Goal: Task Accomplishment & Management: Use online tool/utility

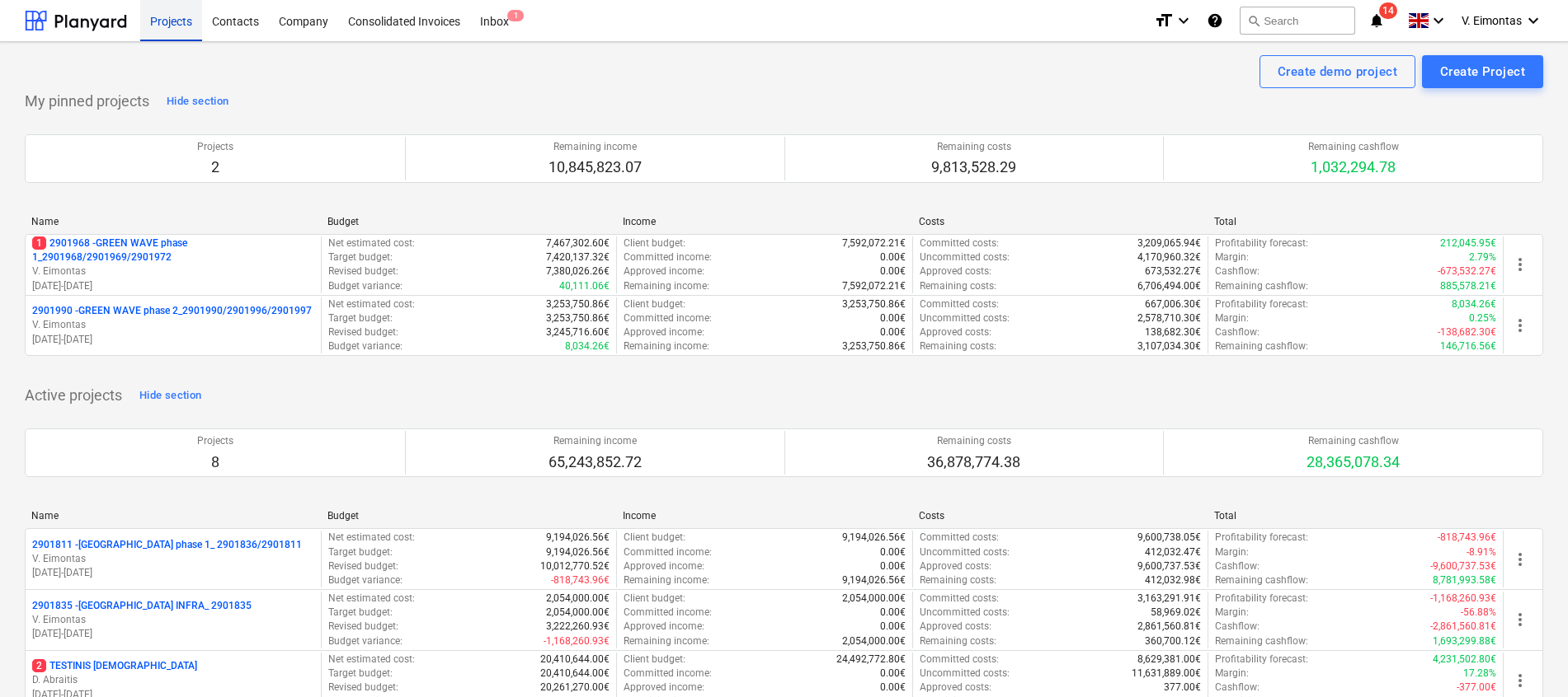
click at [193, 23] on div "Projects" at bounding box center [171, 20] width 62 height 43
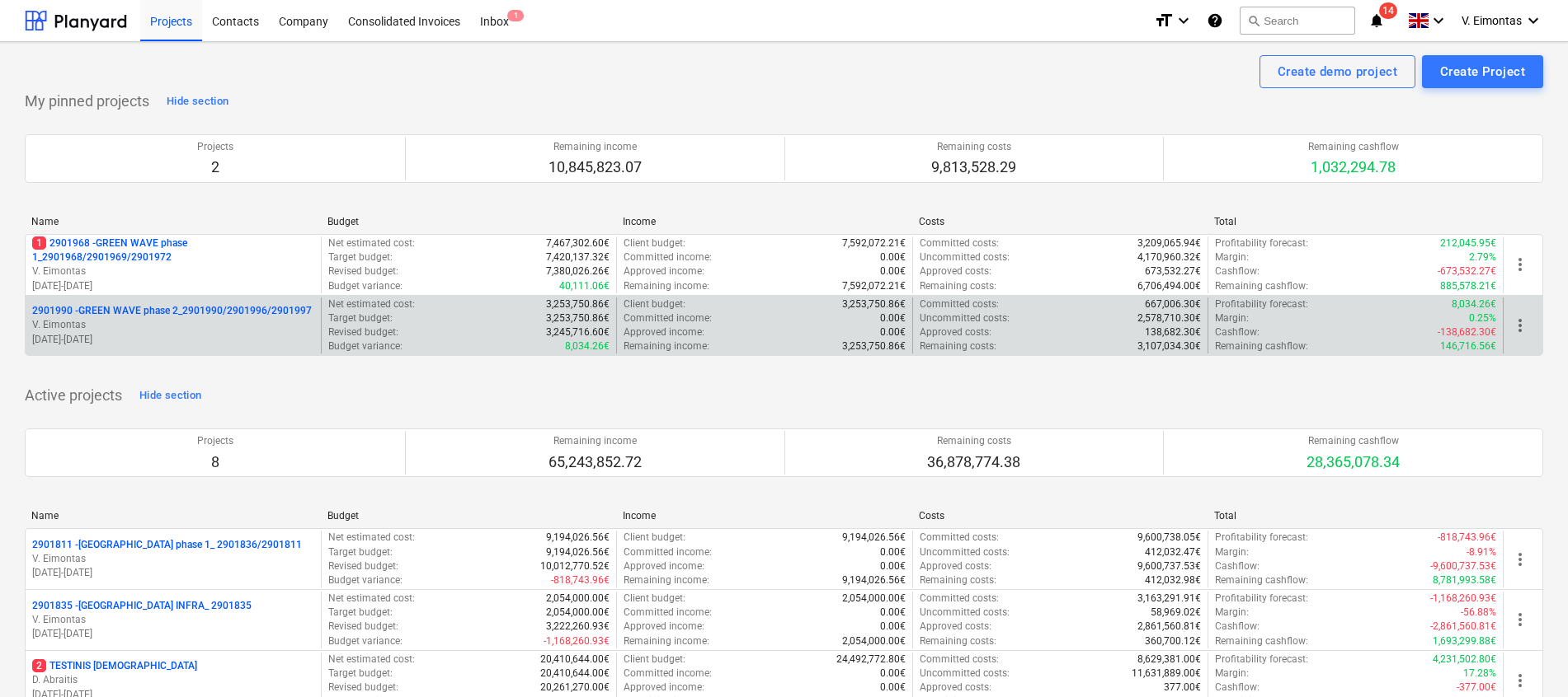
click at [259, 310] on p "2901990 - GREEN WAVE phase 2_2901990/2901996/2901997" at bounding box center [172, 311] width 280 height 14
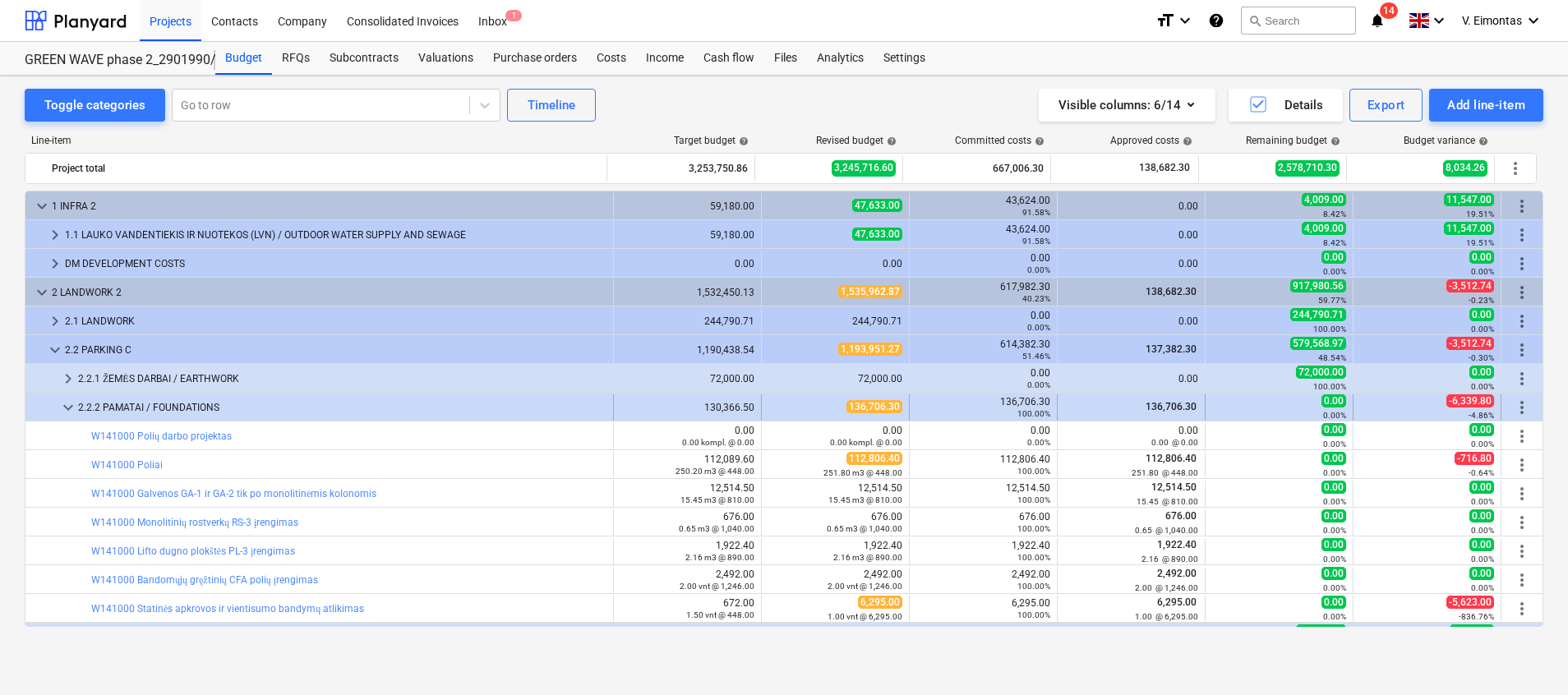
click at [56, 407] on div at bounding box center [45, 407] width 27 height 27
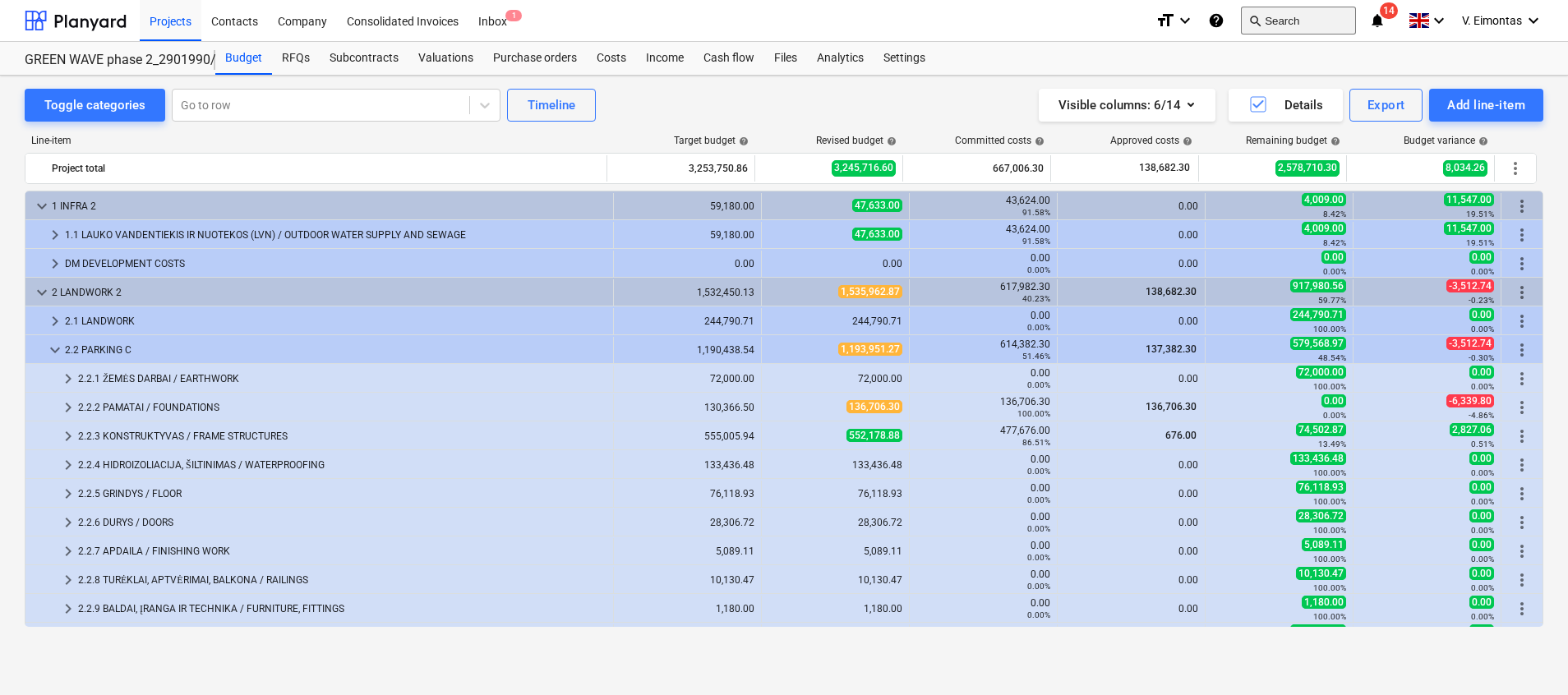
click at [1269, 28] on button "search Search" at bounding box center [1298, 21] width 115 height 28
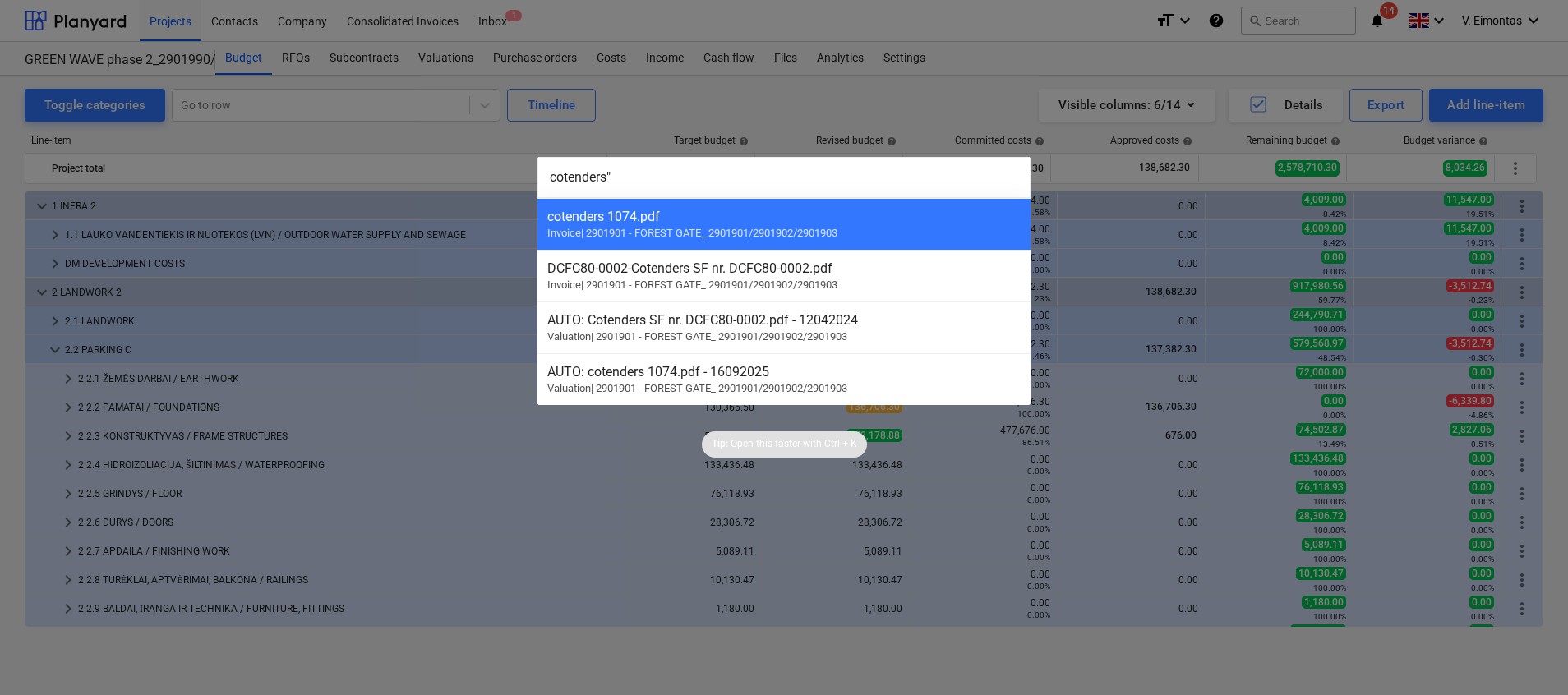
click at [550, 176] on input "cotenders"" at bounding box center [784, 177] width 493 height 41
click at [550, 177] on input ""cotenders"" at bounding box center [784, 177] width 493 height 41
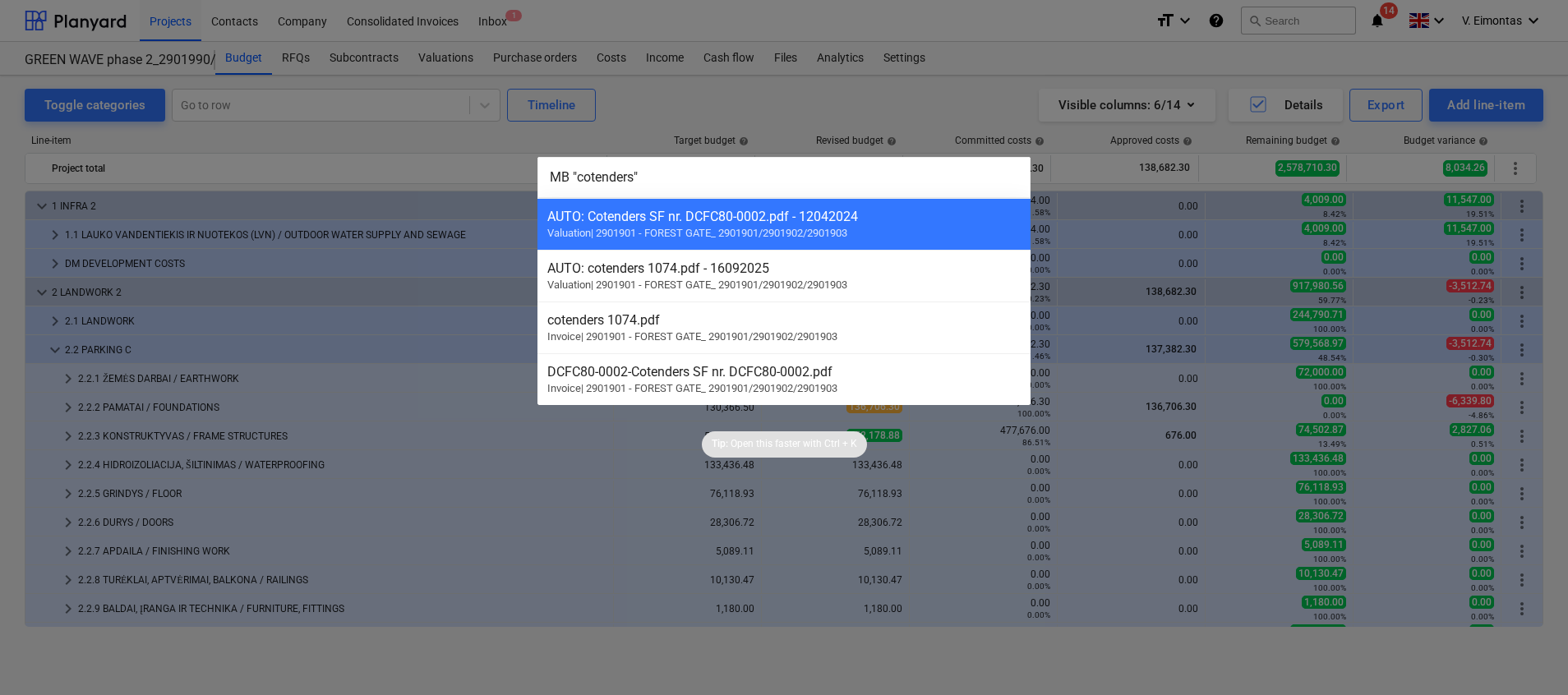
drag, startPoint x: 556, startPoint y: 181, endPoint x: 538, endPoint y: 180, distance: 18.0
click at [533, 180] on div "MB "cotenders" AUTO: Cotenders SF nr. DCFC80-0002.pdf - 12042024 Valuation | 29…" at bounding box center [784, 347] width 1568 height 695
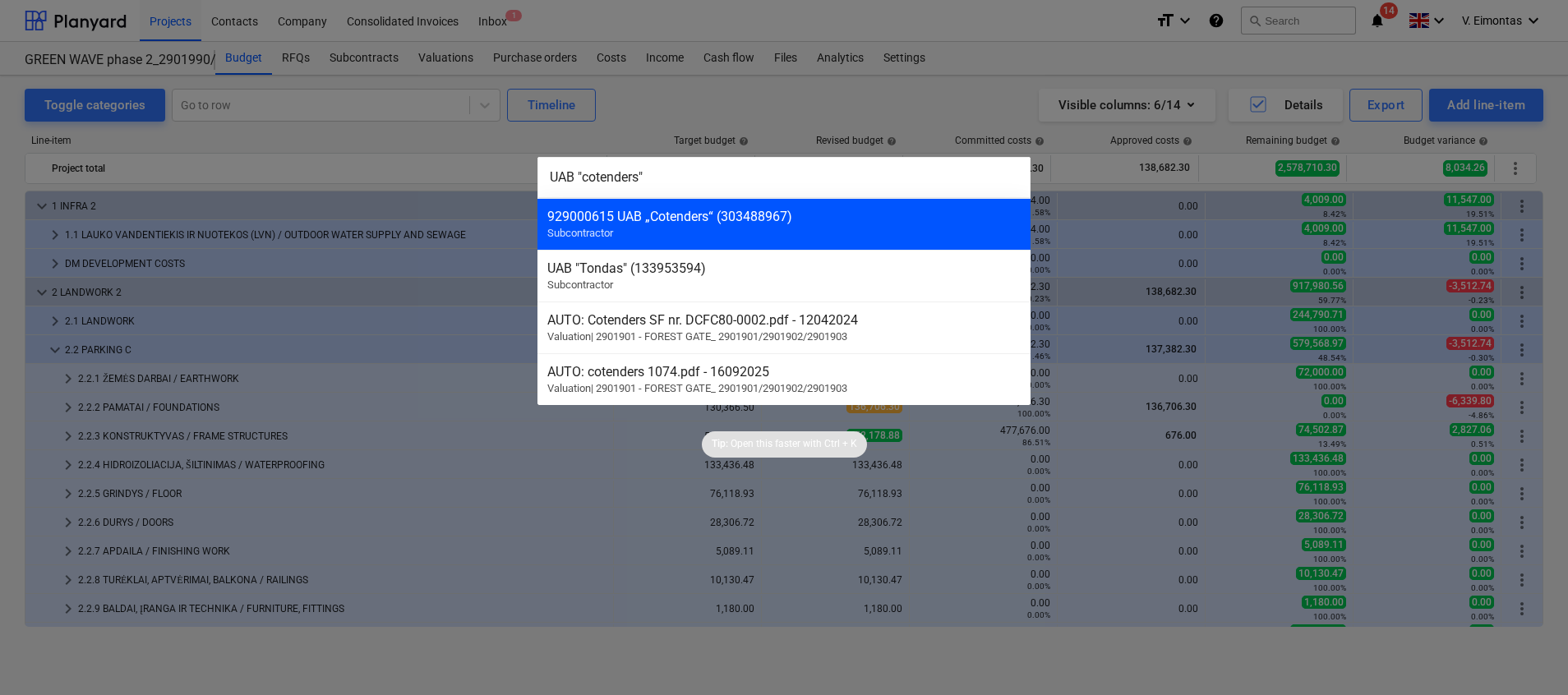
type input "UAB "cotenders""
click at [726, 220] on div "929000615 UAB „Cotenders“ (303488967)" at bounding box center [784, 217] width 473 height 16
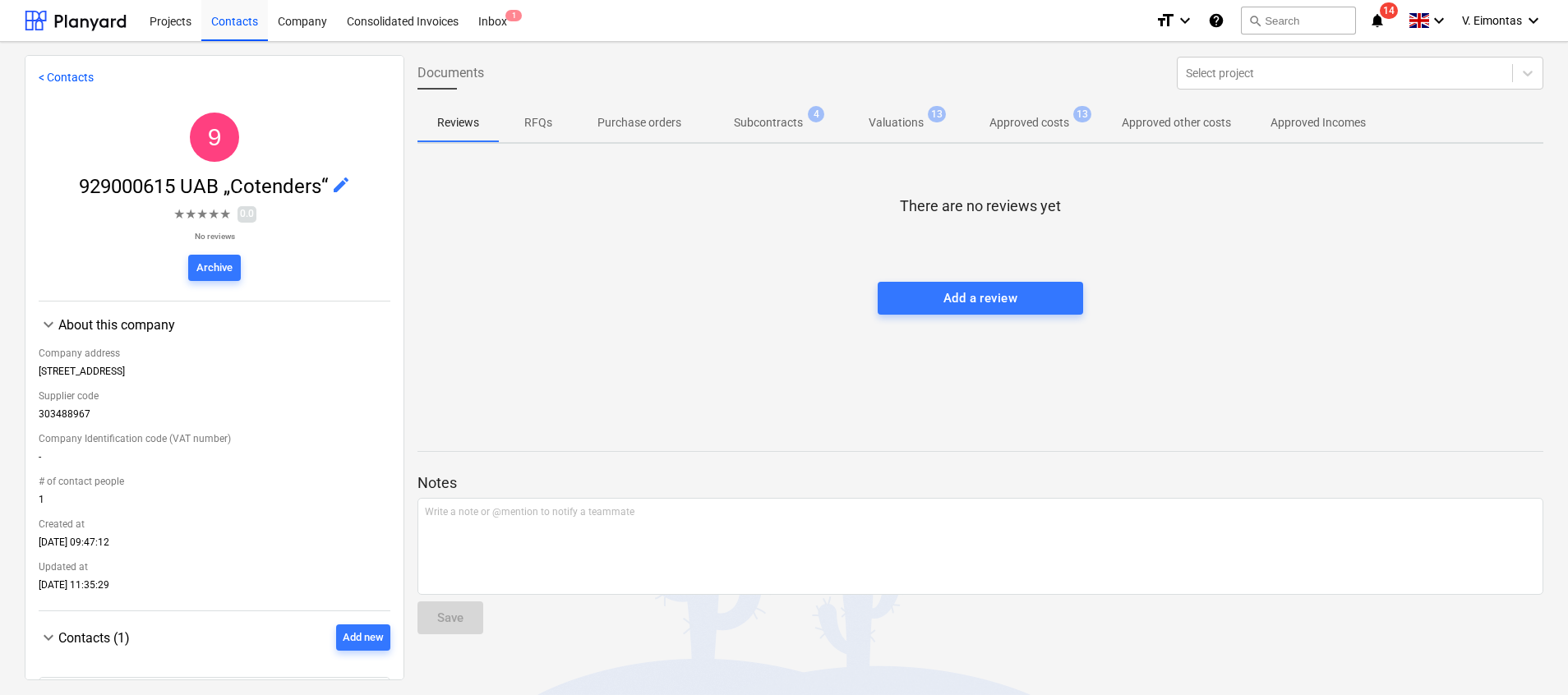
click at [774, 118] on p "Subcontracts" at bounding box center [769, 123] width 69 height 18
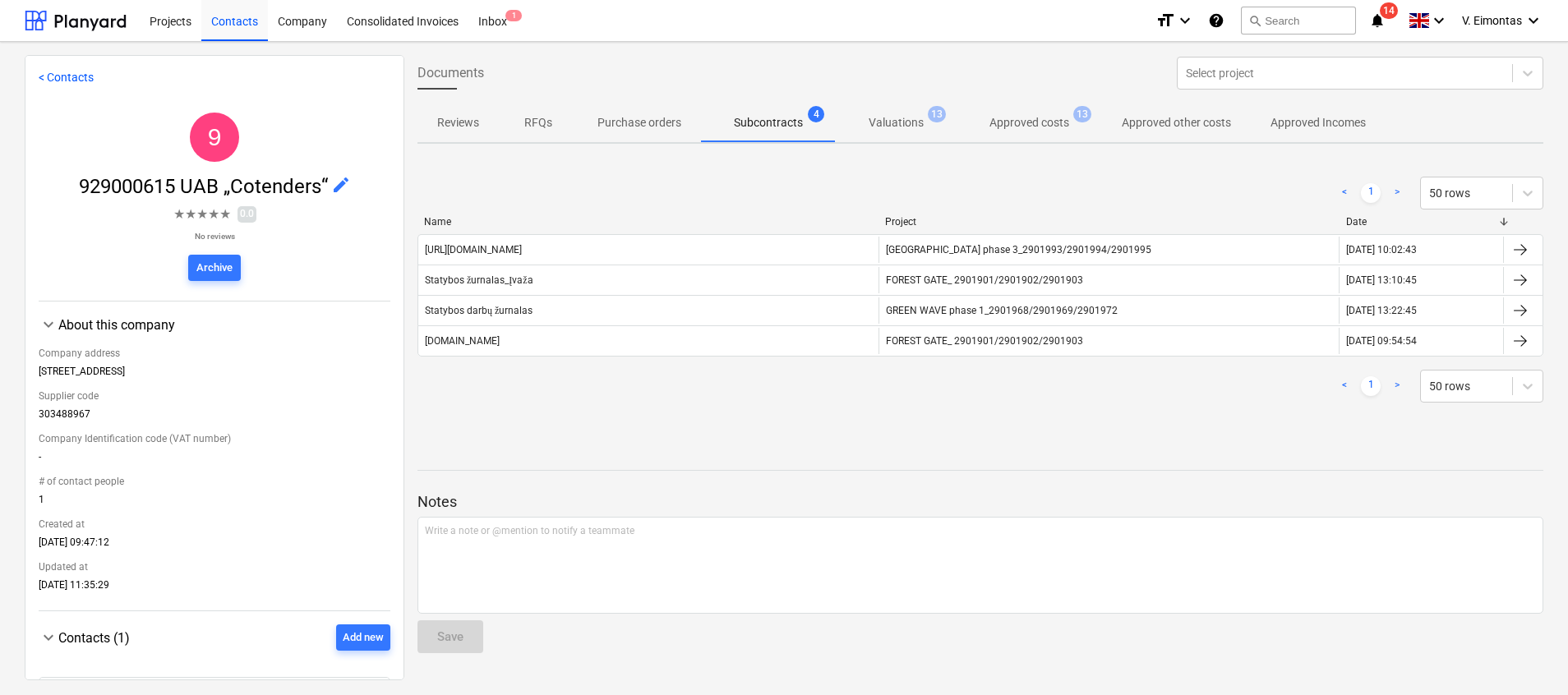
click at [1046, 106] on button "Approved costs 13" at bounding box center [1030, 122] width 146 height 39
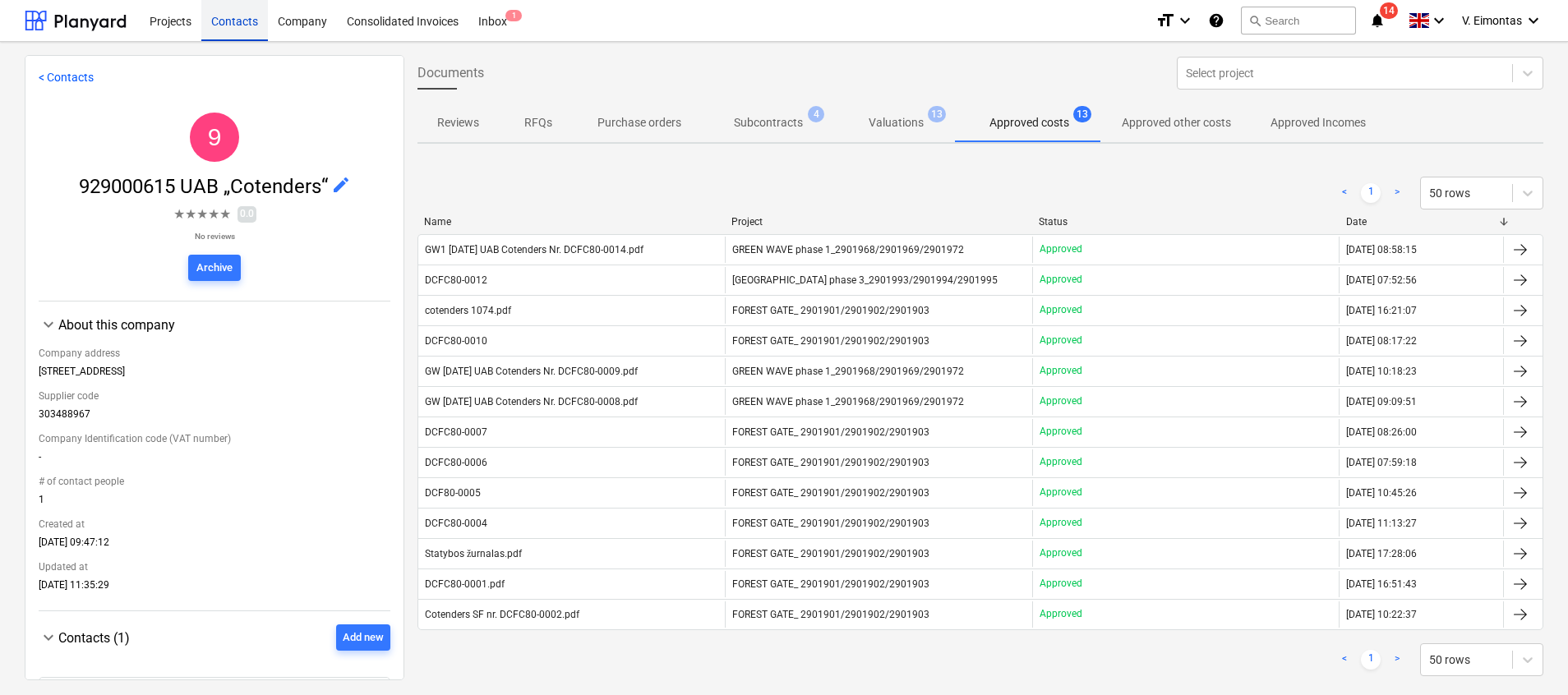
click at [229, 24] on div "Contacts" at bounding box center [235, 20] width 67 height 42
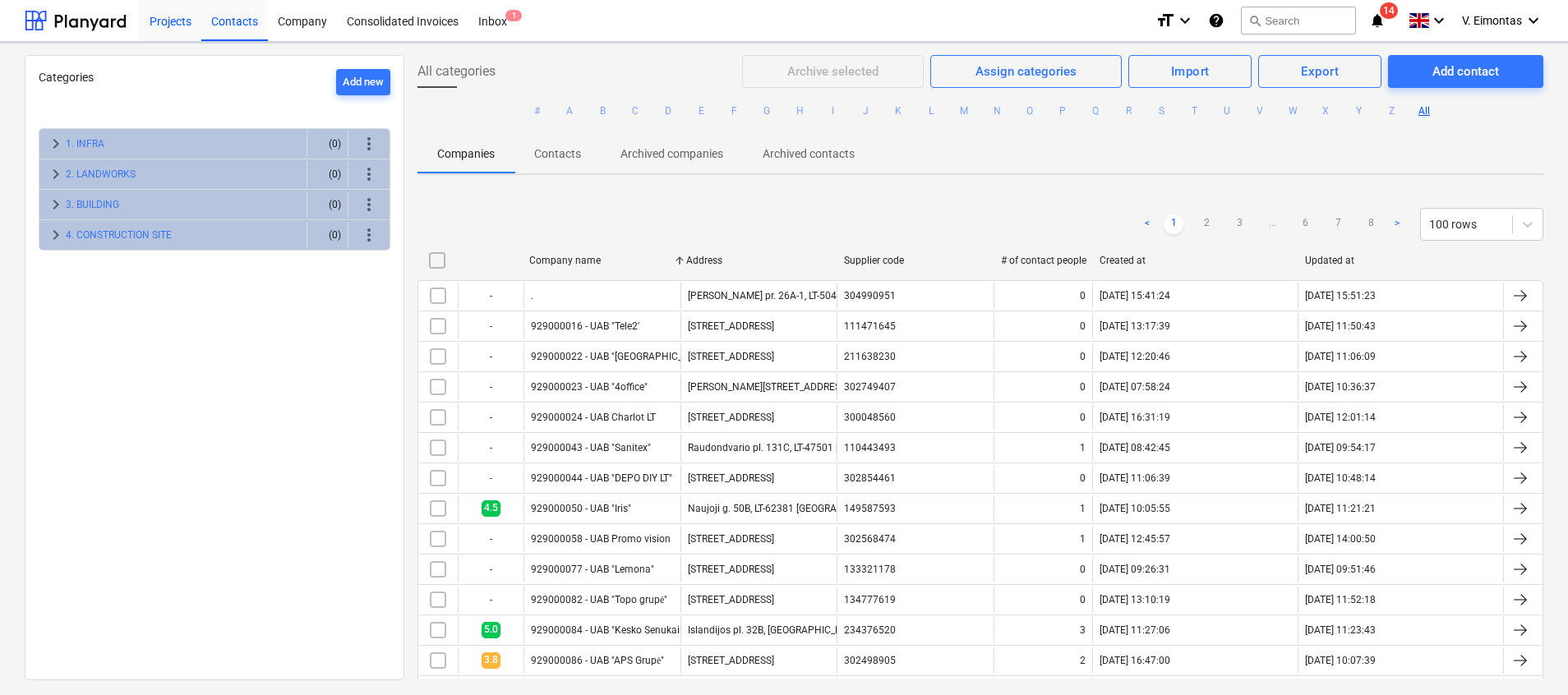
click at [180, 19] on div "Projects" at bounding box center [170, 20] width 62 height 42
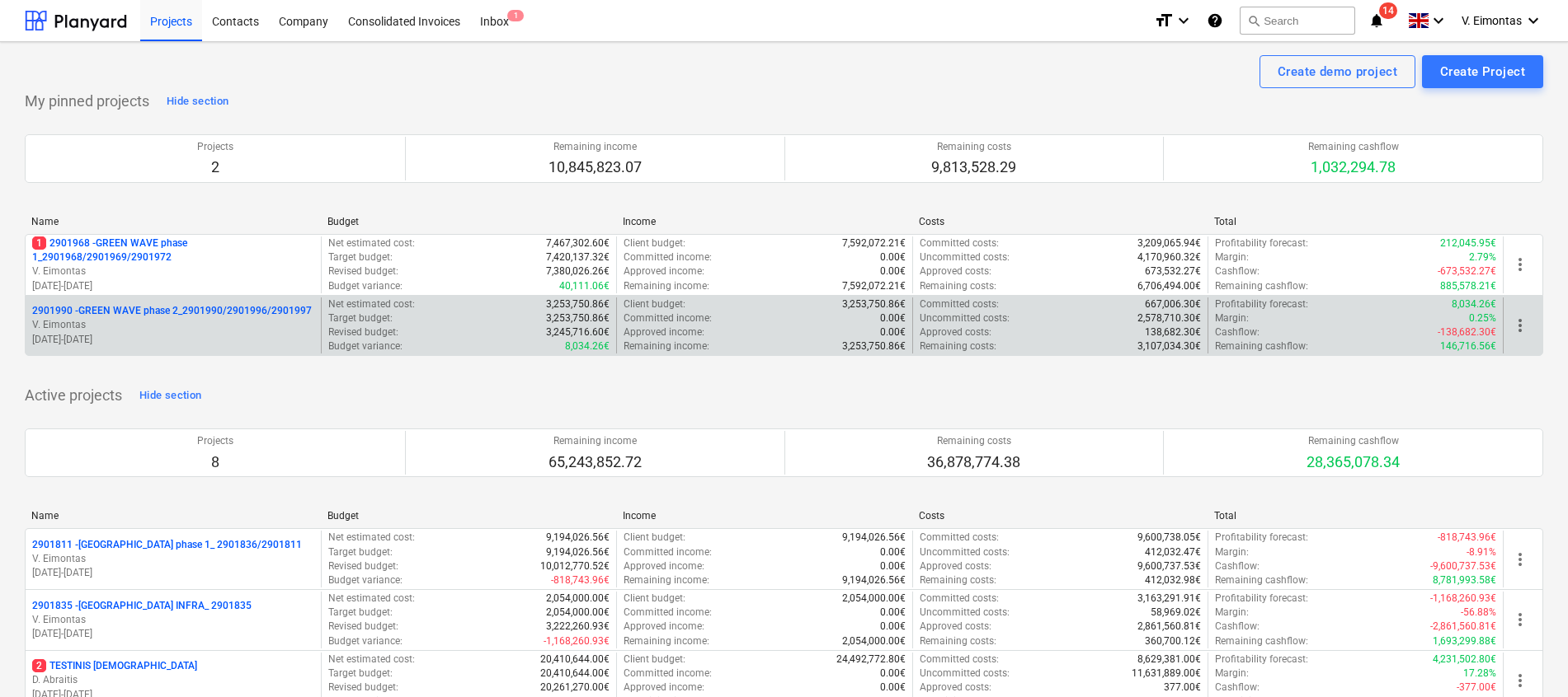
click at [172, 310] on p "2901990 - GREEN WAVE phase 2_2901990/2901996/2901997" at bounding box center [172, 311] width 280 height 14
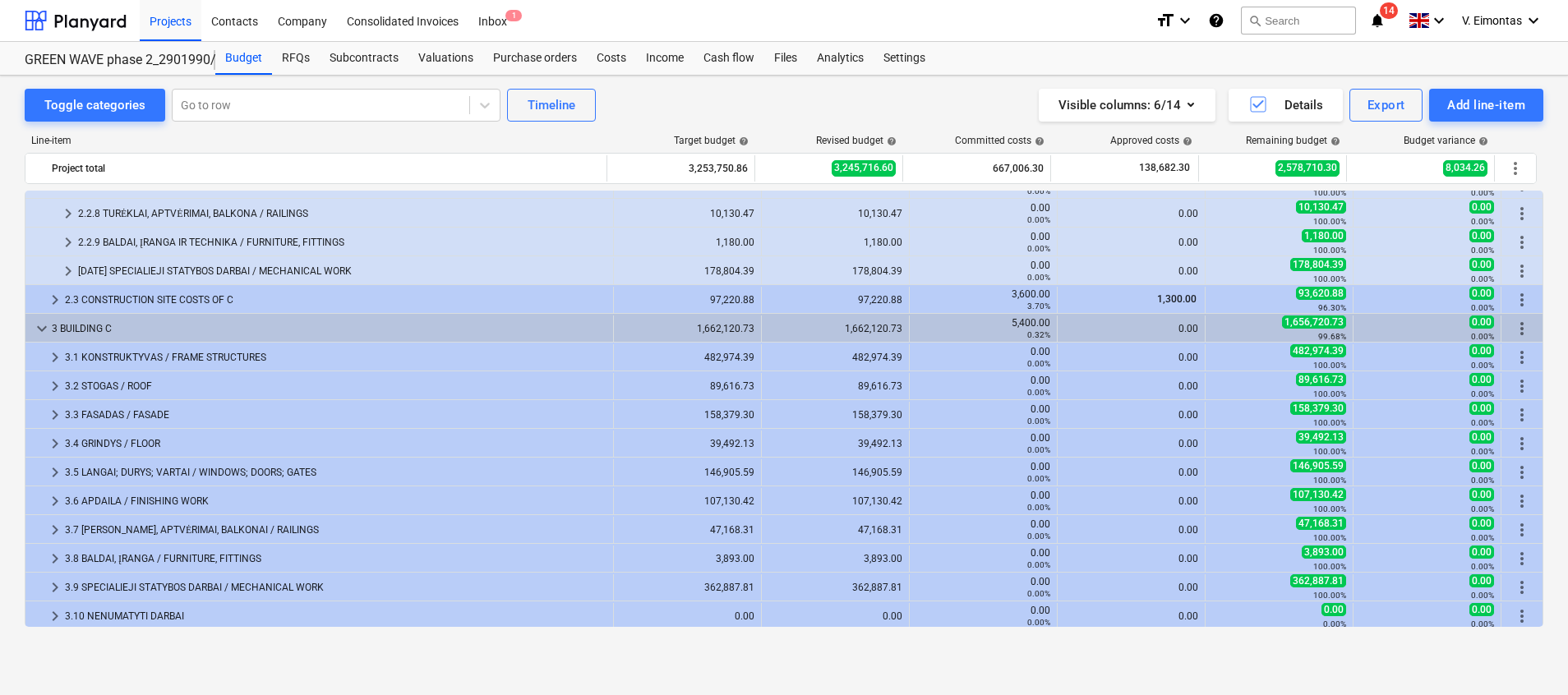
scroll to position [370, 0]
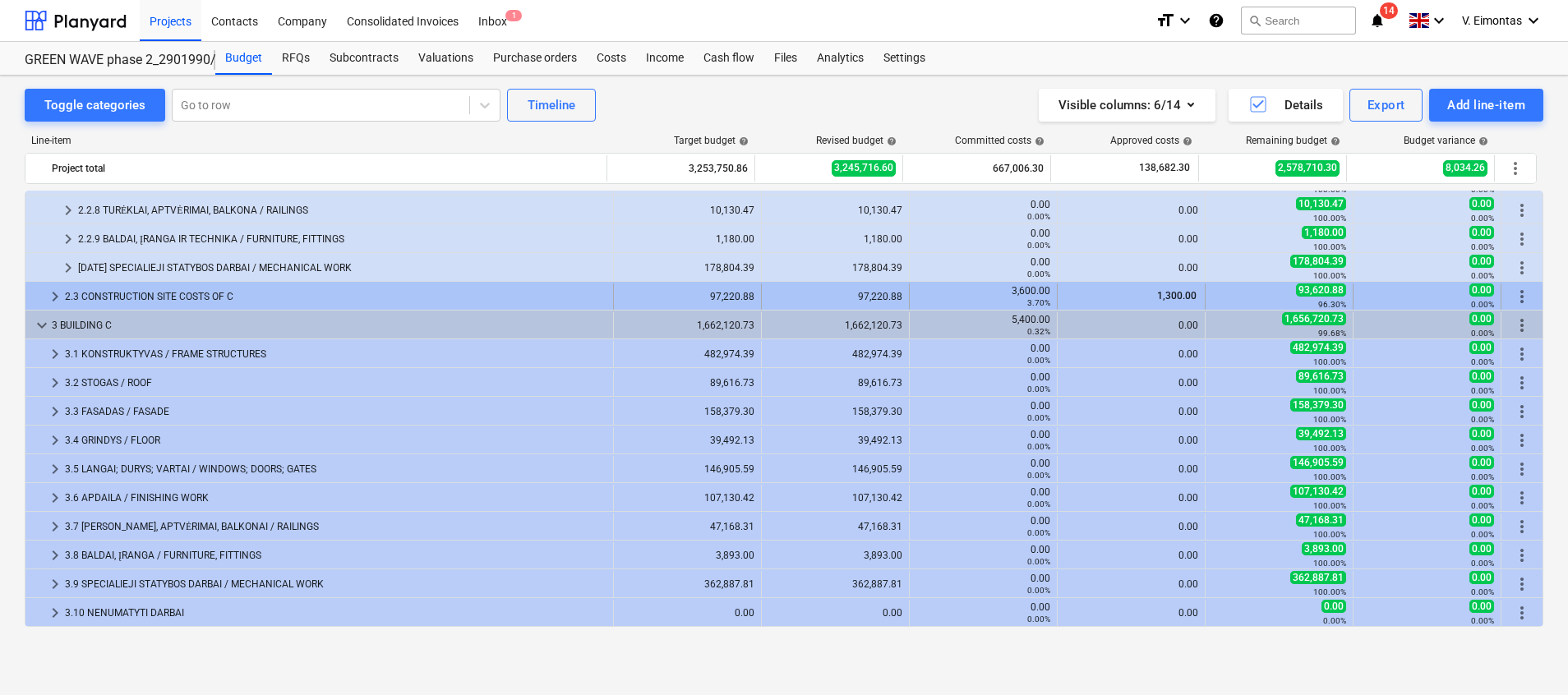
click at [144, 292] on div "2.3 CONSTRUCTION SITE COSTS OF C" at bounding box center [336, 297] width 542 height 27
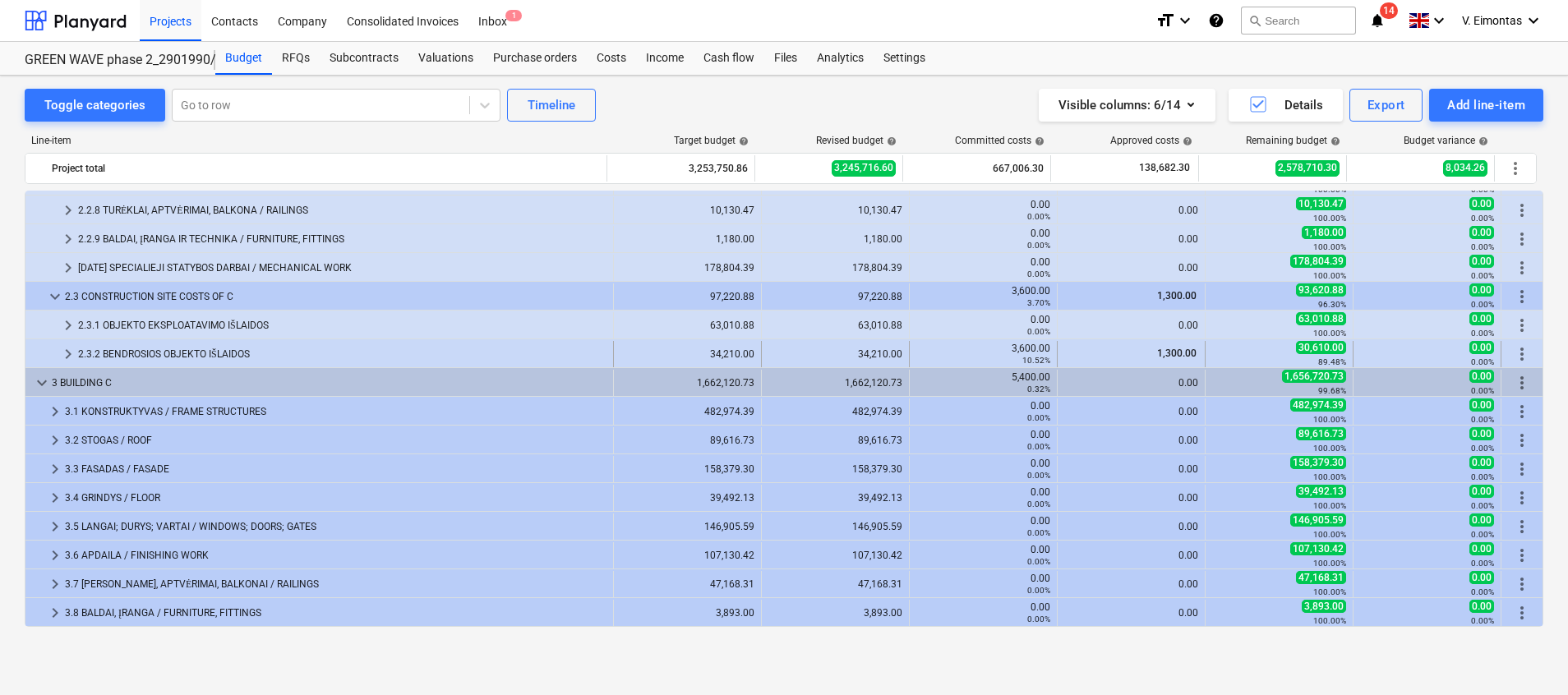
click at [155, 349] on div "2.3.2 BENDROSIOS OBJEKTO IŠLAIDOS" at bounding box center [342, 354] width 528 height 27
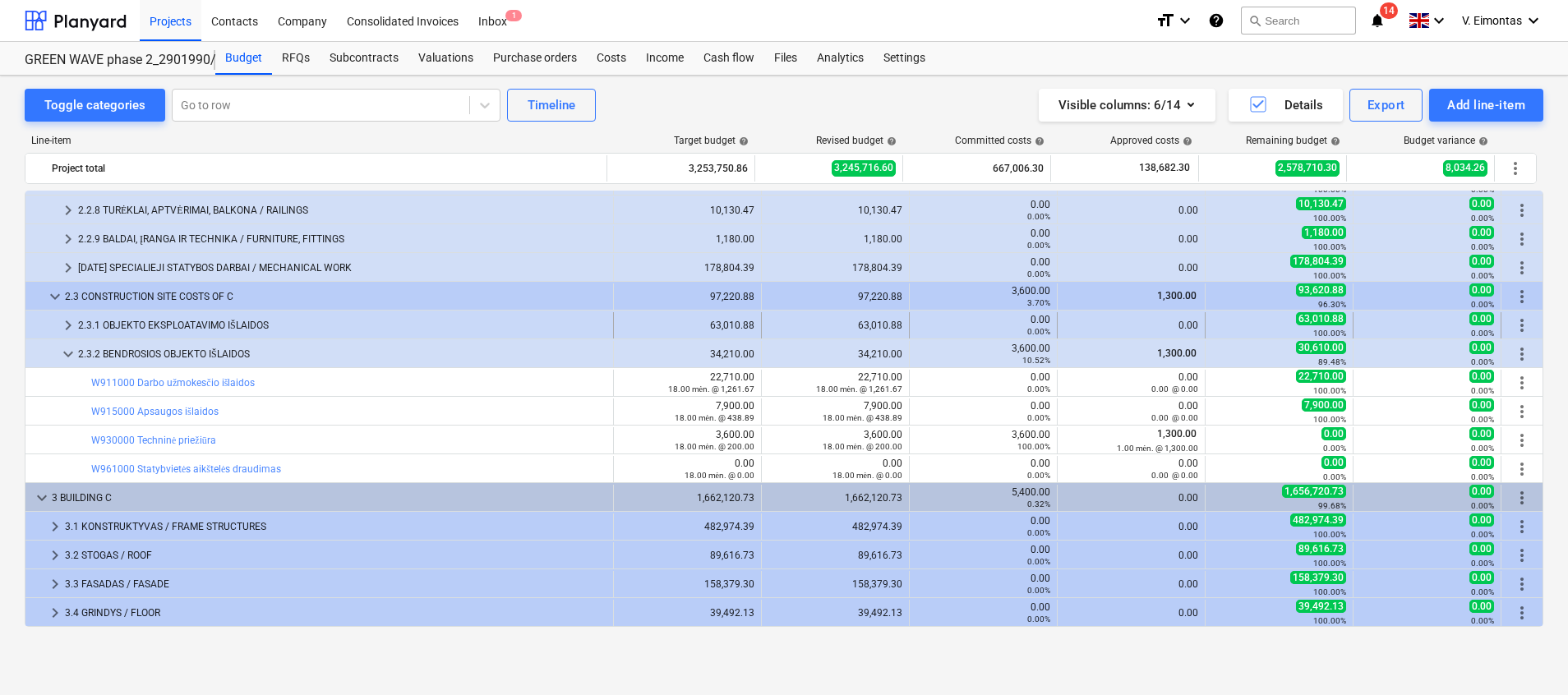
click at [162, 313] on div "2.3.1 OBJEKTO EKSPLOATAVIMO IŠLAIDOS" at bounding box center [342, 325] width 528 height 27
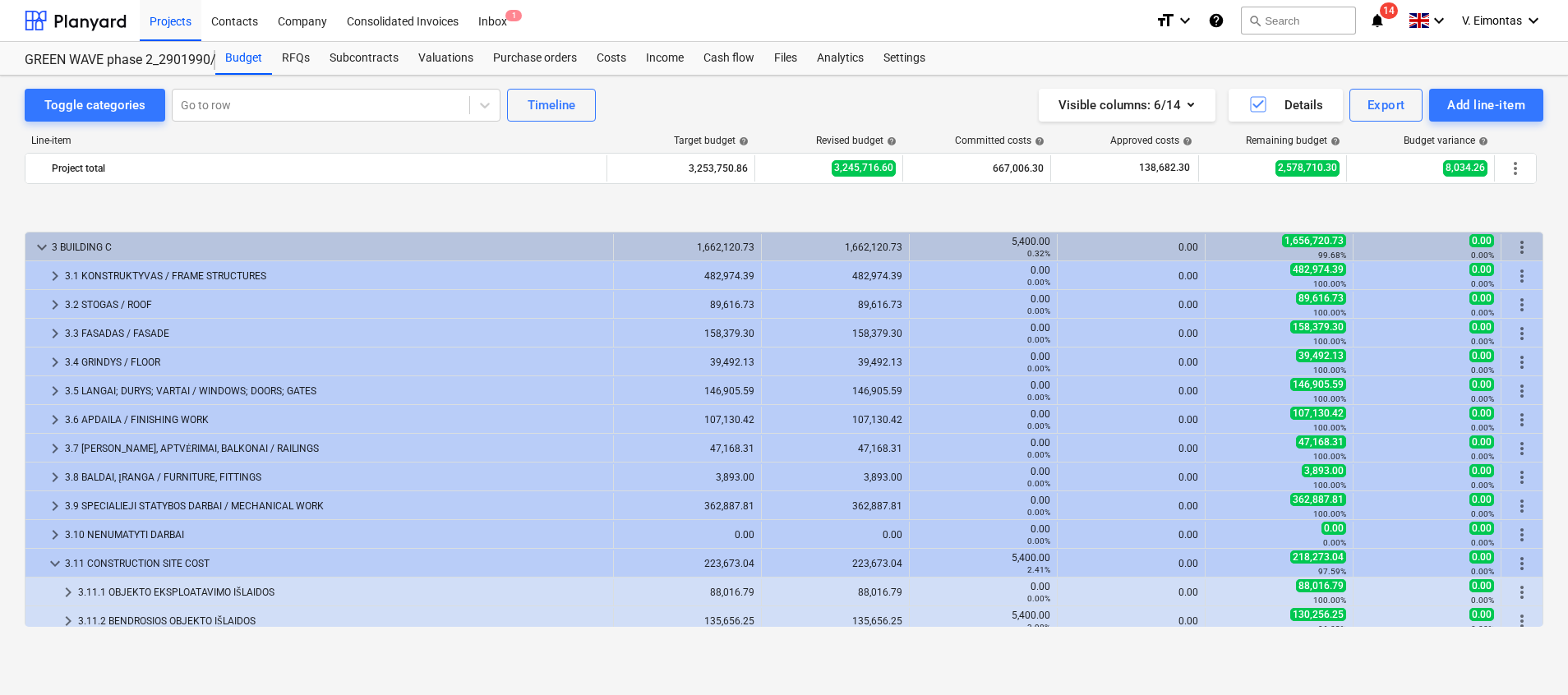
scroll to position [1204, 0]
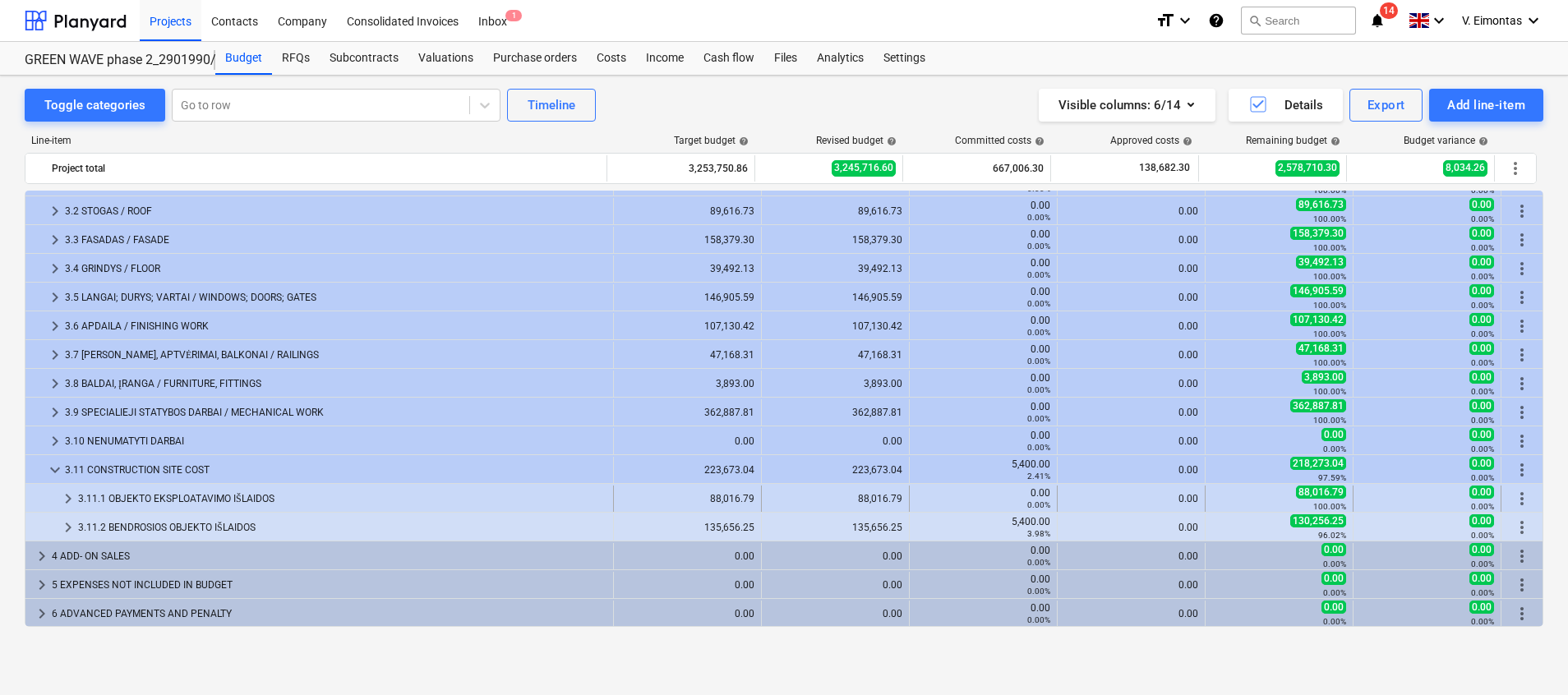
click at [164, 498] on div "3.11.1 OBJEKTO EKSPLOATAVIMO IŠLAIDOS" at bounding box center [342, 499] width 528 height 27
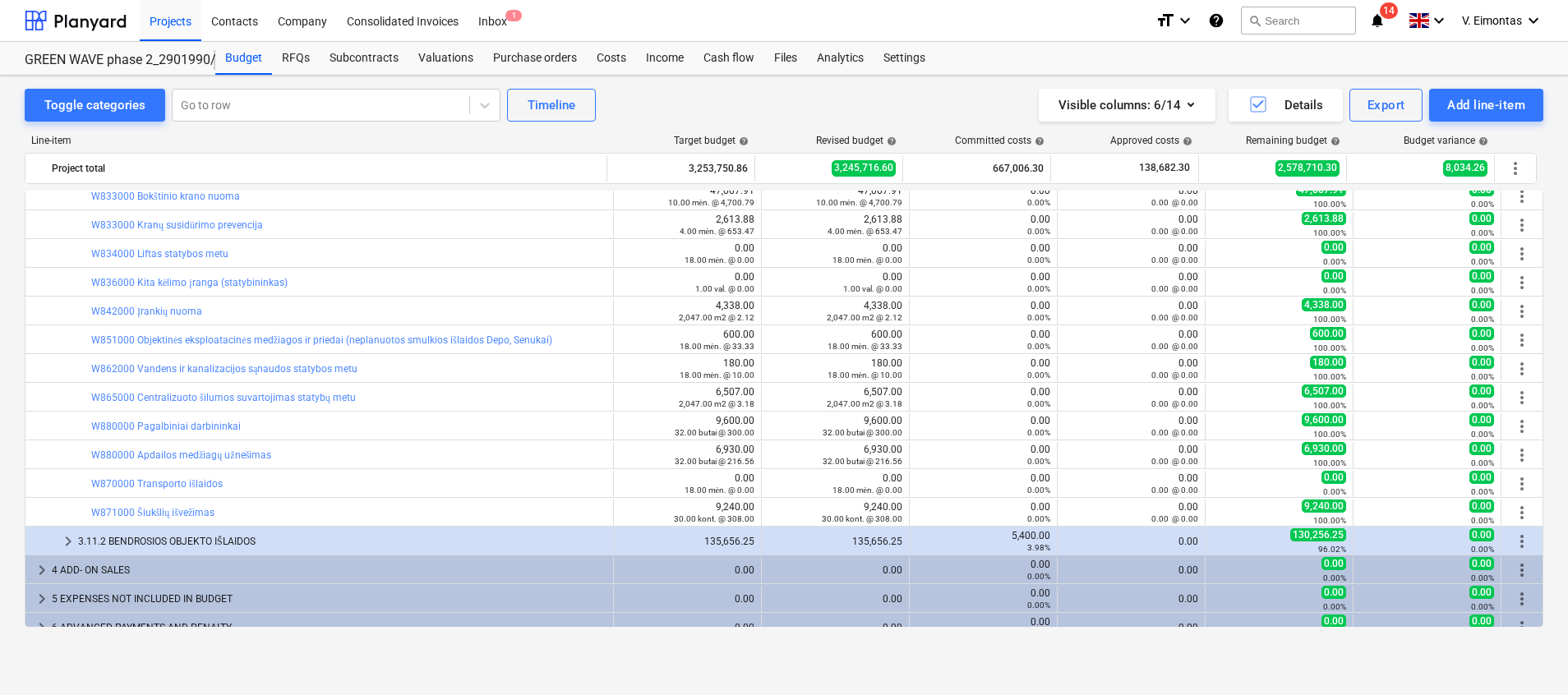
scroll to position [1635, 0]
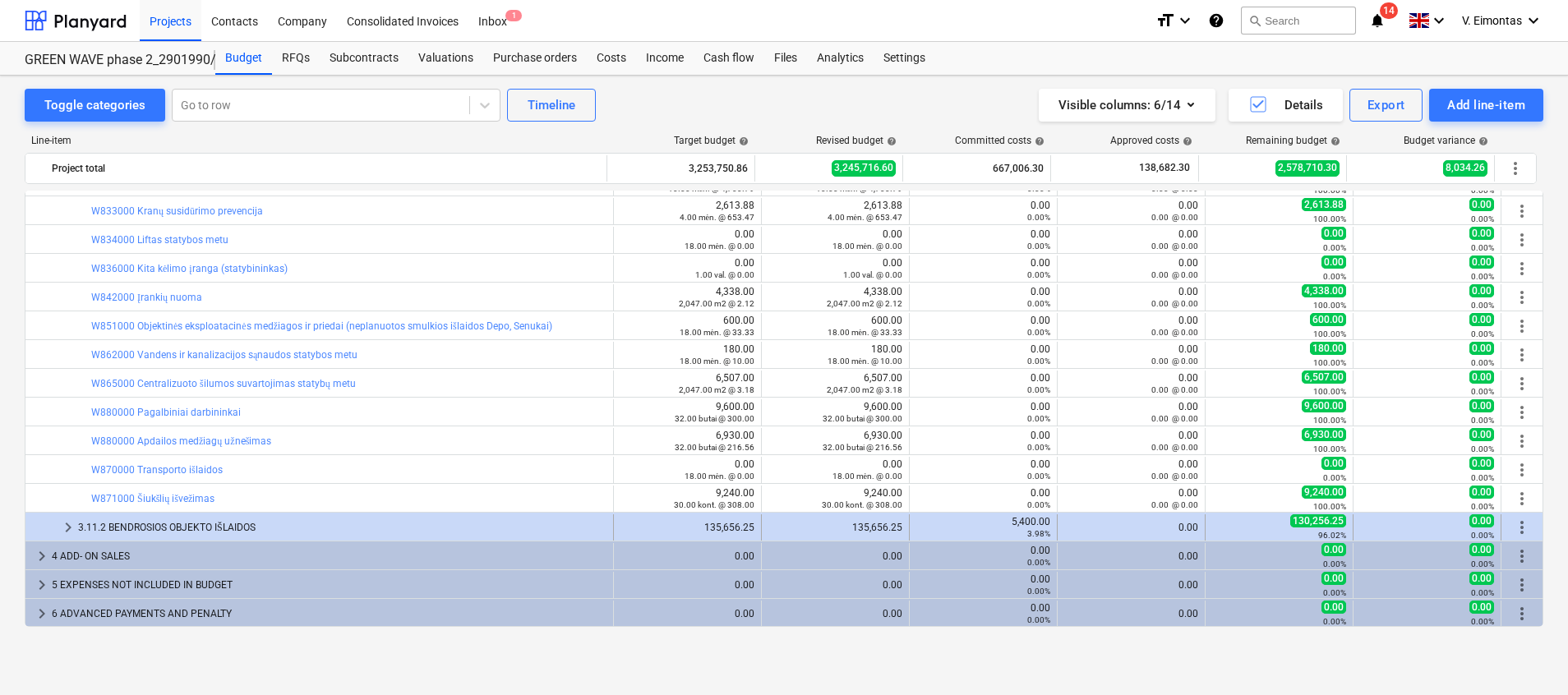
click at [290, 524] on div "3.11.2 BENDROSIOS OBJEKTO IŠLAIDOS" at bounding box center [342, 527] width 528 height 27
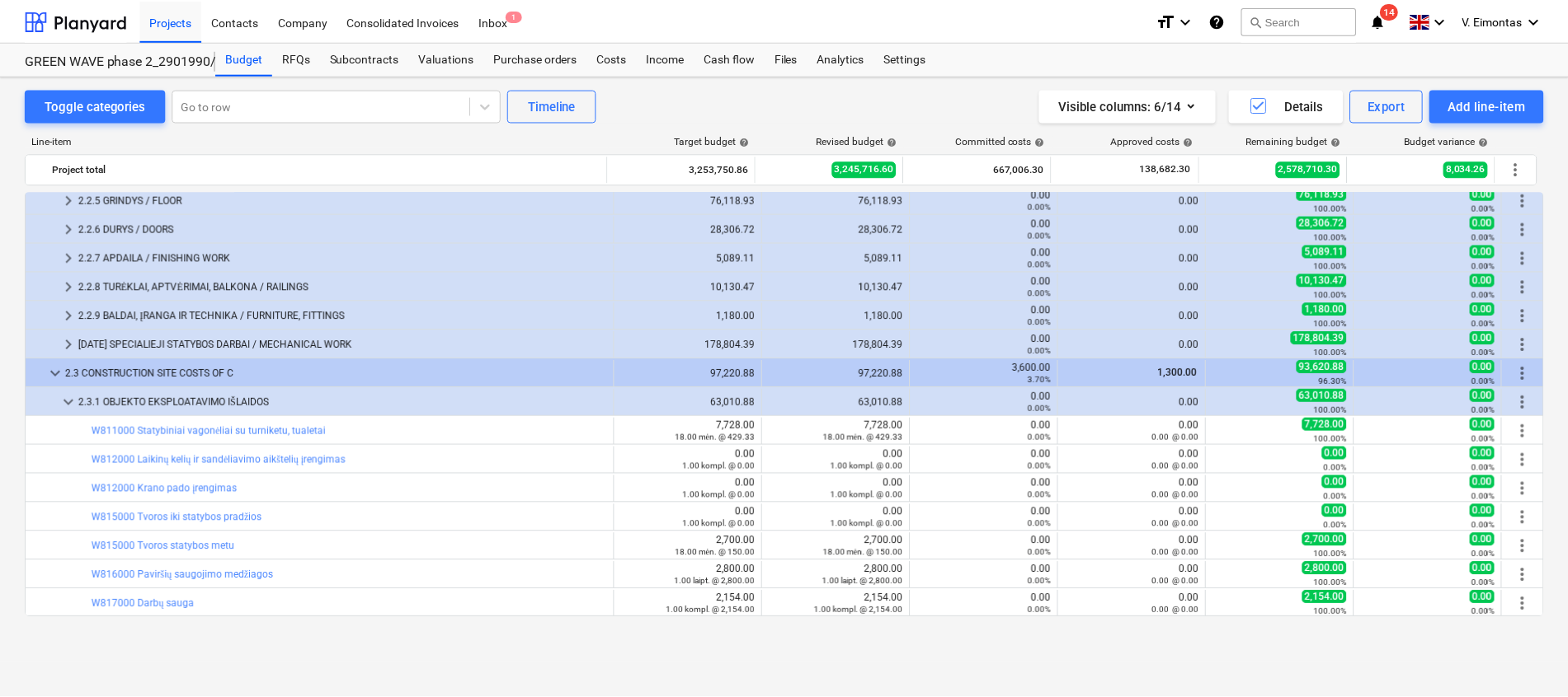
scroll to position [225, 0]
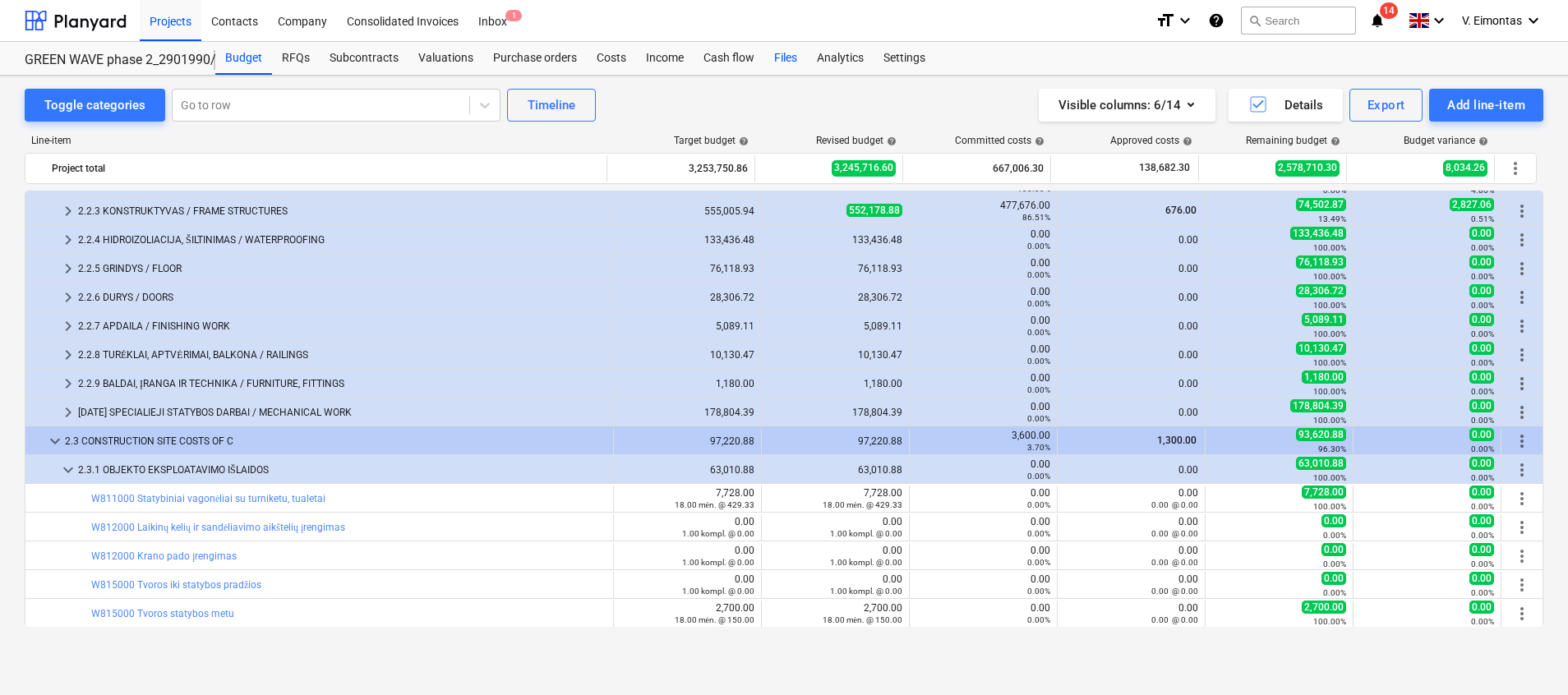
click at [786, 59] on div "Files" at bounding box center [785, 58] width 42 height 33
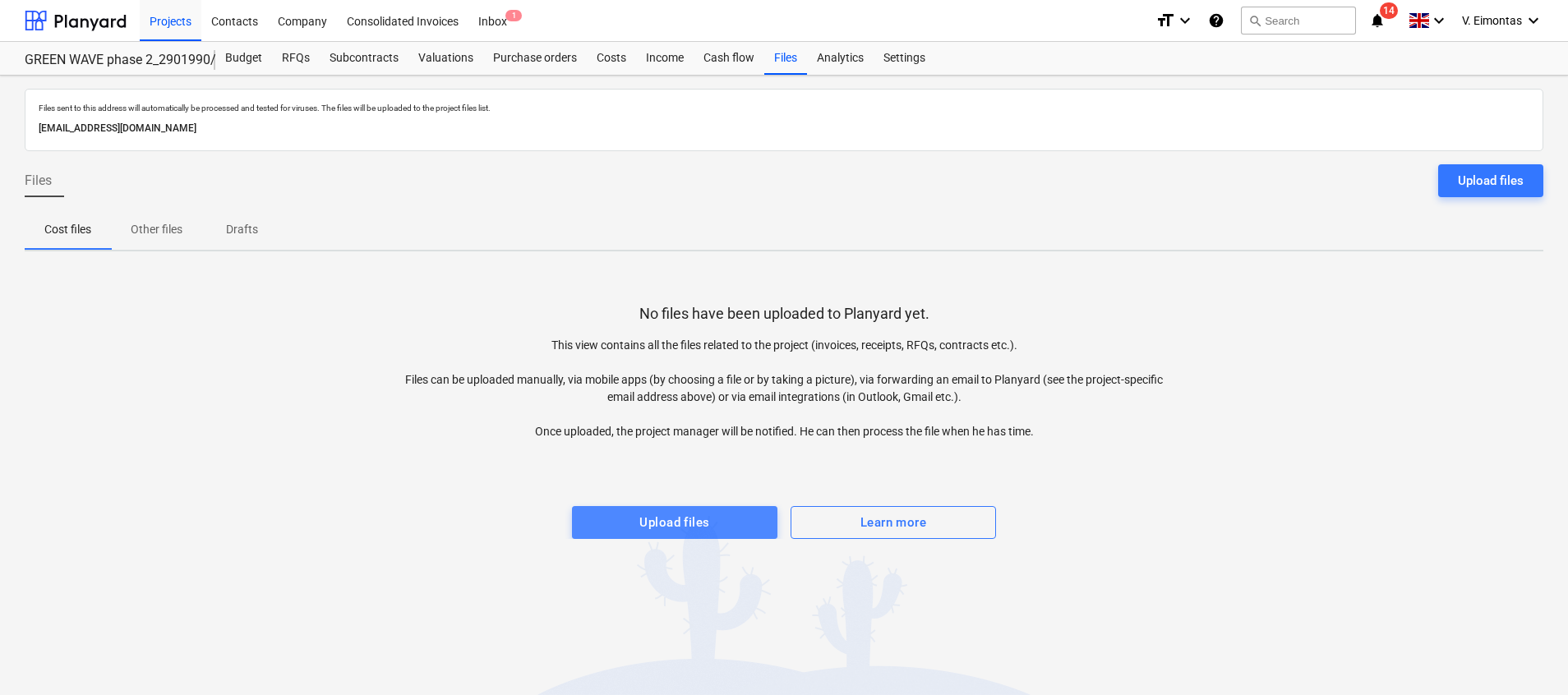
click at [709, 527] on div "Upload files" at bounding box center [674, 523] width 70 height 22
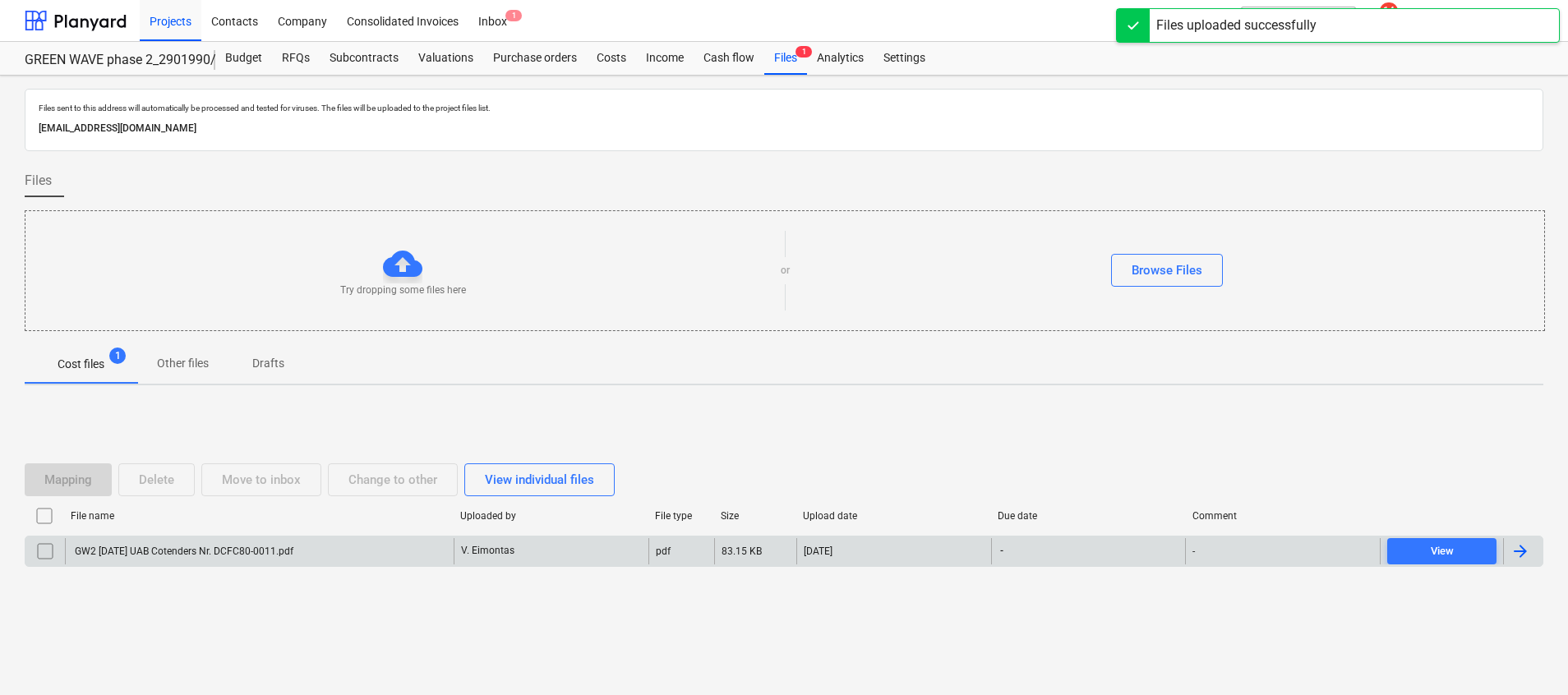
click at [267, 556] on div "GW2 [DATE] UAB Cotenders Nr. DCFC80-0011.pdf" at bounding box center [182, 552] width 221 height 12
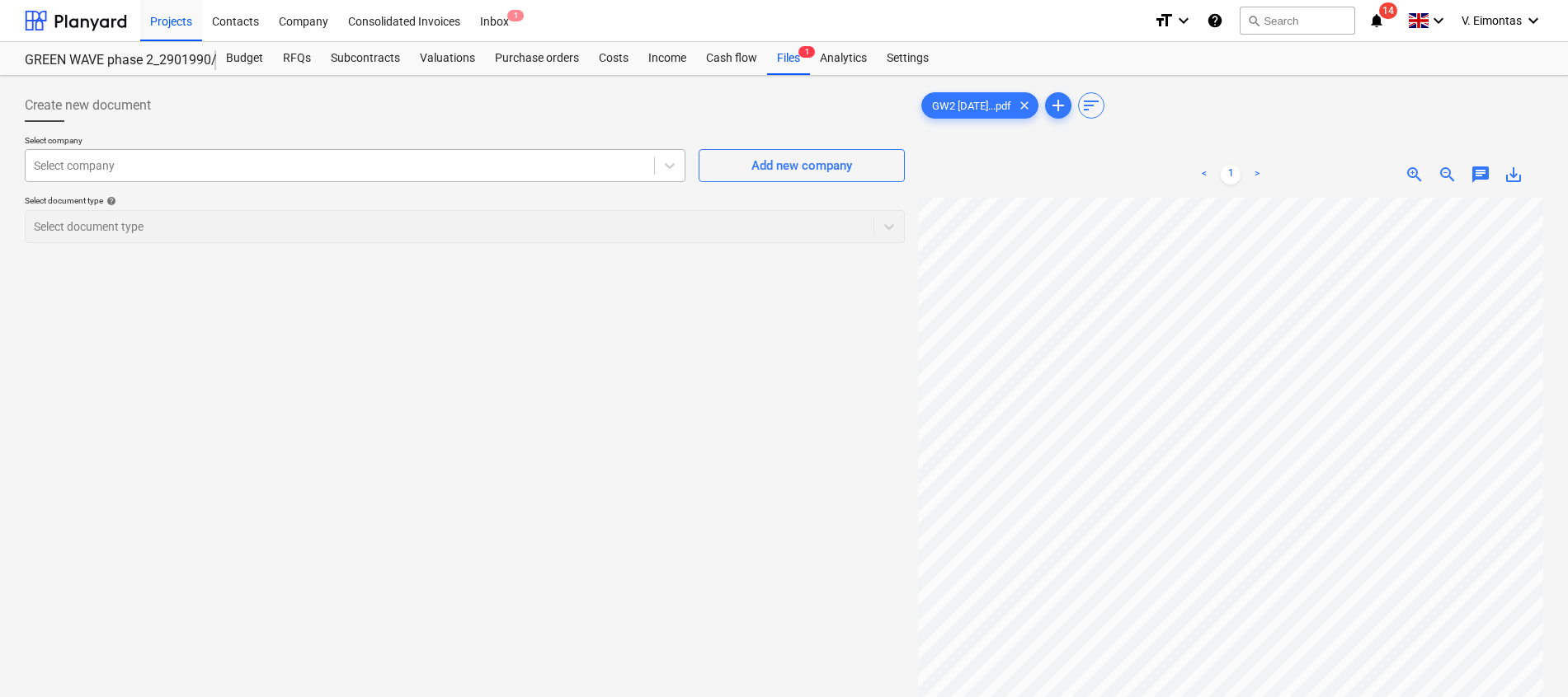
click at [126, 160] on div at bounding box center [339, 165] width 612 height 17
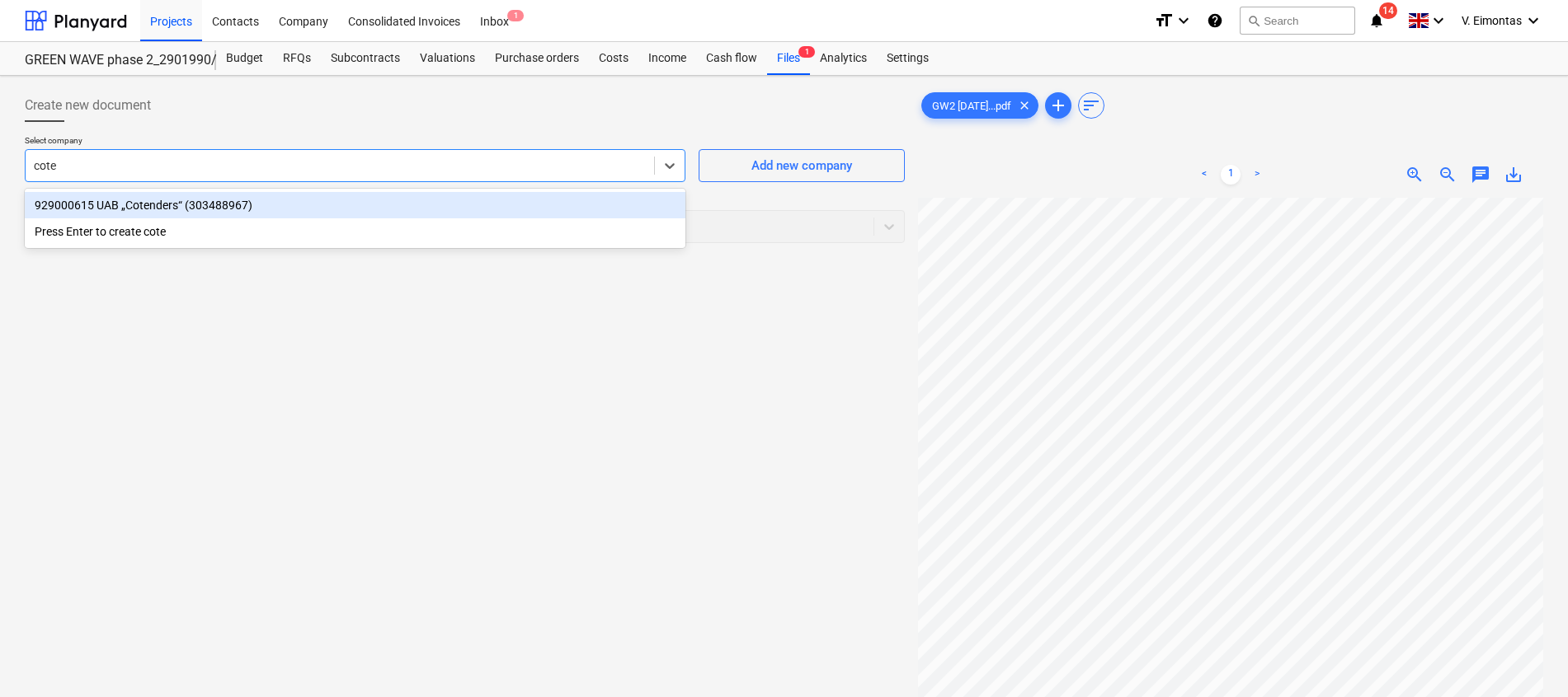
type input "coten"
click at [152, 192] on div "929000615 UAB „Cotenders“ (303488967)" at bounding box center [355, 205] width 661 height 27
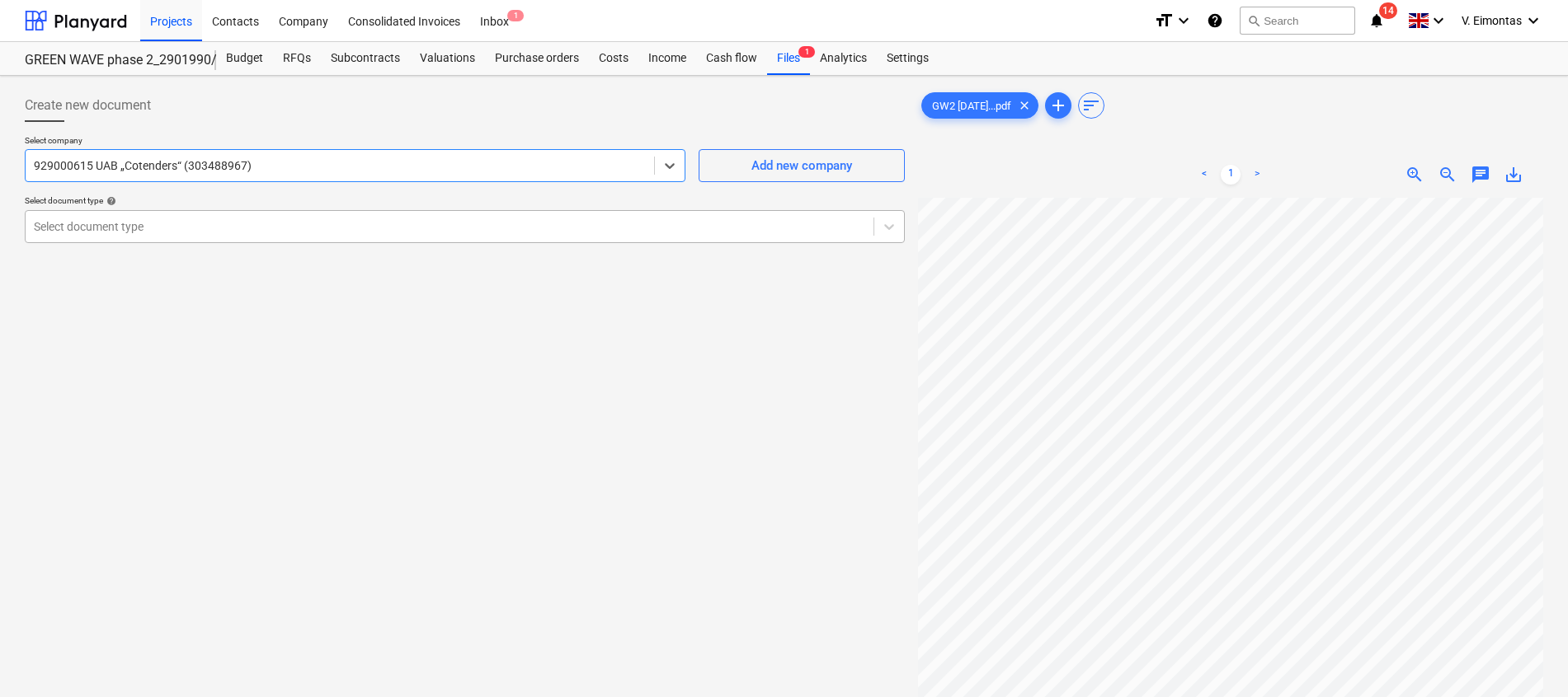
click at [161, 220] on div at bounding box center [449, 226] width 832 height 17
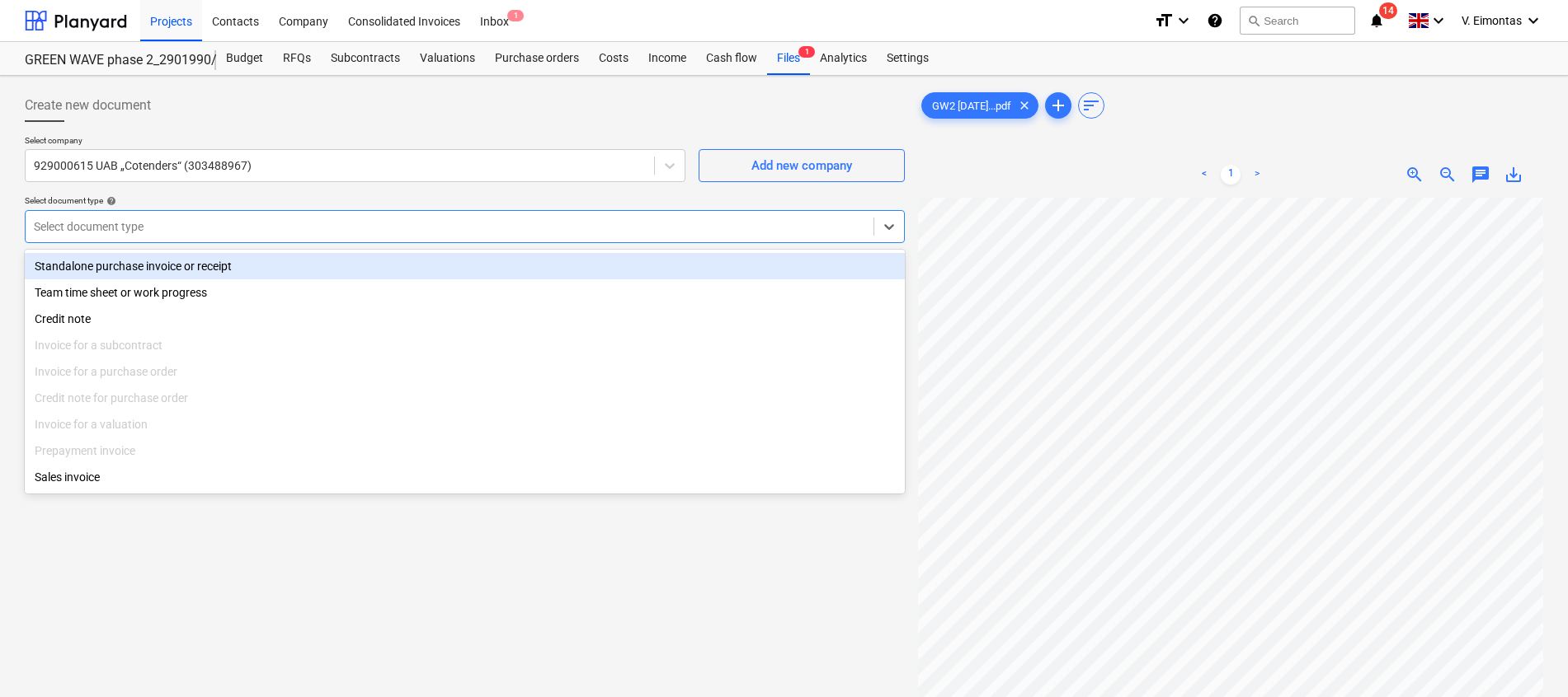
click at [142, 264] on div "Standalone purchase invoice or receipt" at bounding box center [465, 266] width 880 height 27
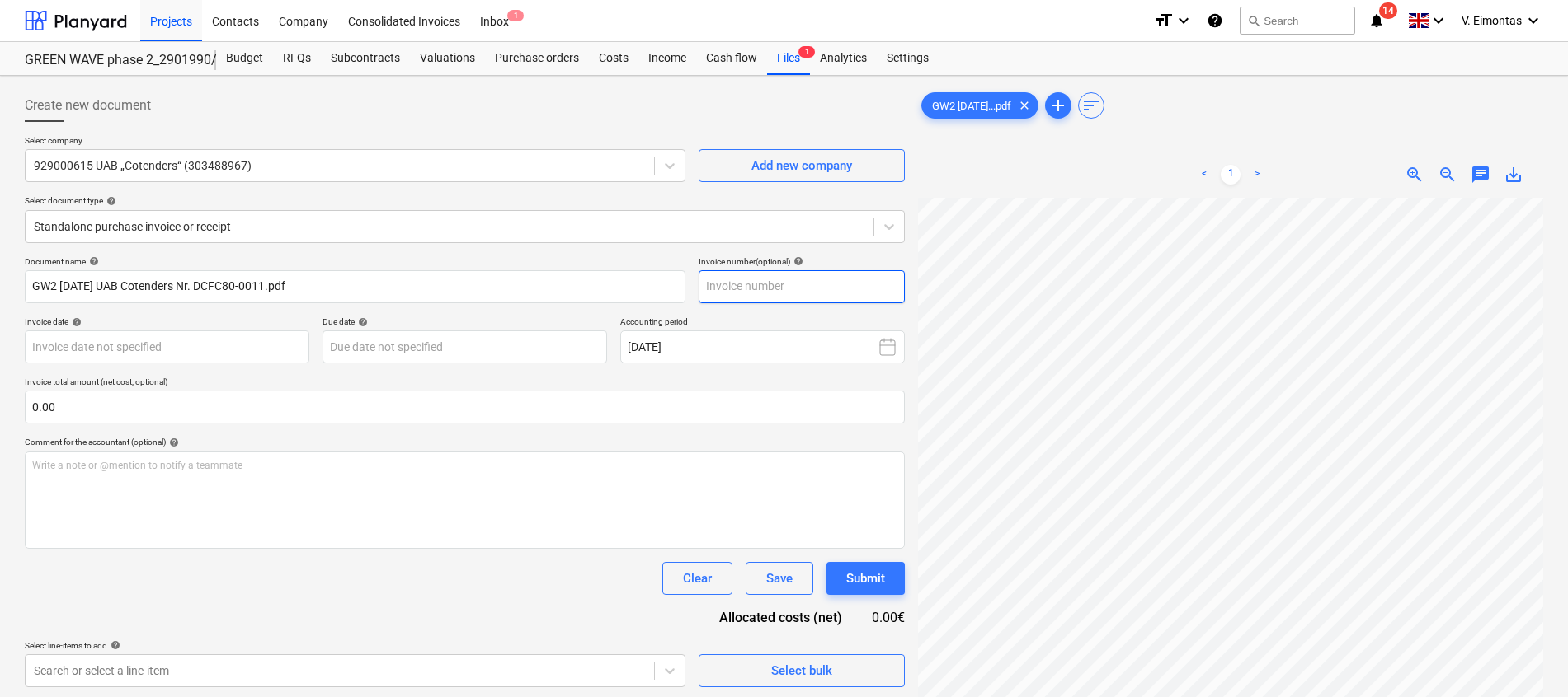
click at [818, 286] on input "text" at bounding box center [801, 287] width 206 height 33
type input "DCFC80-0011"
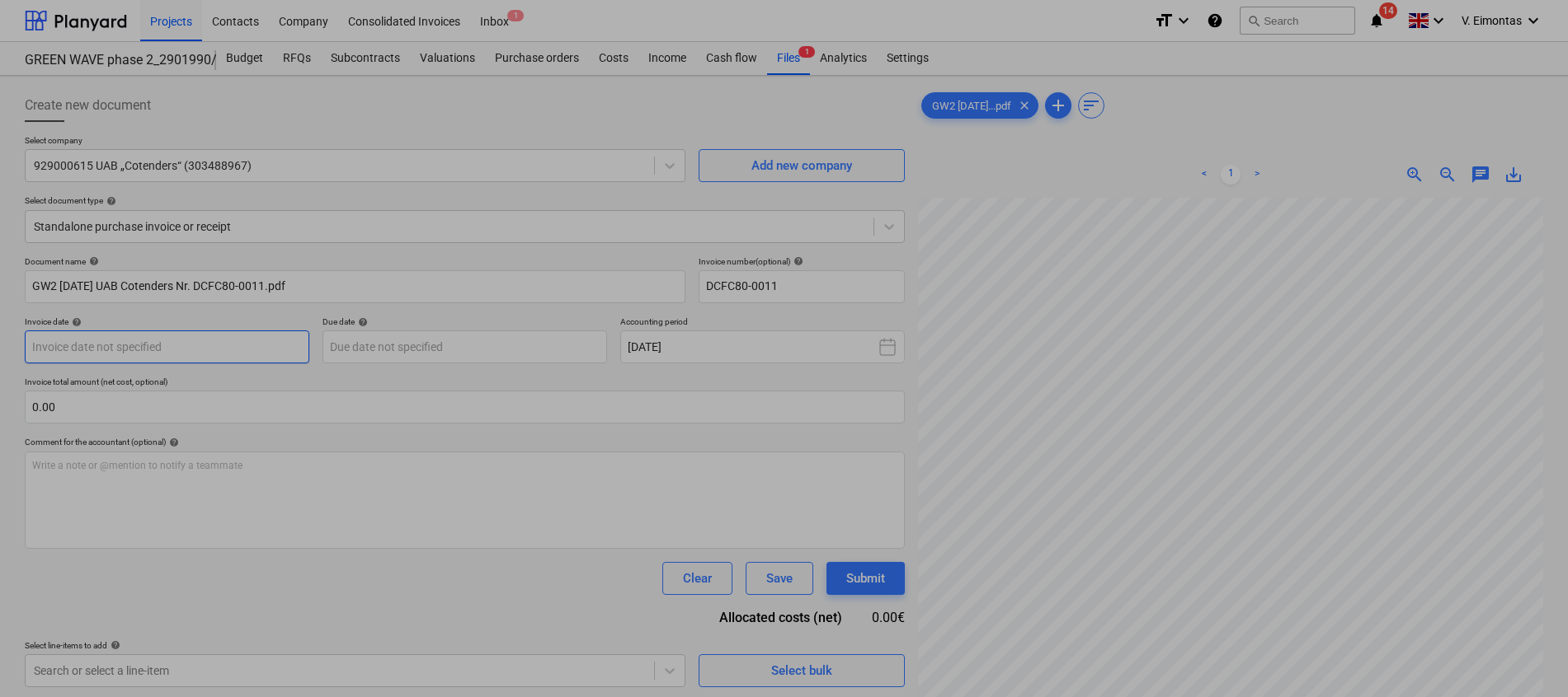
click at [218, 360] on body "Projects Contacts Company Consolidated Invoices Inbox 1 format_size keyboard_ar…" at bounding box center [784, 348] width 1568 height 697
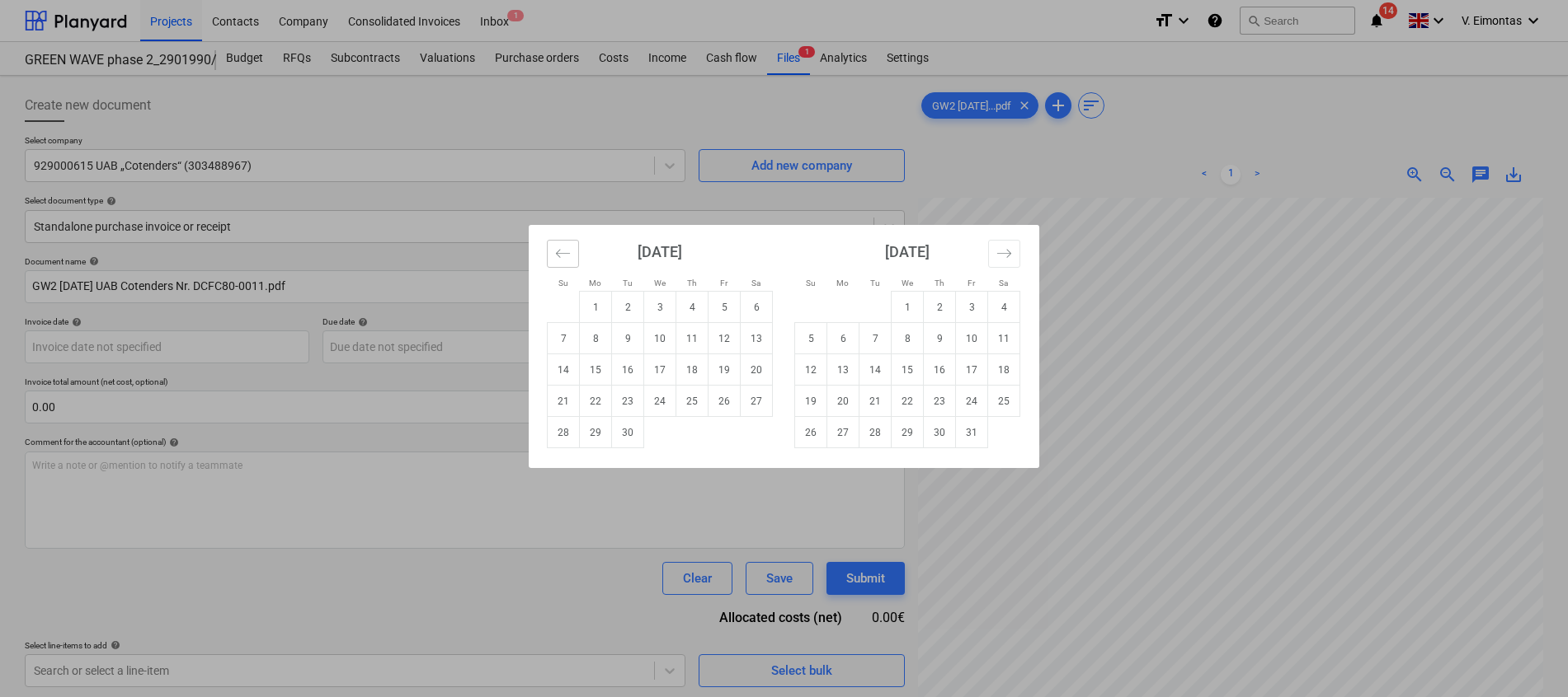
click at [554, 249] on button "Move backward to switch to the previous month." at bounding box center [563, 254] width 33 height 28
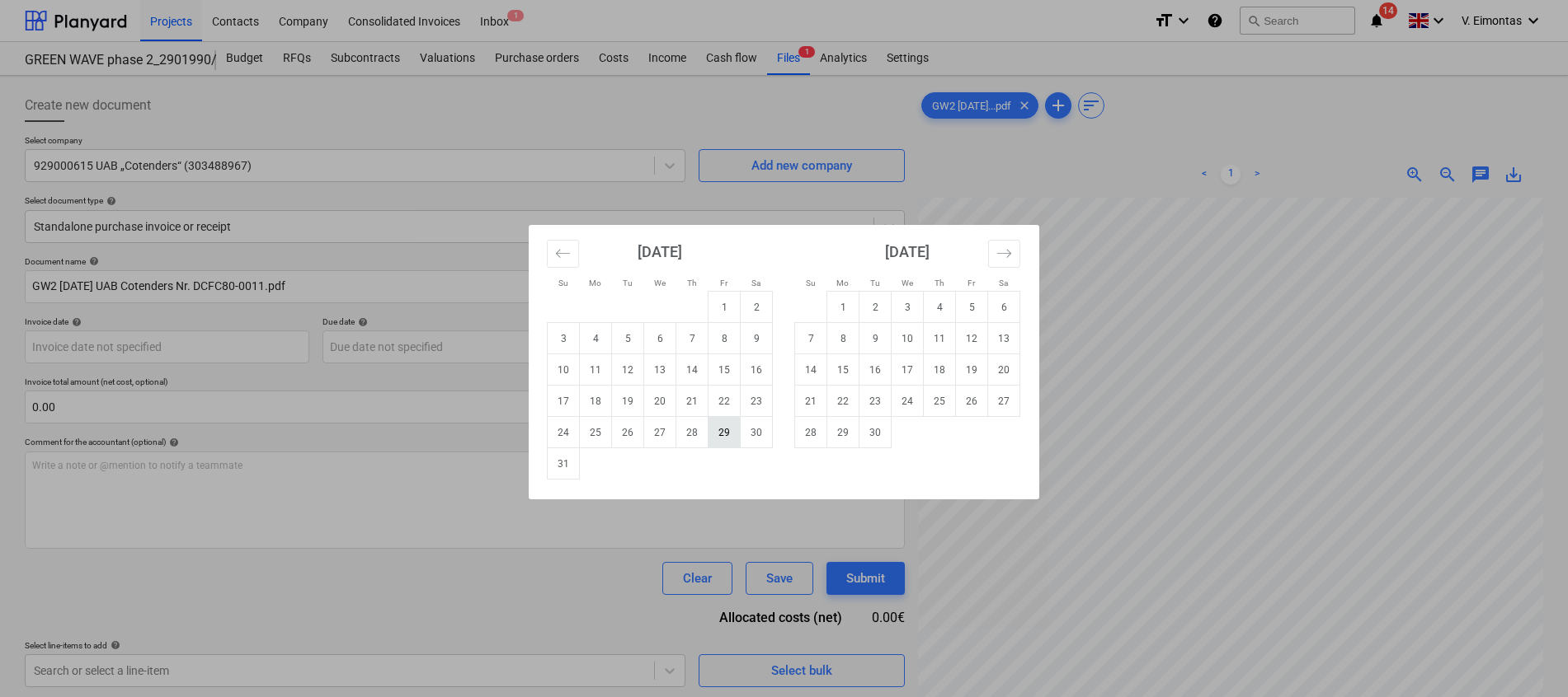
click at [722, 434] on td "29" at bounding box center [724, 433] width 33 height 32
type input "[DATE]"
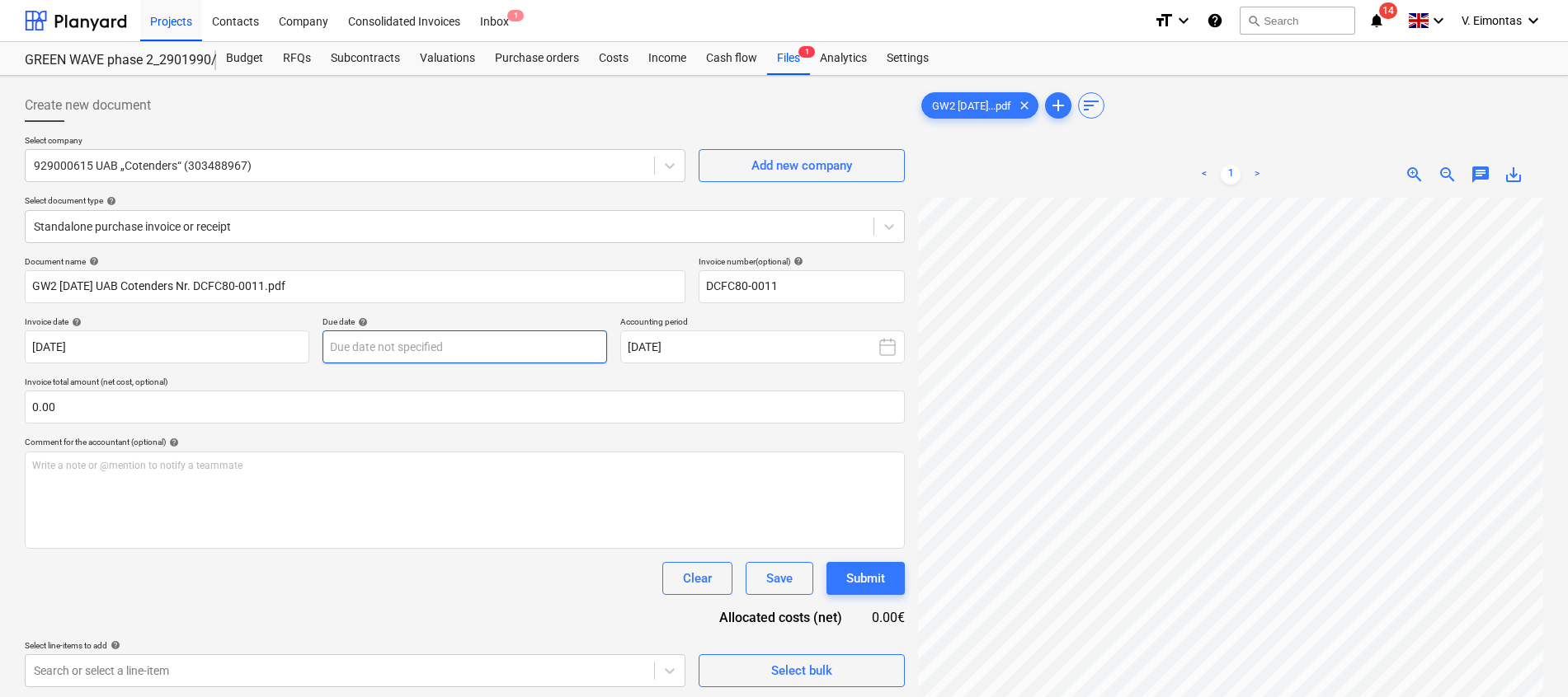
click at [529, 361] on body "Projects Contacts Company Consolidated Invoices Inbox 1 format_size keyboard_ar…" at bounding box center [784, 348] width 1568 height 697
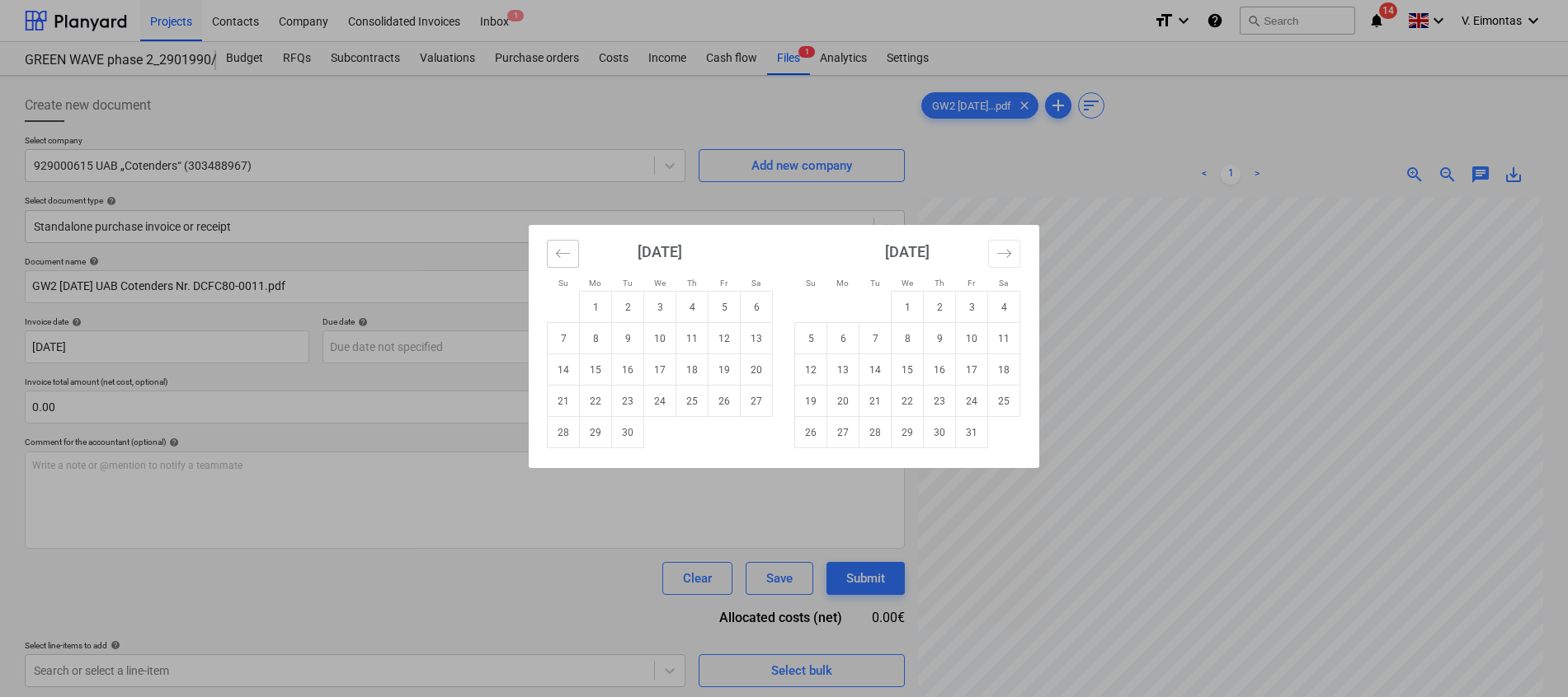
click at [559, 260] on icon "Move backward to switch to the previous month." at bounding box center [563, 253] width 16 height 16
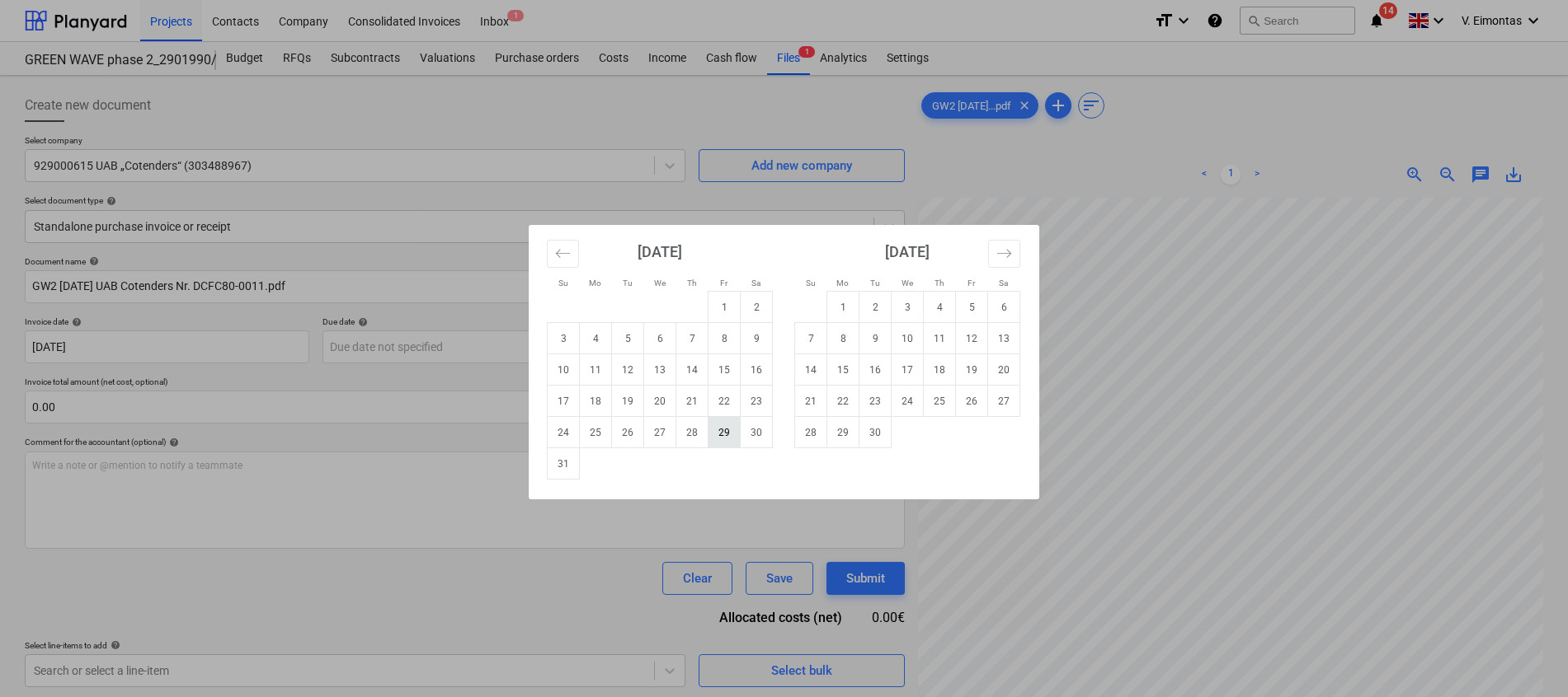
click at [727, 440] on td "29" at bounding box center [724, 433] width 33 height 32
type input "[DATE]"
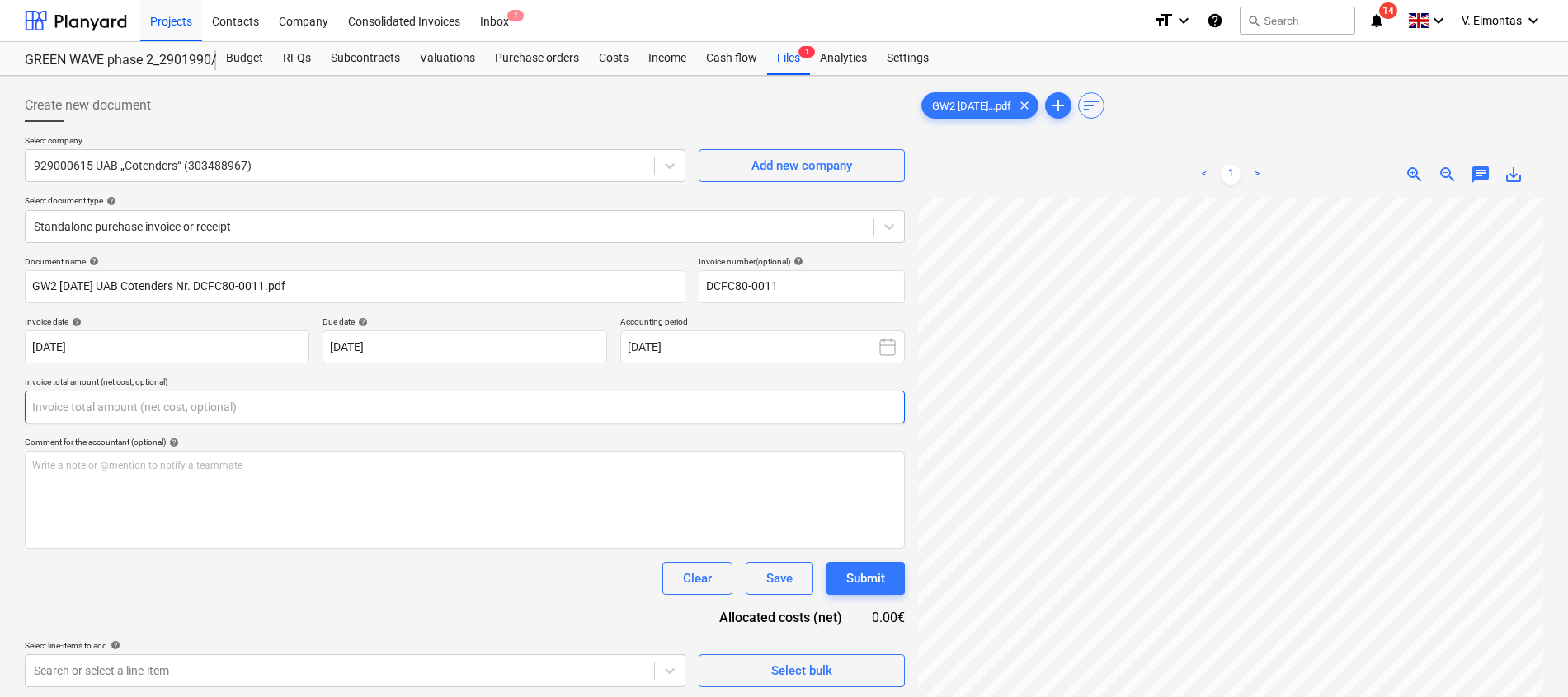
click at [411, 410] on input "text" at bounding box center [465, 406] width 880 height 33
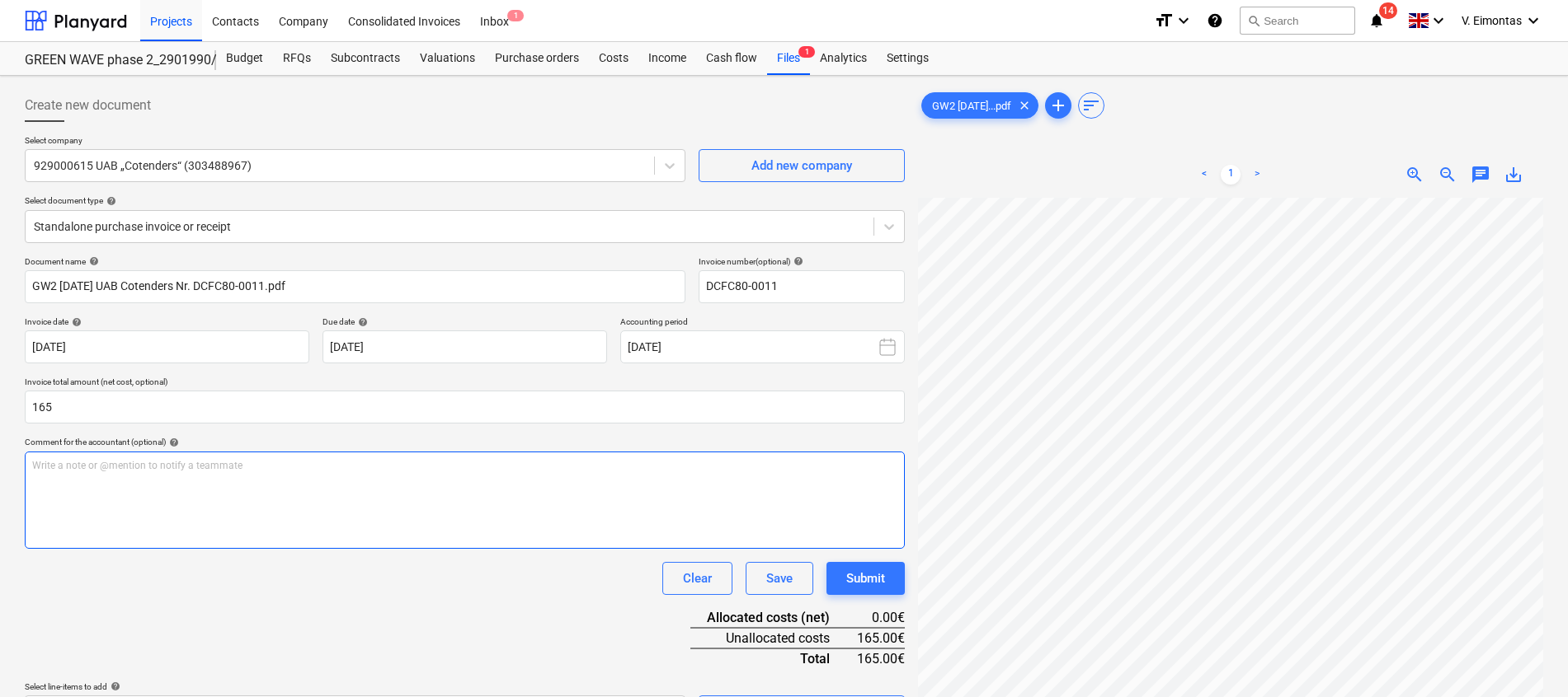
type input "165.00"
click at [404, 488] on div "Write a note or @mention to notify a teammate [PERSON_NAME]" at bounding box center [465, 500] width 880 height 97
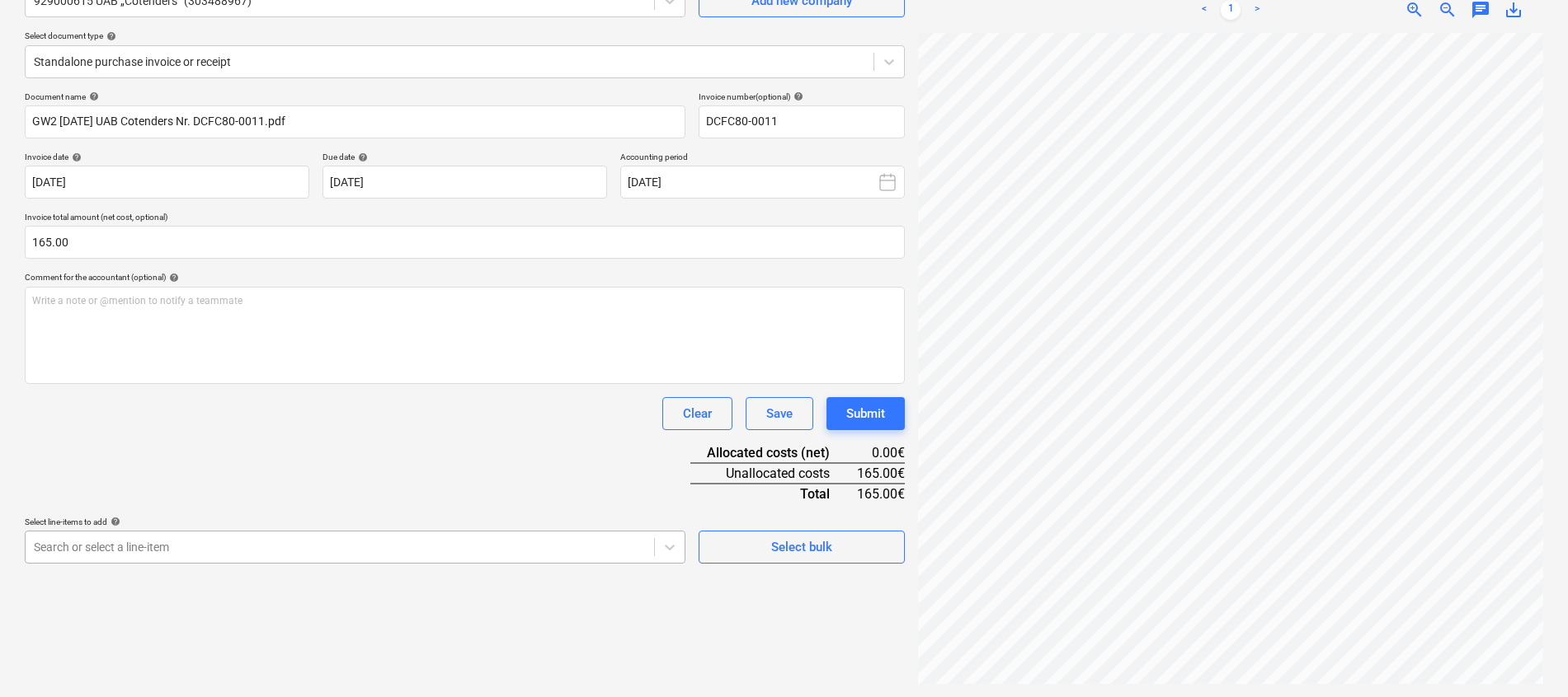
click at [403, 533] on body "Projects Contacts Company Consolidated Invoices Inbox 1 format_size keyboard_ar…" at bounding box center [784, 183] width 1568 height 697
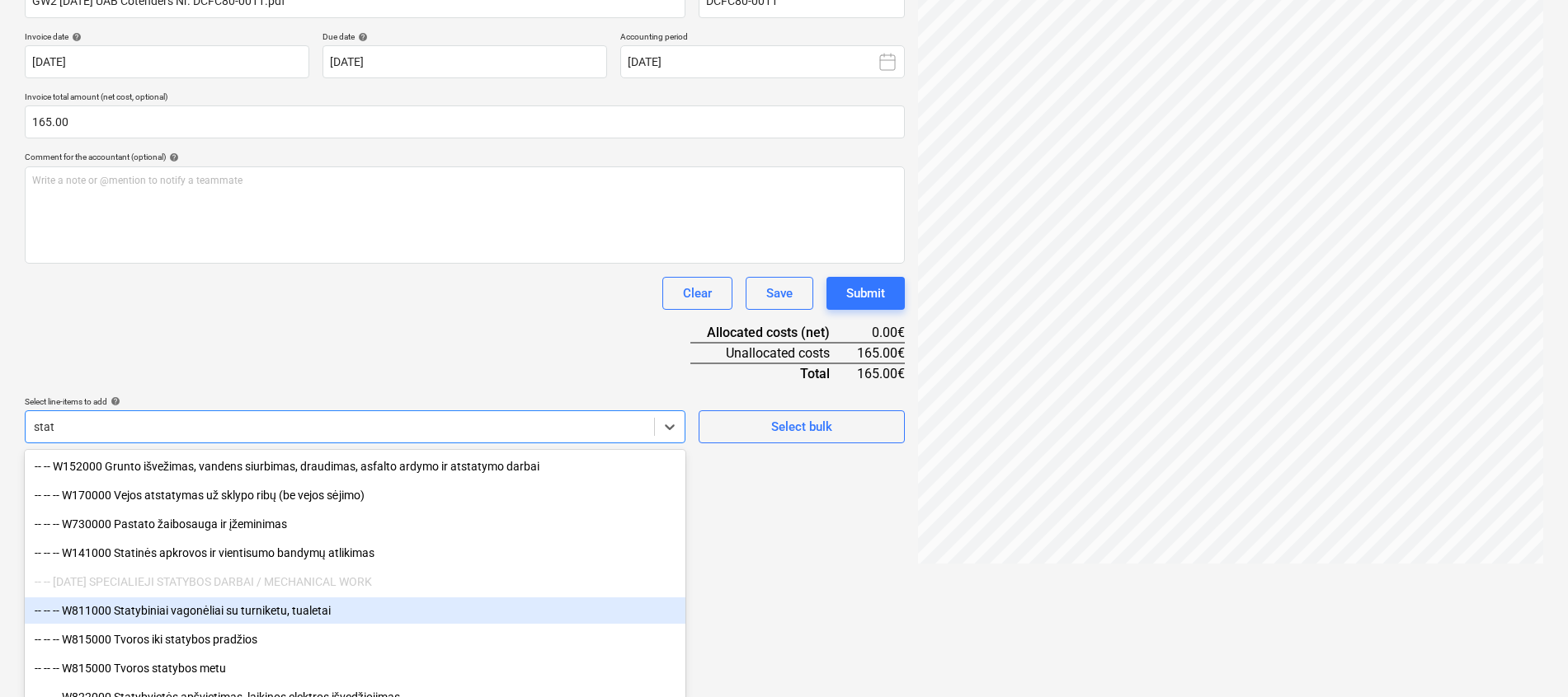
scroll to position [289, 0]
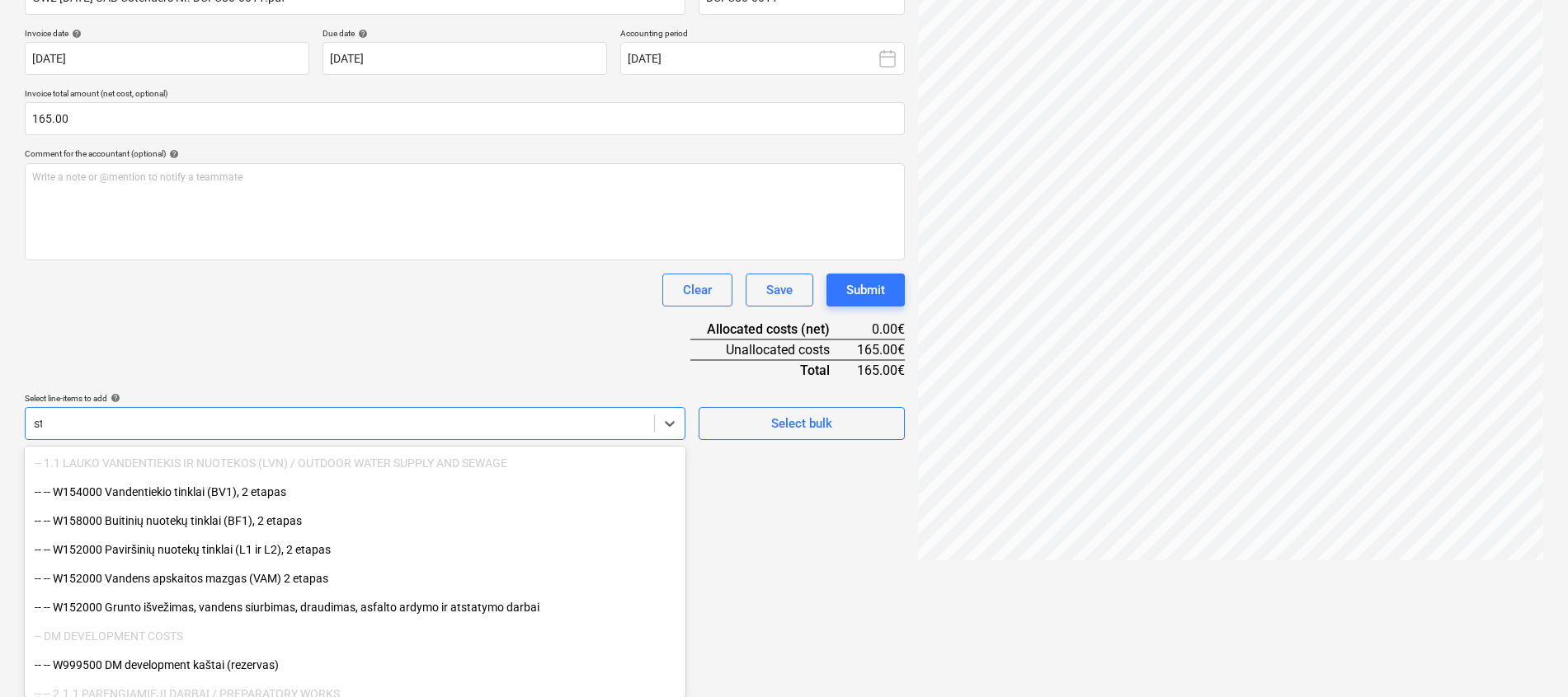
type input "s"
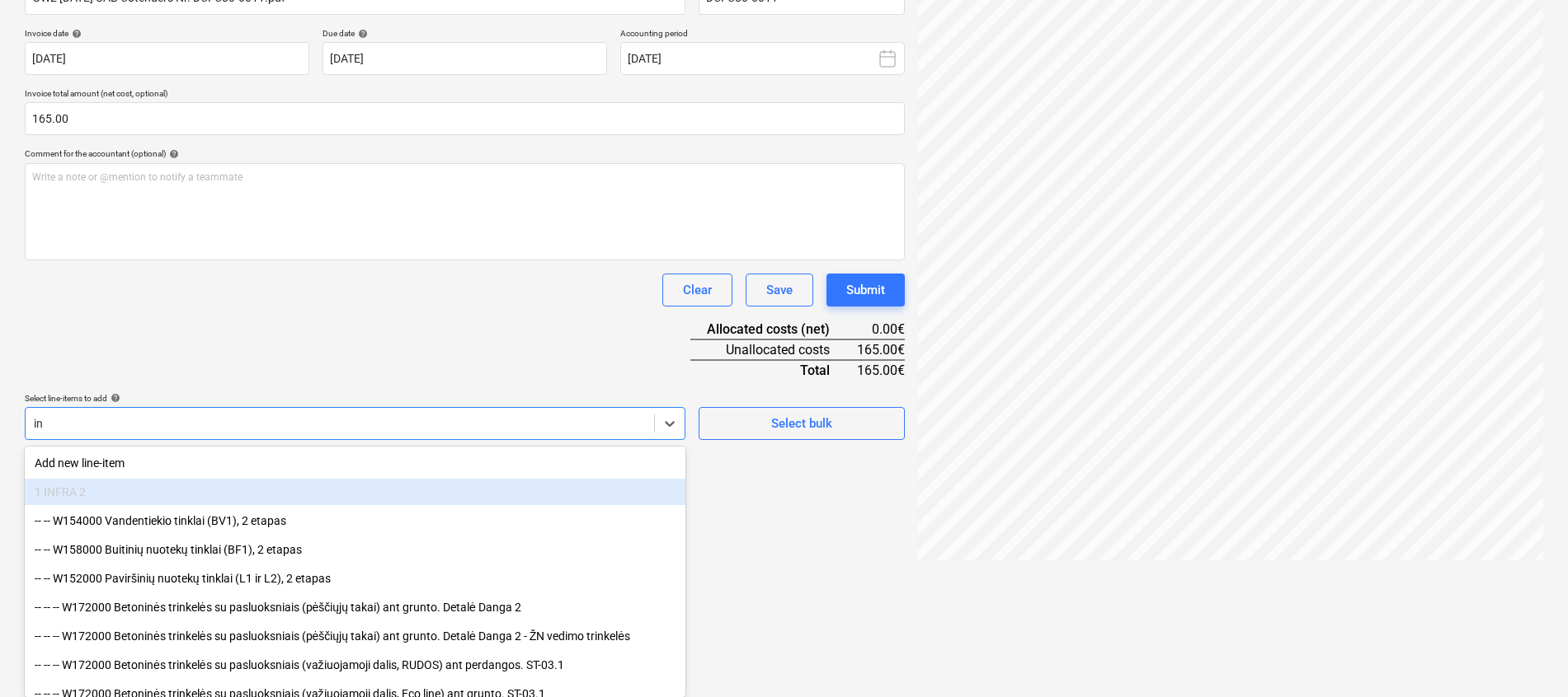
type input "i"
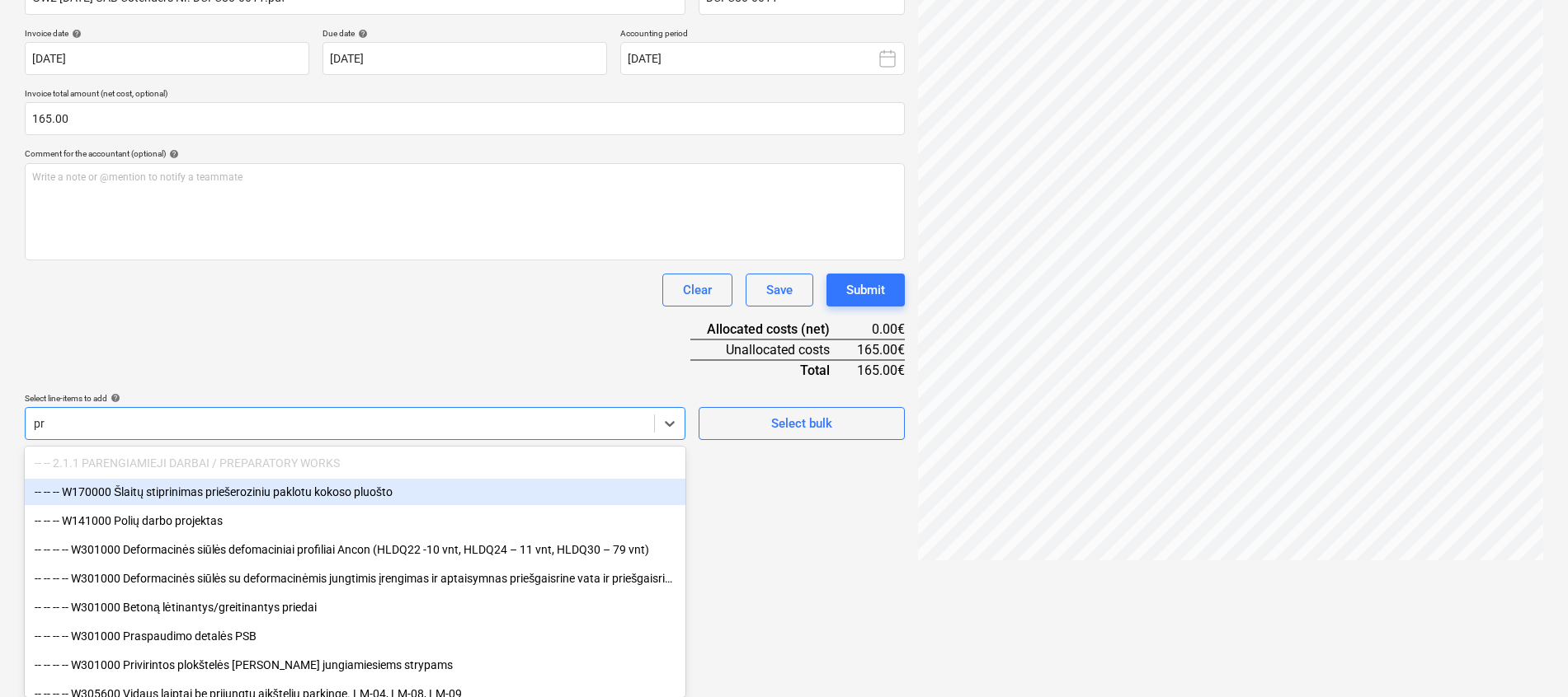
type input "p"
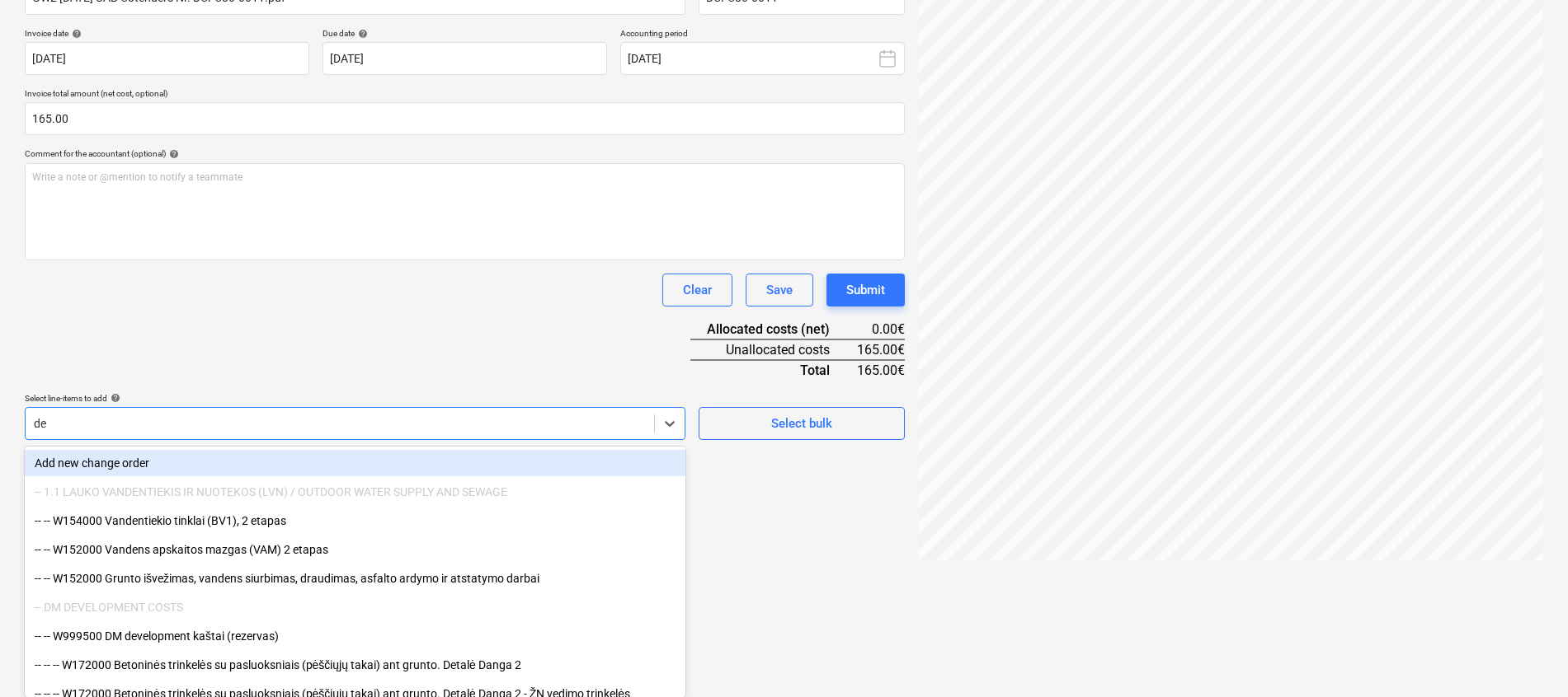
type input "del"
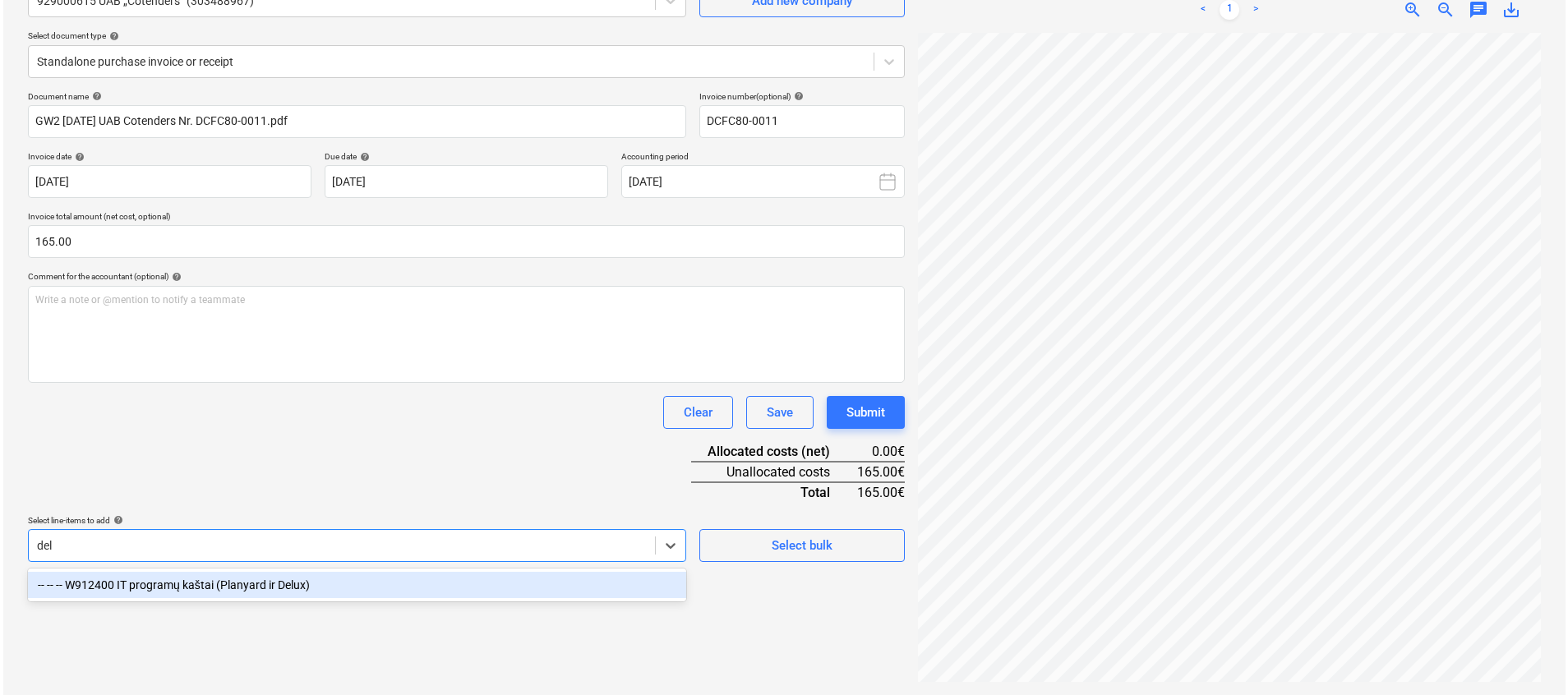
scroll to position [165, 0]
click at [279, 586] on div "-- -- -- W912400 IT programų kaštai (Planyard ir Delux)" at bounding box center [354, 585] width 658 height 27
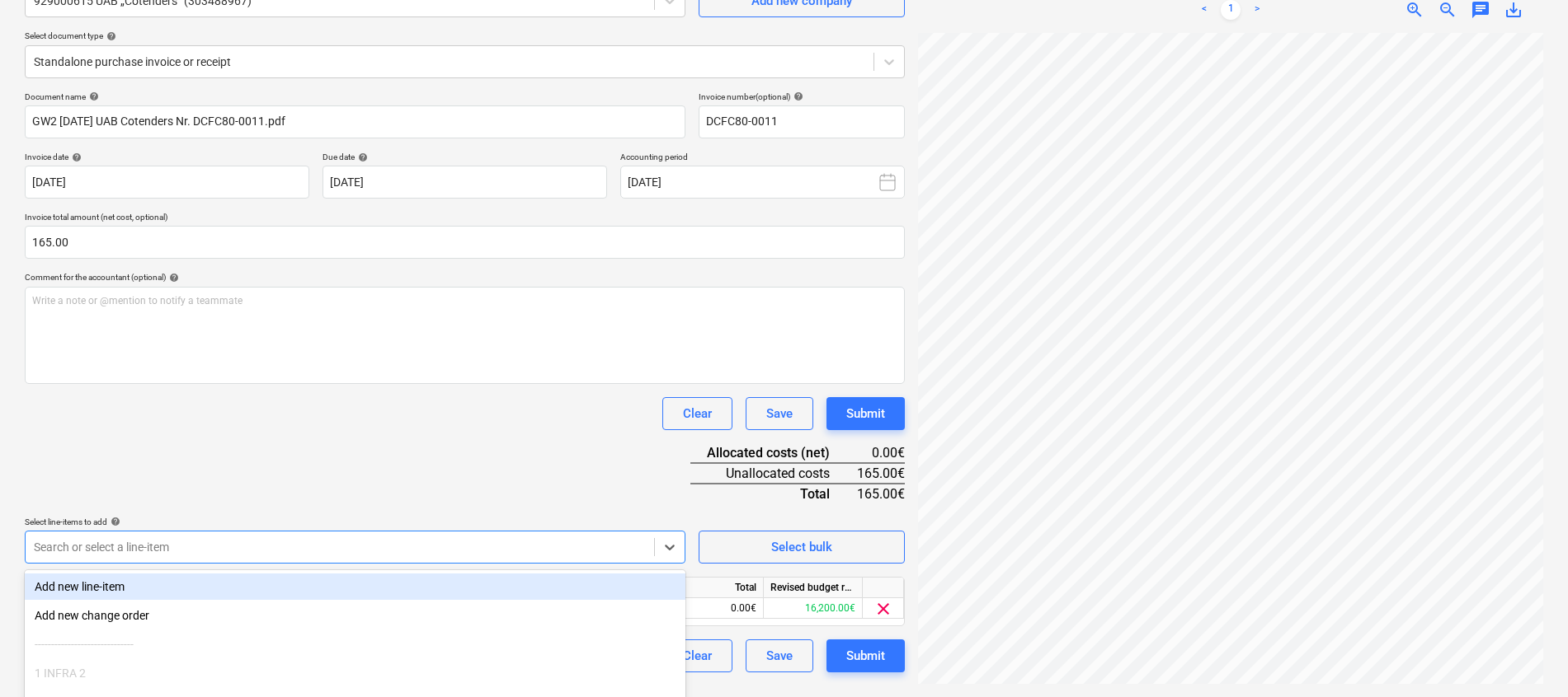
click at [365, 489] on div "Document name help GW2 [DATE] UAB Cotenders Nr. DCFC80-0011.pdf Invoice number …" at bounding box center [465, 383] width 880 height 581
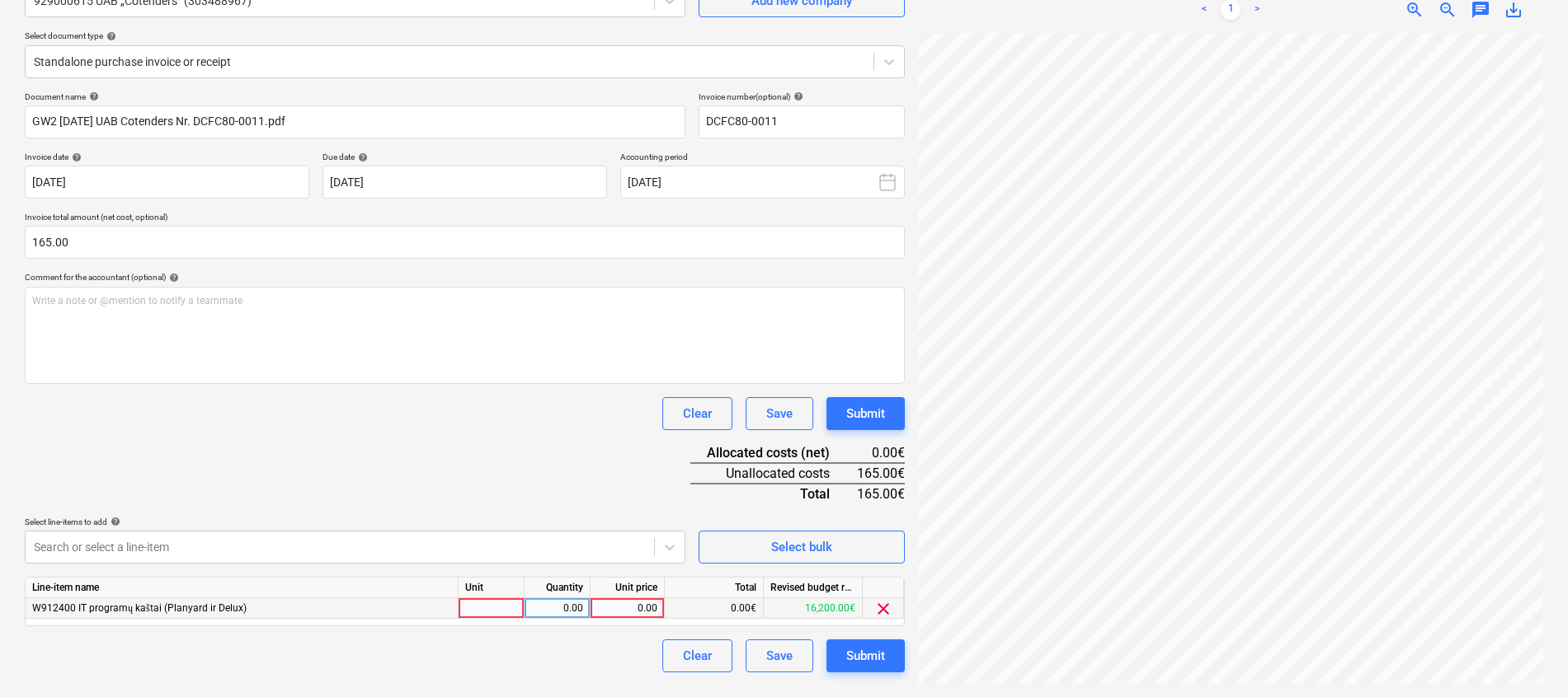
click at [503, 608] on div at bounding box center [492, 608] width 66 height 21
type input "mėn."
type input "3"
type input "55"
click at [512, 444] on div "Document name help GW2 [DATE] UAB Cotenders Nr. DCFC80-0011.pdf Invoice number …" at bounding box center [465, 383] width 880 height 581
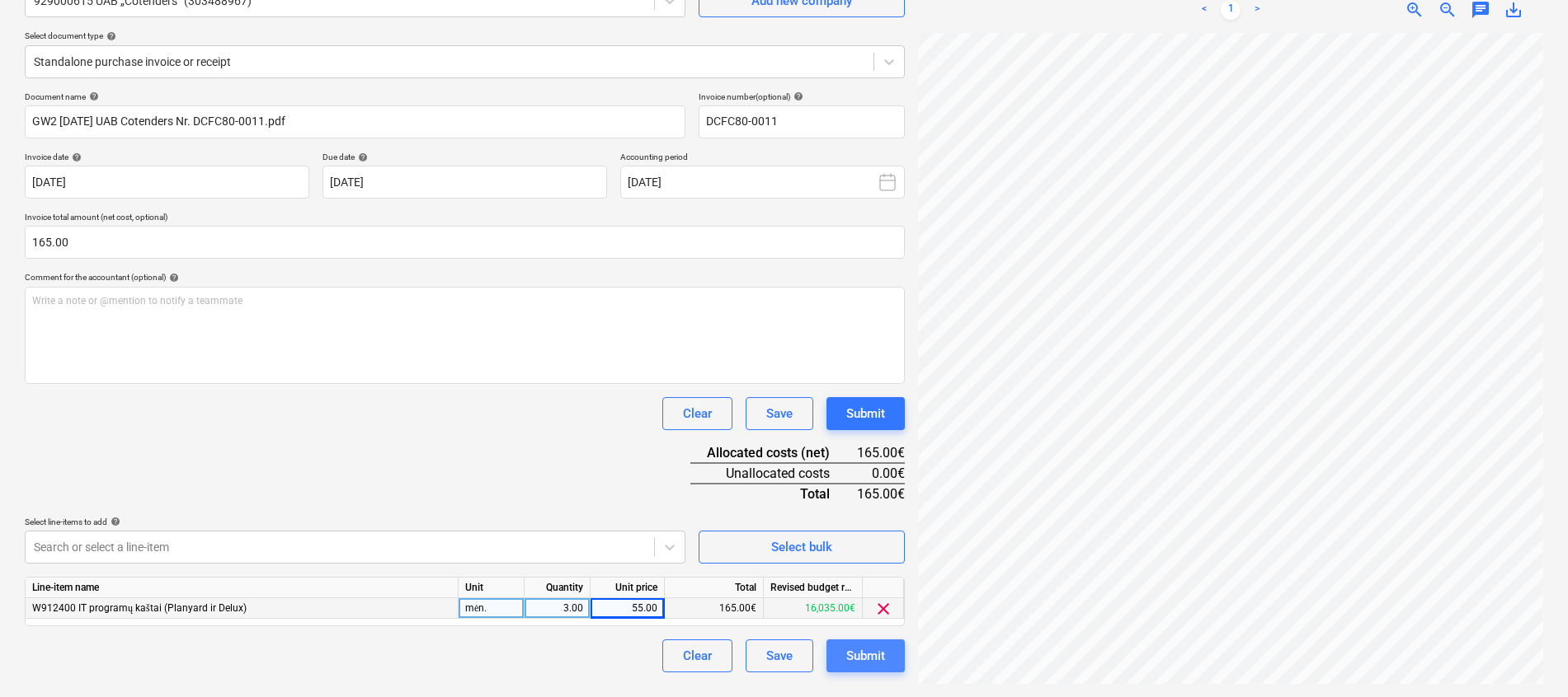
click at [860, 655] on div "Submit" at bounding box center [866, 656] width 39 height 22
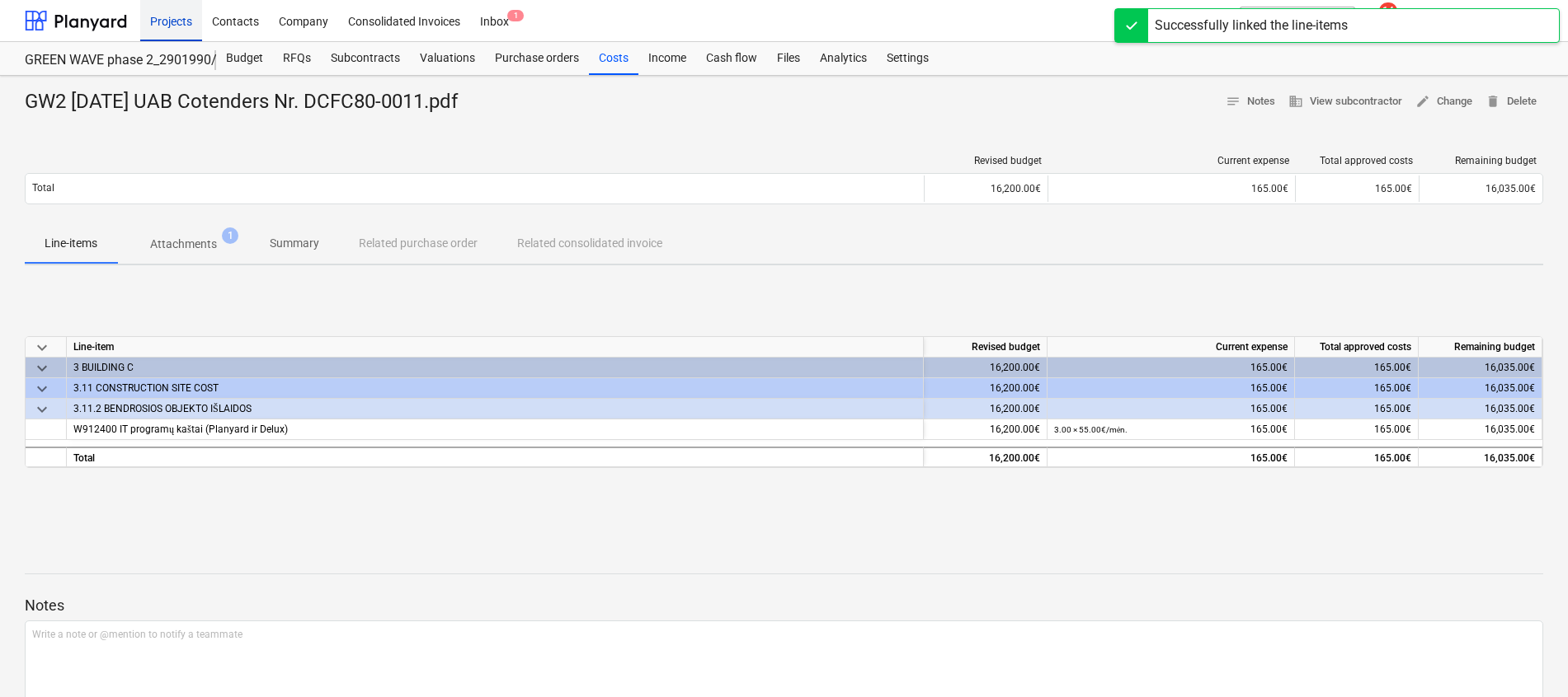
click at [191, 22] on div "Projects" at bounding box center [171, 20] width 62 height 43
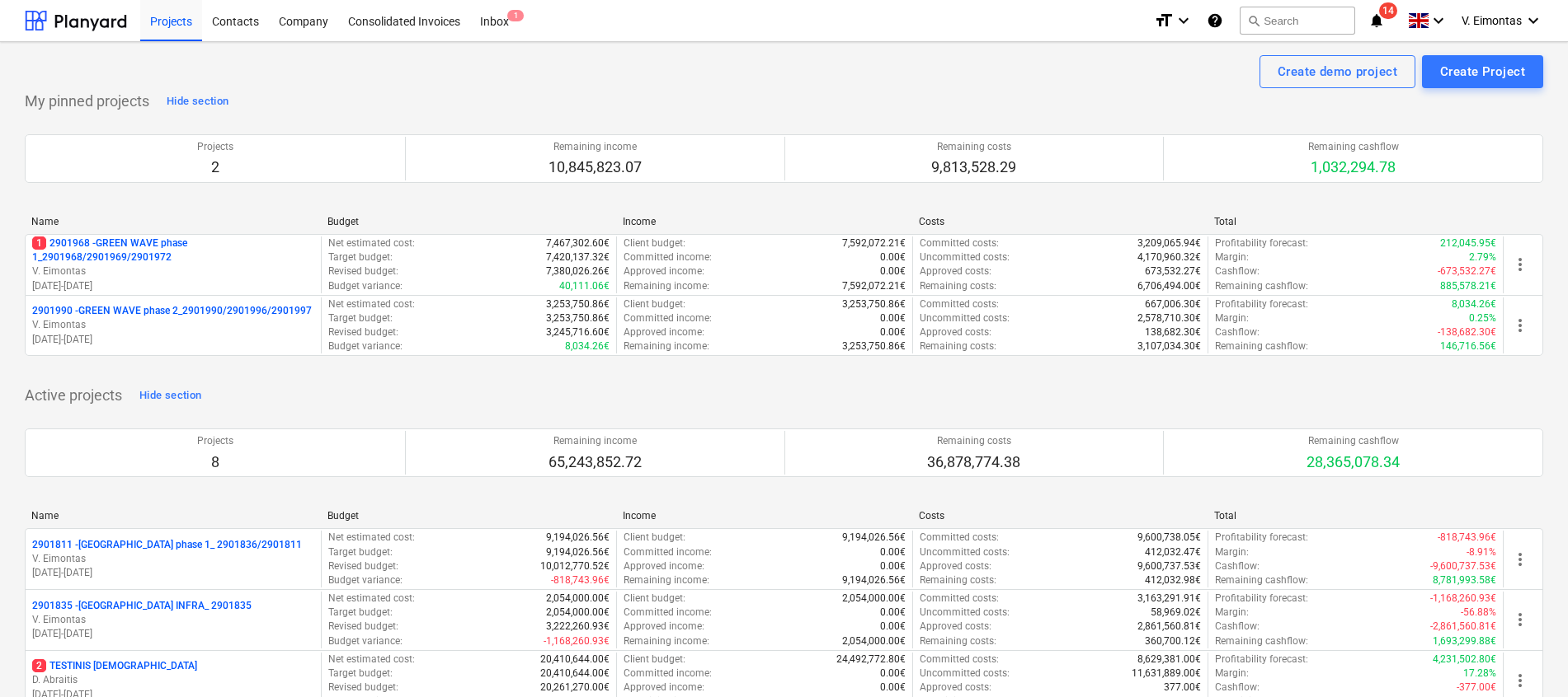
click at [0, 187] on html "Projects Contacts Company Consolidated Invoices Inbox 1 format_size keyboard_ar…" at bounding box center [784, 348] width 1568 height 697
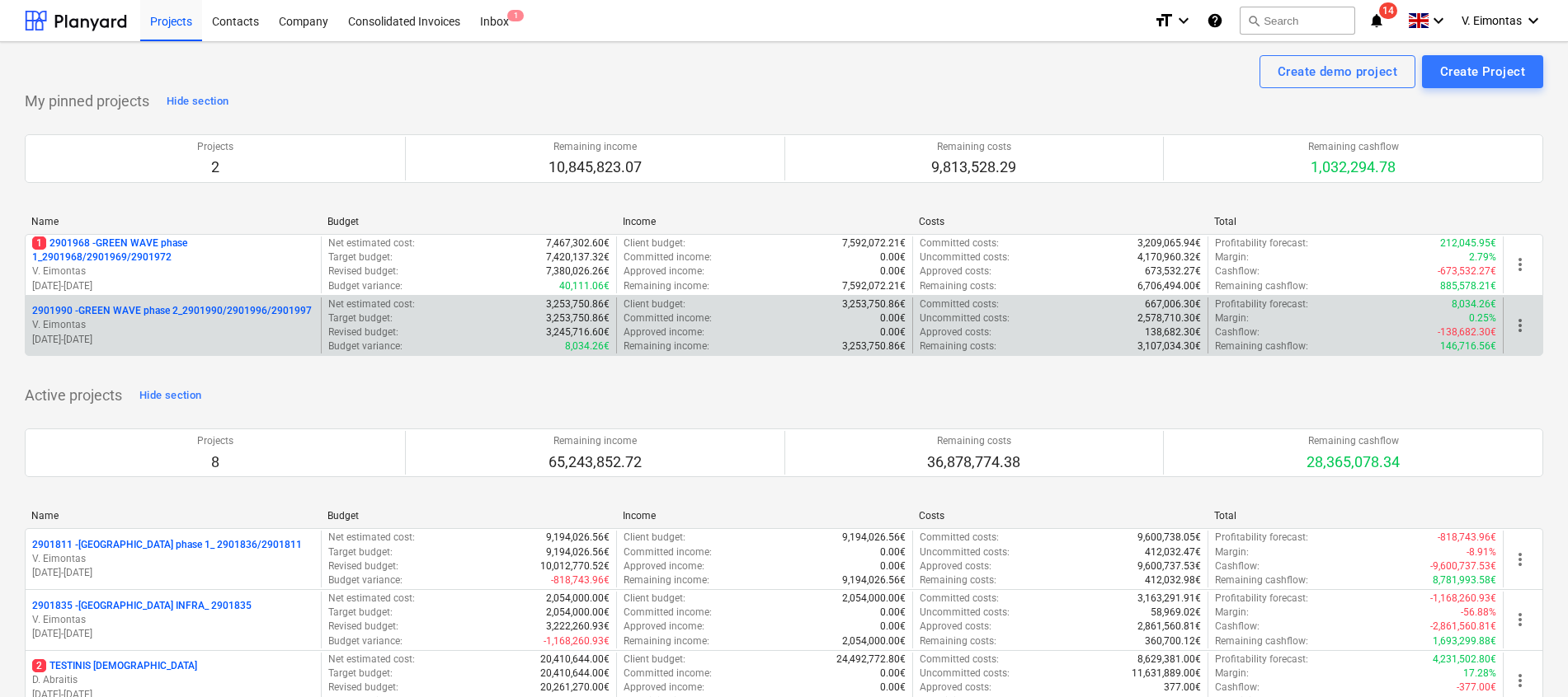
click at [164, 313] on p "2901990 - GREEN WAVE phase 2_2901990/2901996/2901997" at bounding box center [172, 311] width 280 height 14
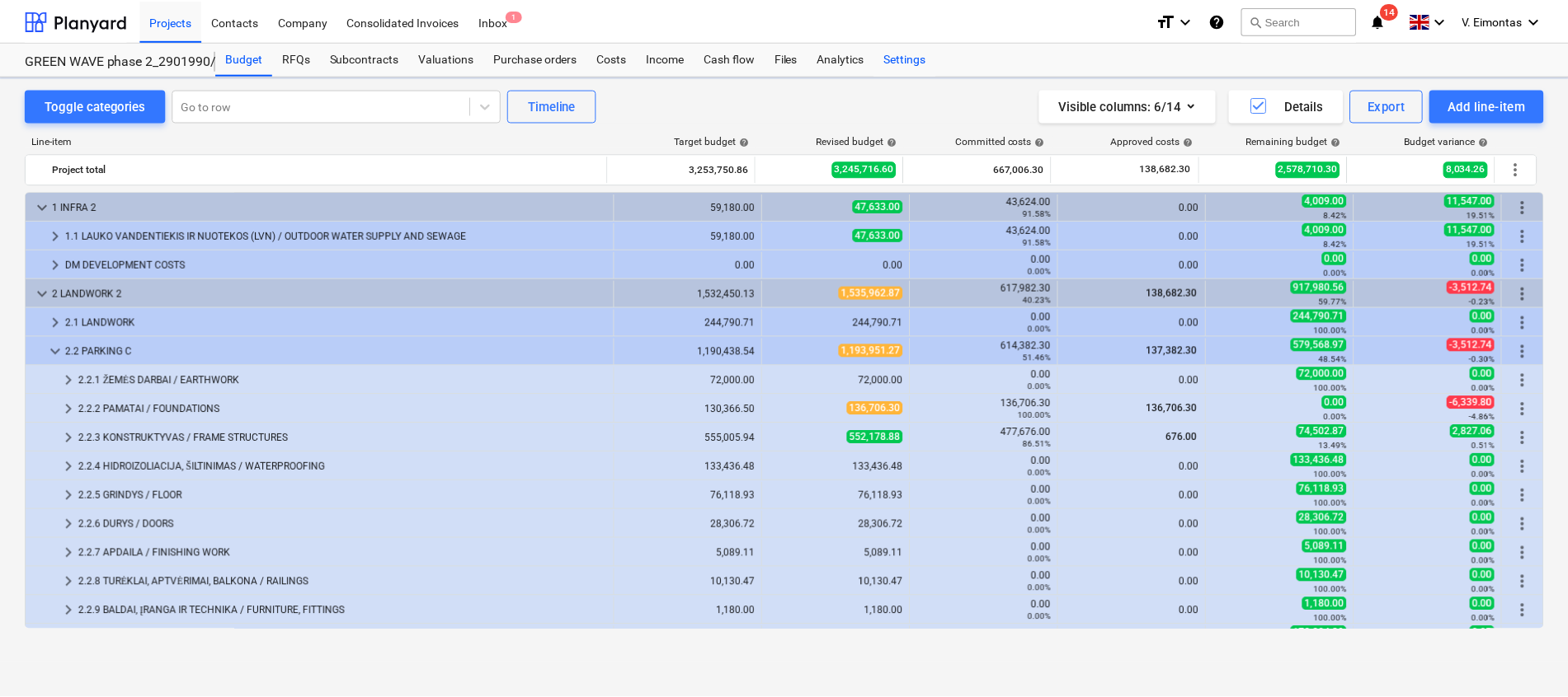
scroll to position [225, 0]
click at [788, 57] on div "Files" at bounding box center [788, 58] width 43 height 33
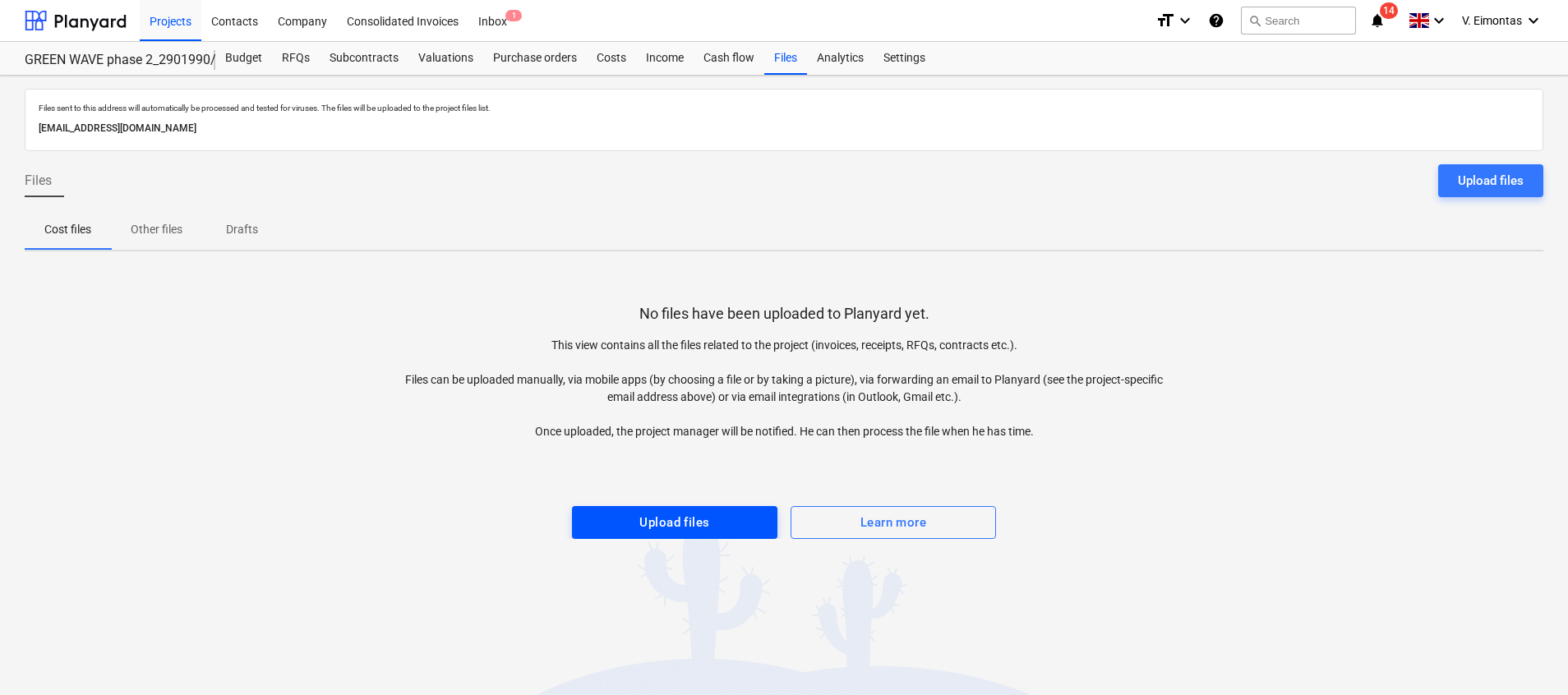
click at [667, 531] on div "Upload files" at bounding box center [674, 523] width 70 height 22
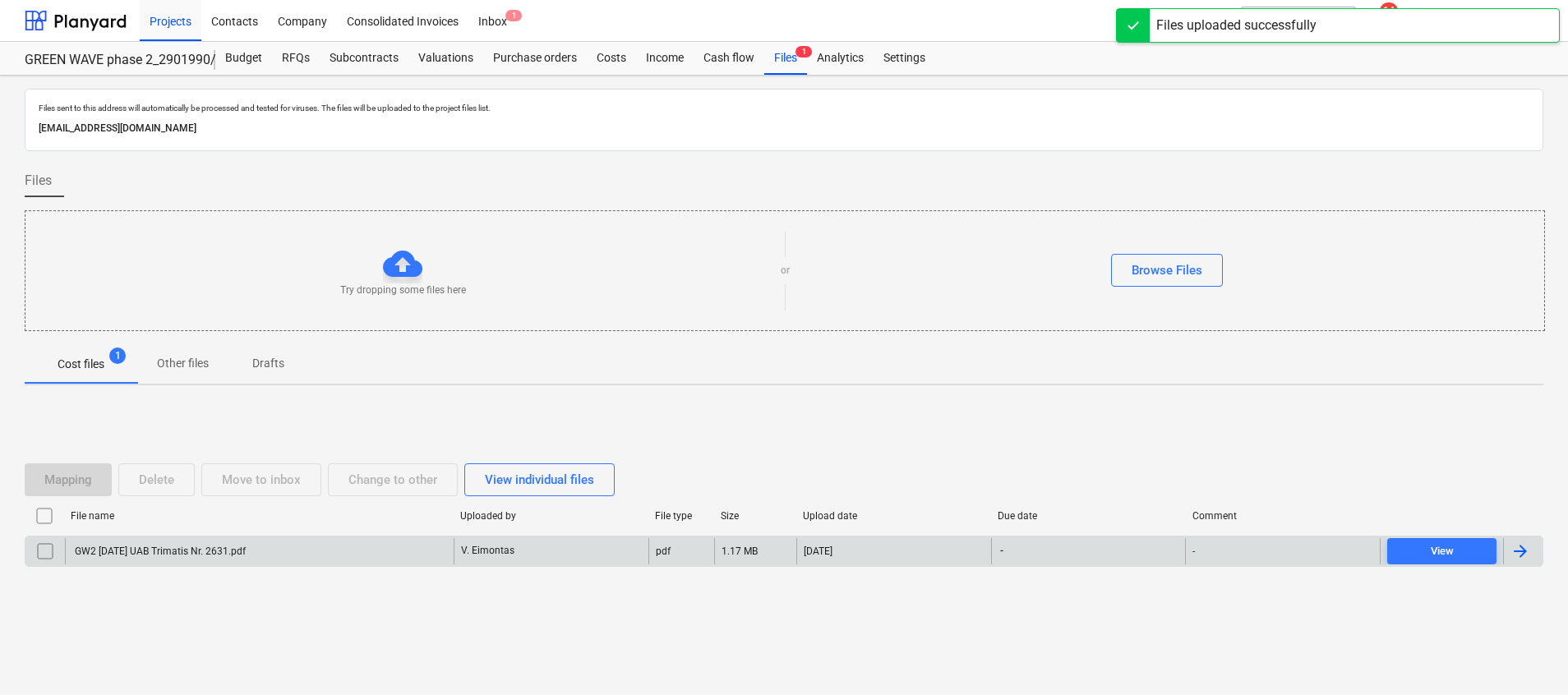
click at [280, 552] on div "GW2 [DATE] UAB Trimatis Nr. 2631.pdf" at bounding box center [259, 551] width 388 height 27
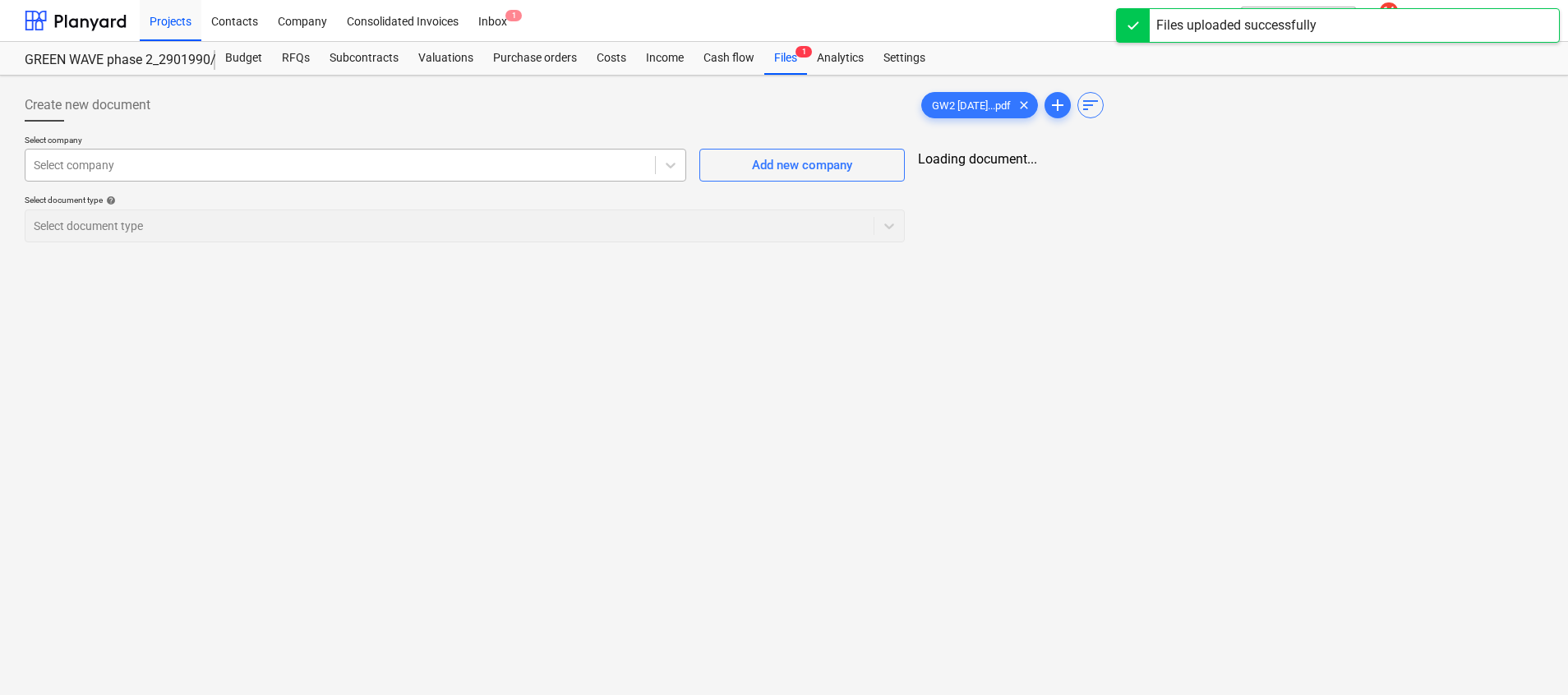
click at [325, 170] on div at bounding box center [340, 165] width 613 height 17
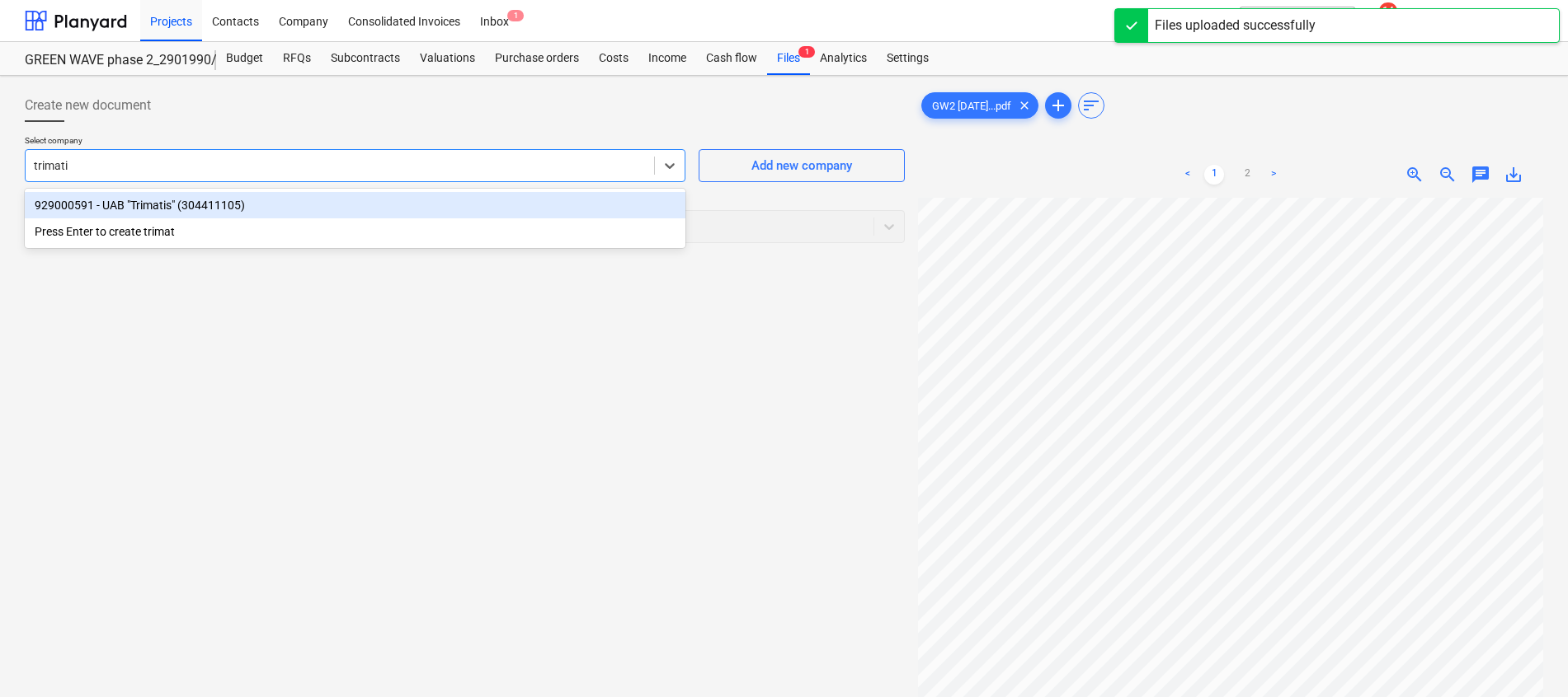
type input "trimatis"
click at [172, 206] on div "929000591 - UAB "Trimatis" (304411105)" at bounding box center [355, 205] width 661 height 27
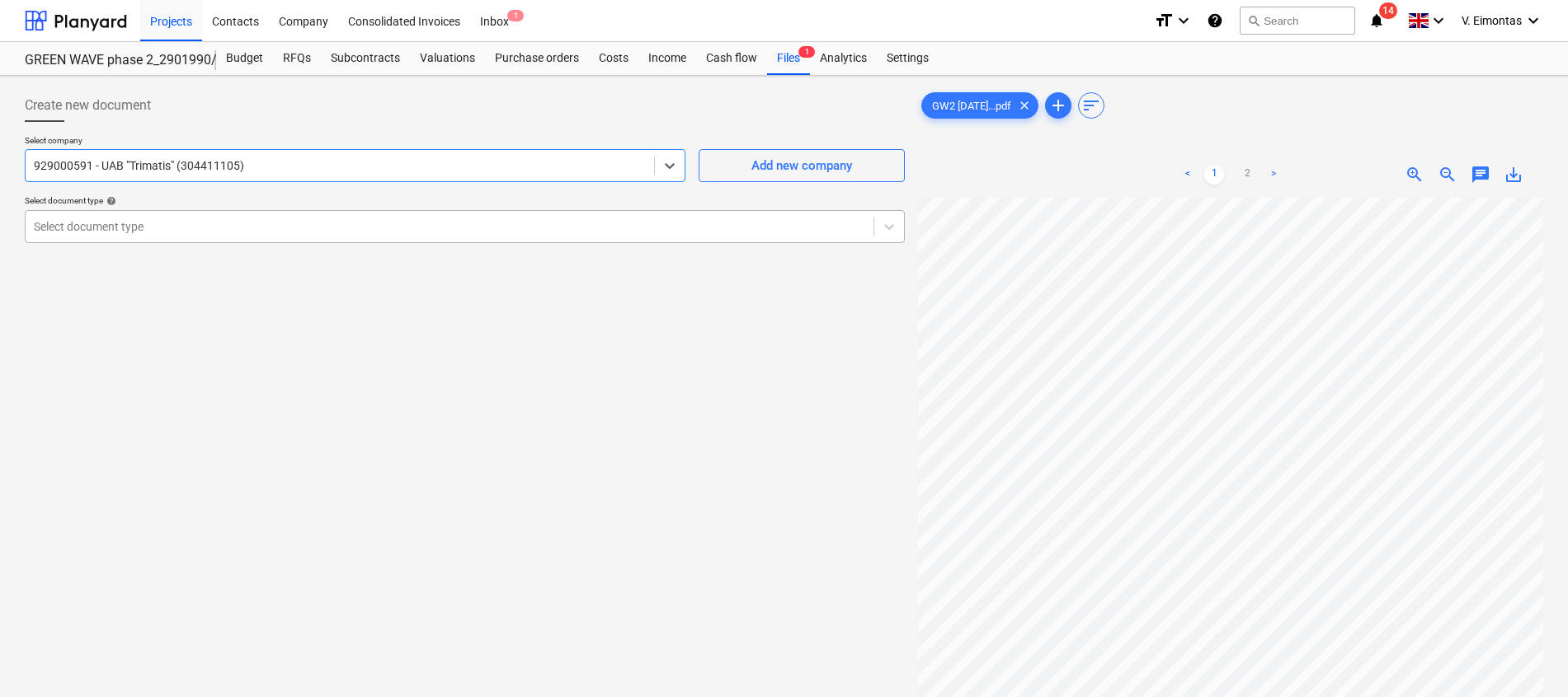
click at [193, 233] on div at bounding box center [449, 226] width 832 height 17
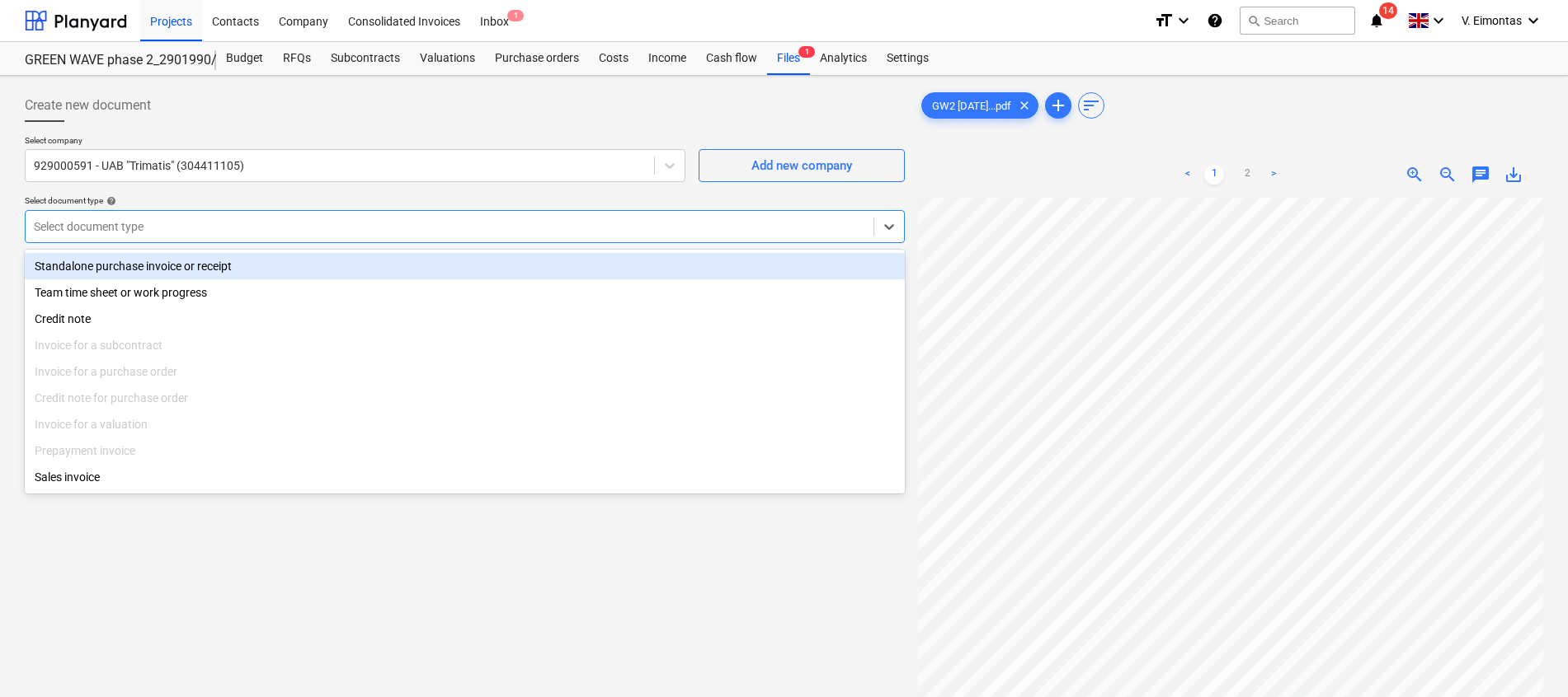
click at [187, 267] on div "Standalone purchase invoice or receipt" at bounding box center [465, 266] width 880 height 27
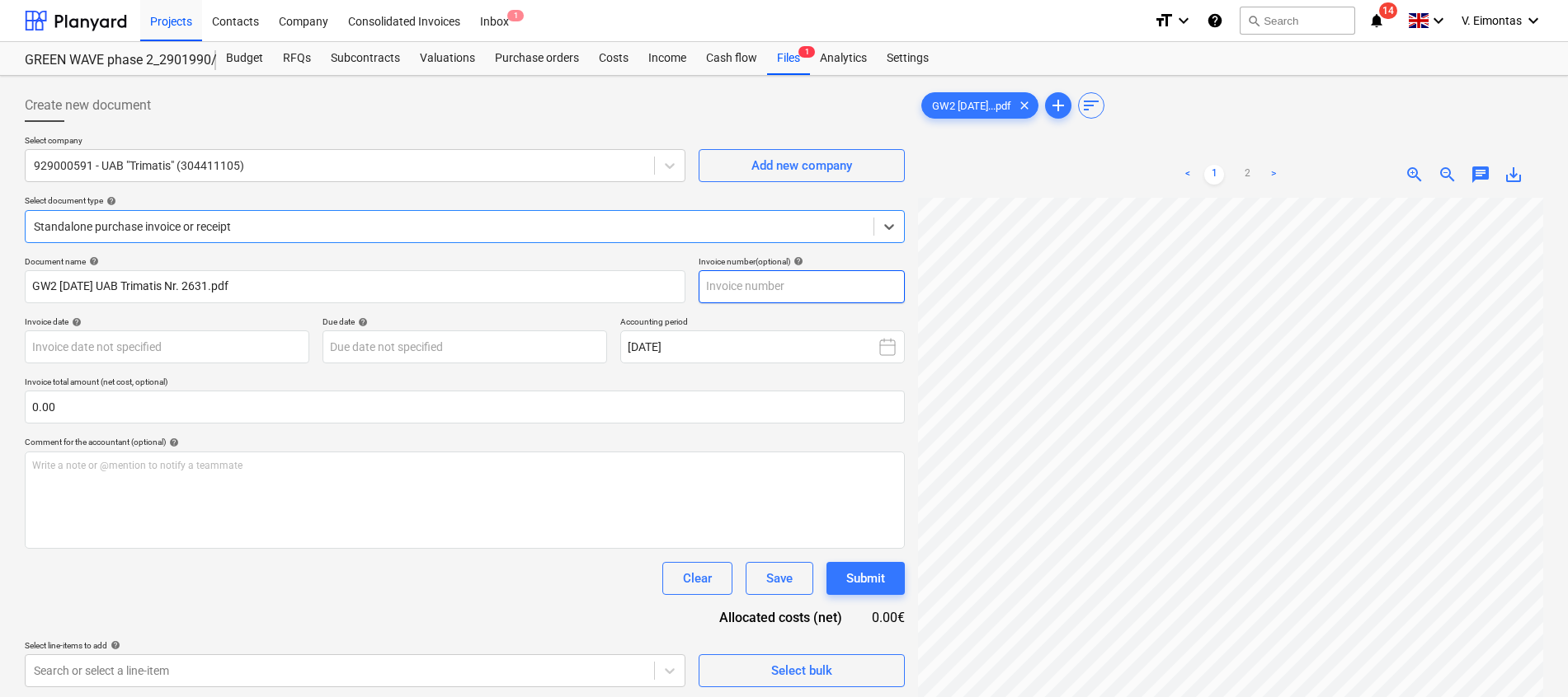
click at [816, 291] on input "text" at bounding box center [801, 287] width 206 height 33
type input "č"
type input "2631"
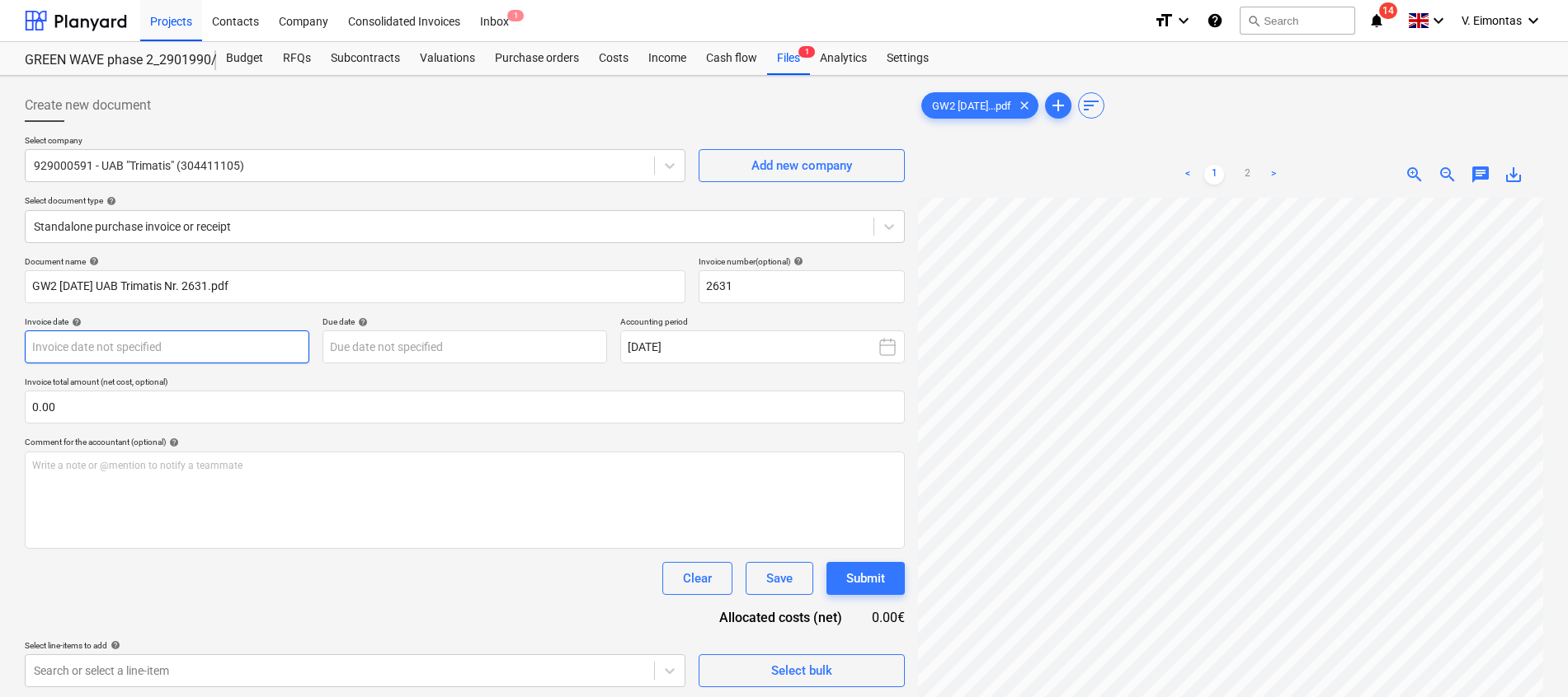
click at [279, 354] on body "Projects Contacts Company Consolidated Invoices Inbox 1 format_size keyboard_ar…" at bounding box center [784, 348] width 1568 height 697
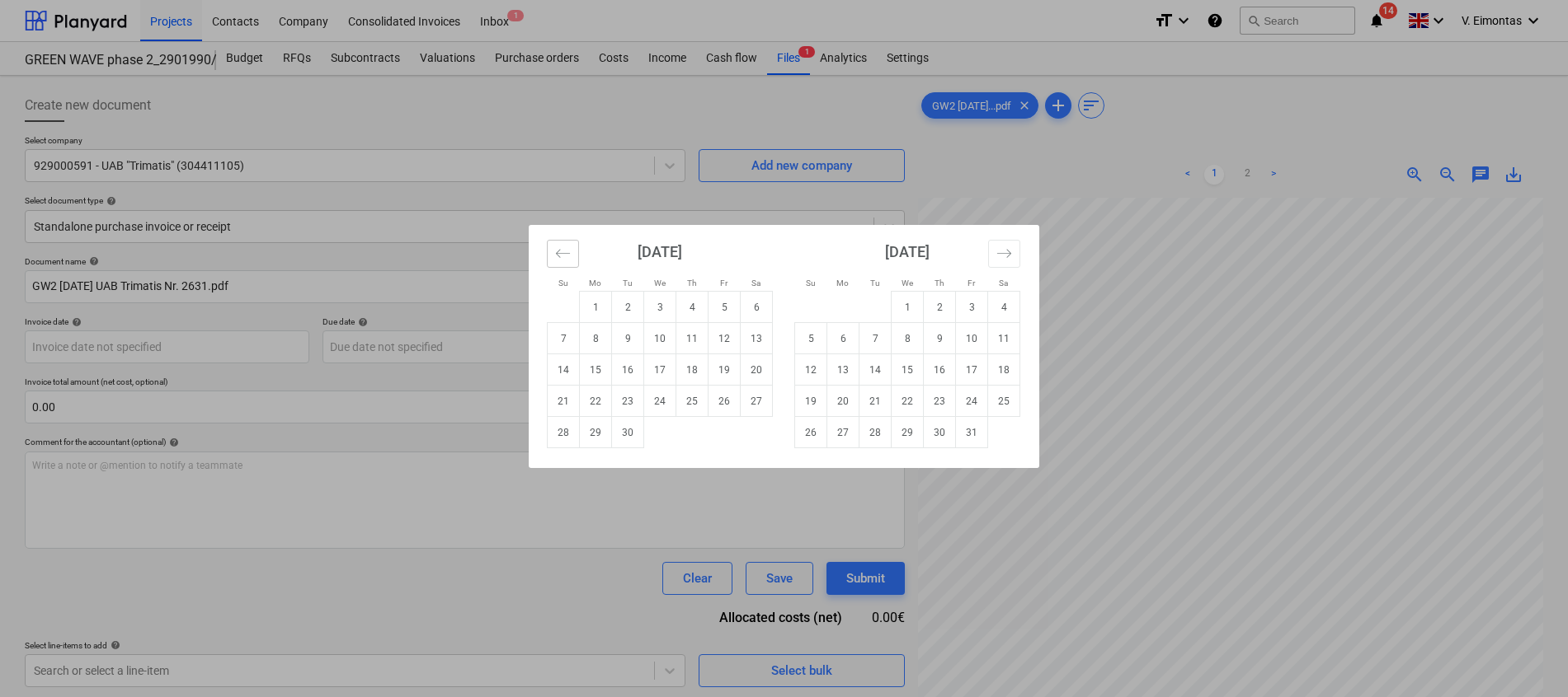
click at [565, 259] on icon "Move backward to switch to the previous month." at bounding box center [563, 253] width 16 height 16
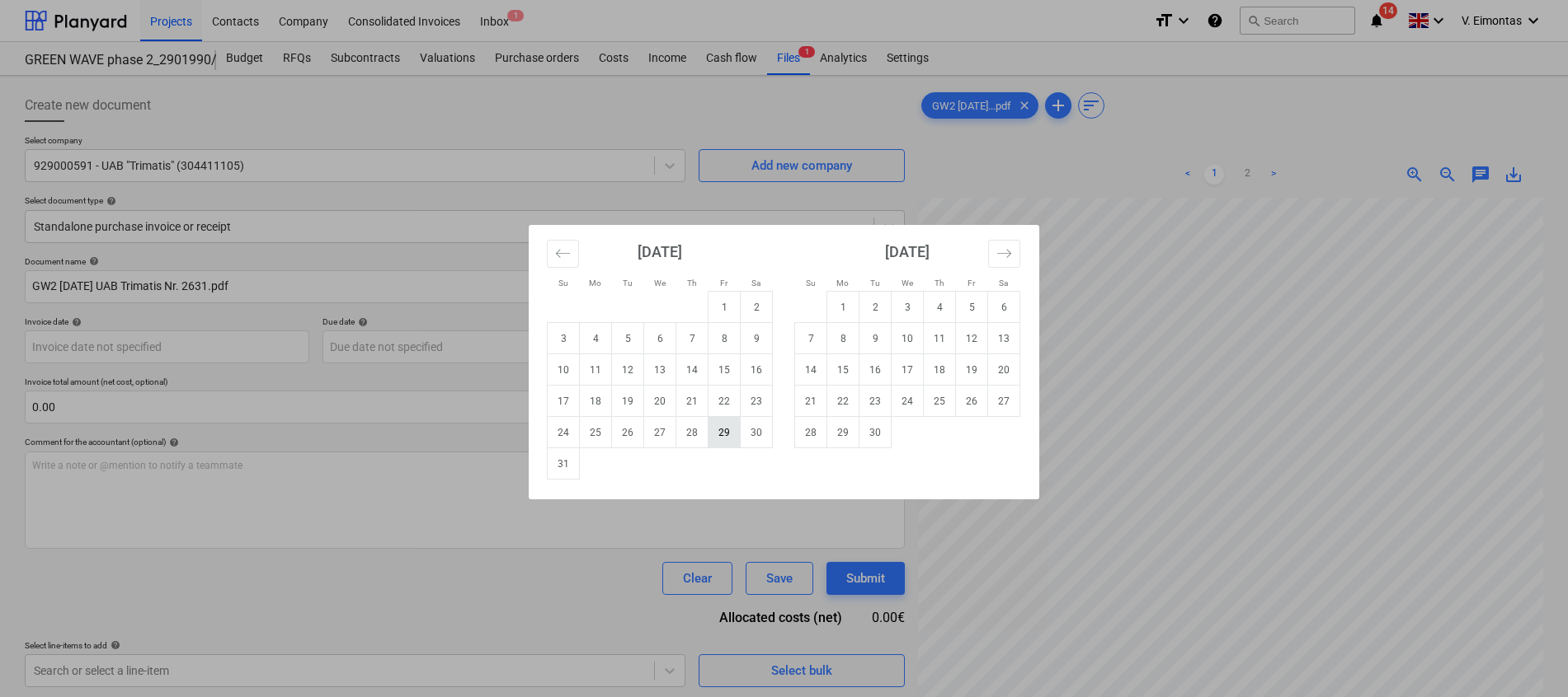
click at [722, 441] on td "29" at bounding box center [724, 433] width 33 height 32
type input "[DATE]"
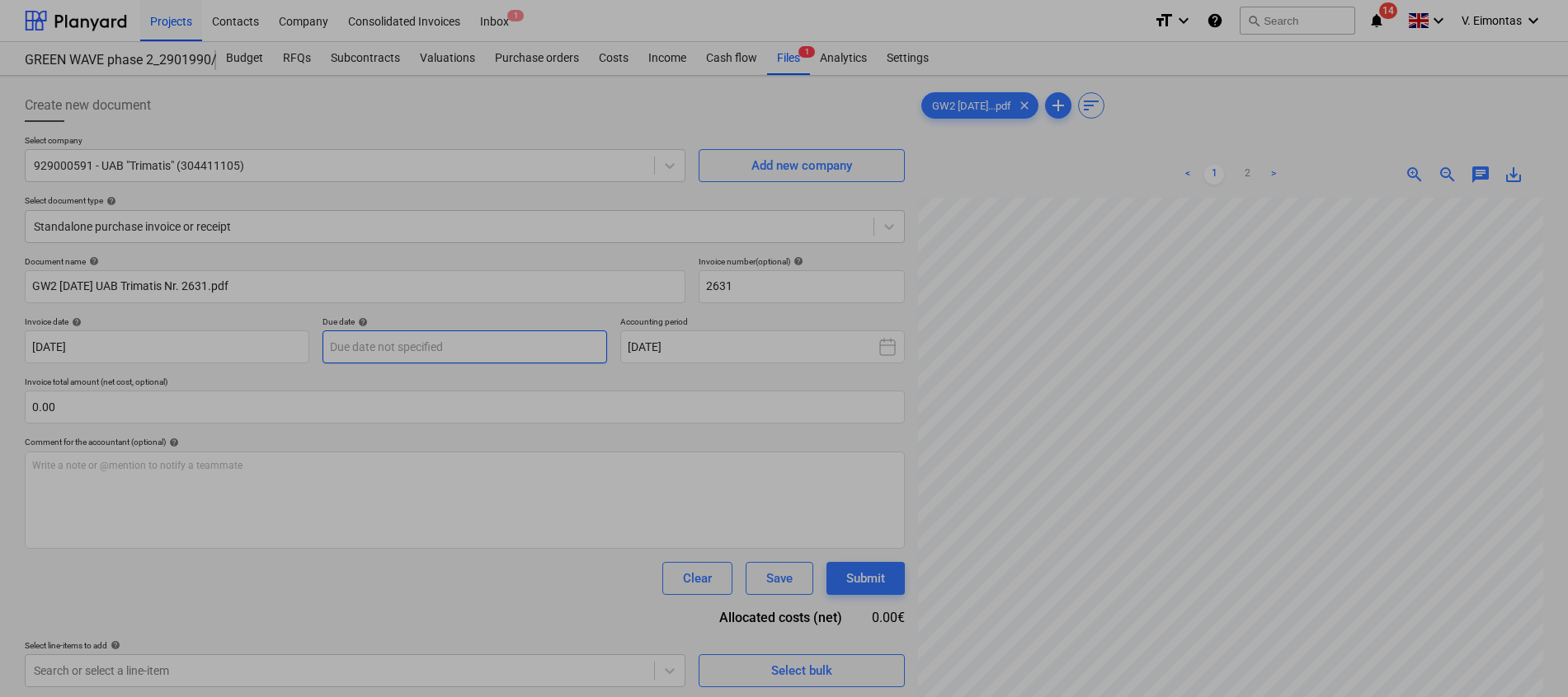
click at [508, 343] on body "Projects Contacts Company Consolidated Invoices Inbox 1 format_size keyboard_ar…" at bounding box center [784, 348] width 1568 height 697
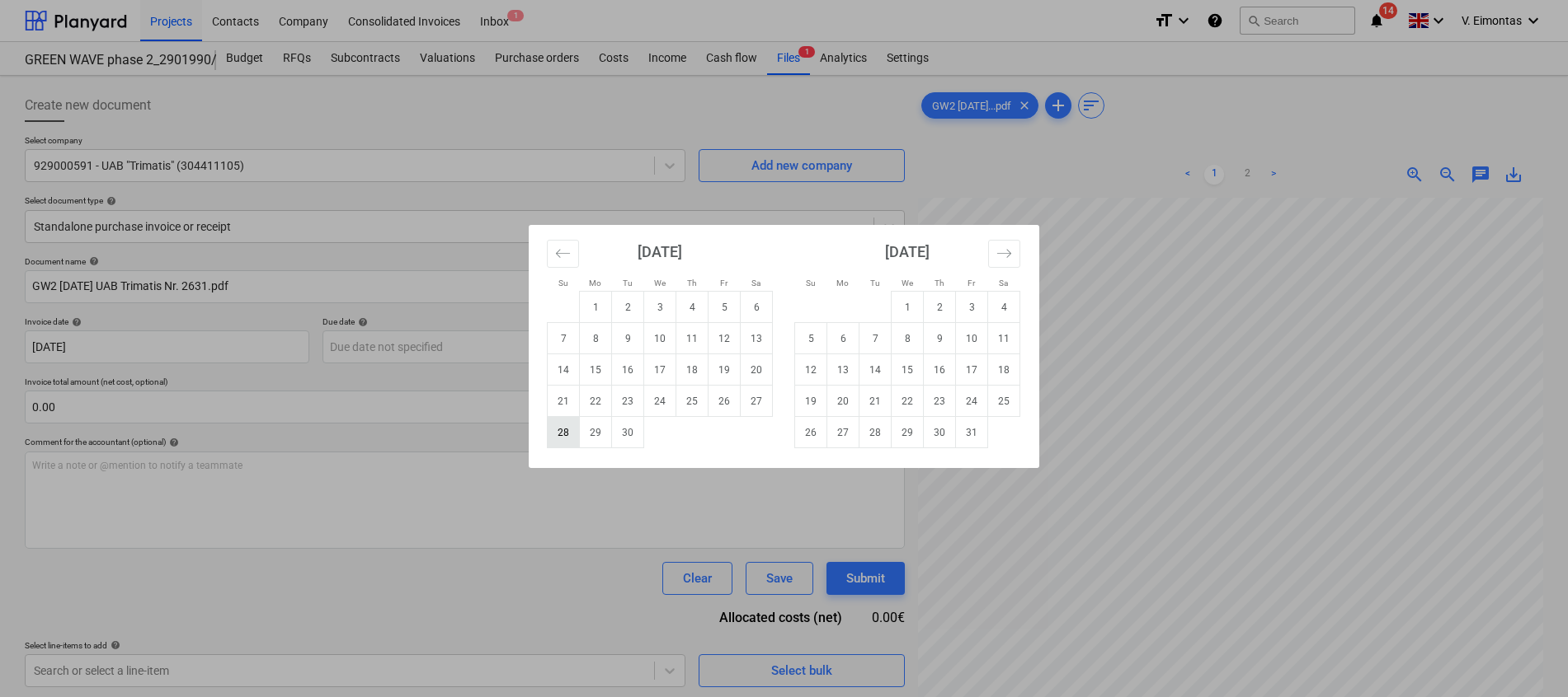
click at [573, 430] on td "28" at bounding box center [564, 433] width 33 height 32
type input "[DATE]"
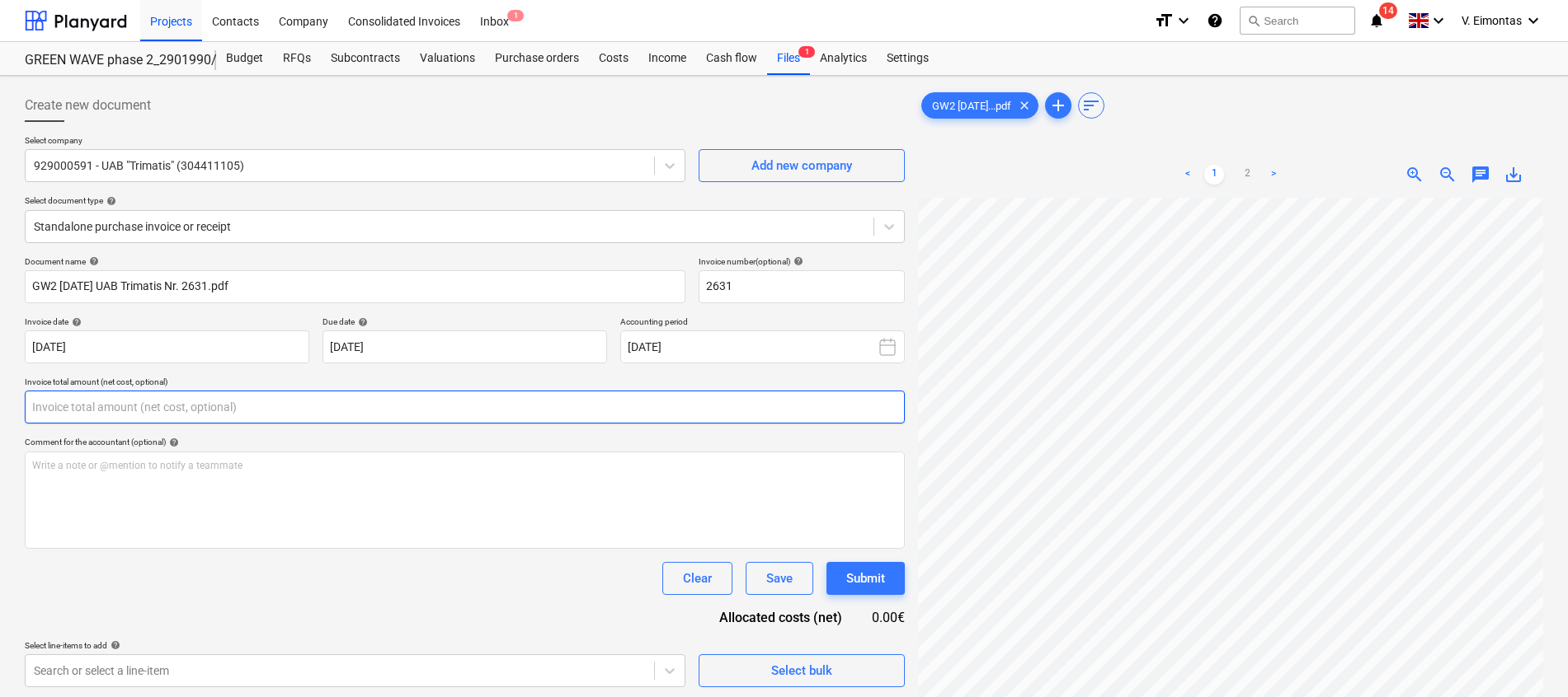
click at [287, 413] on input "text" at bounding box center [465, 406] width 880 height 33
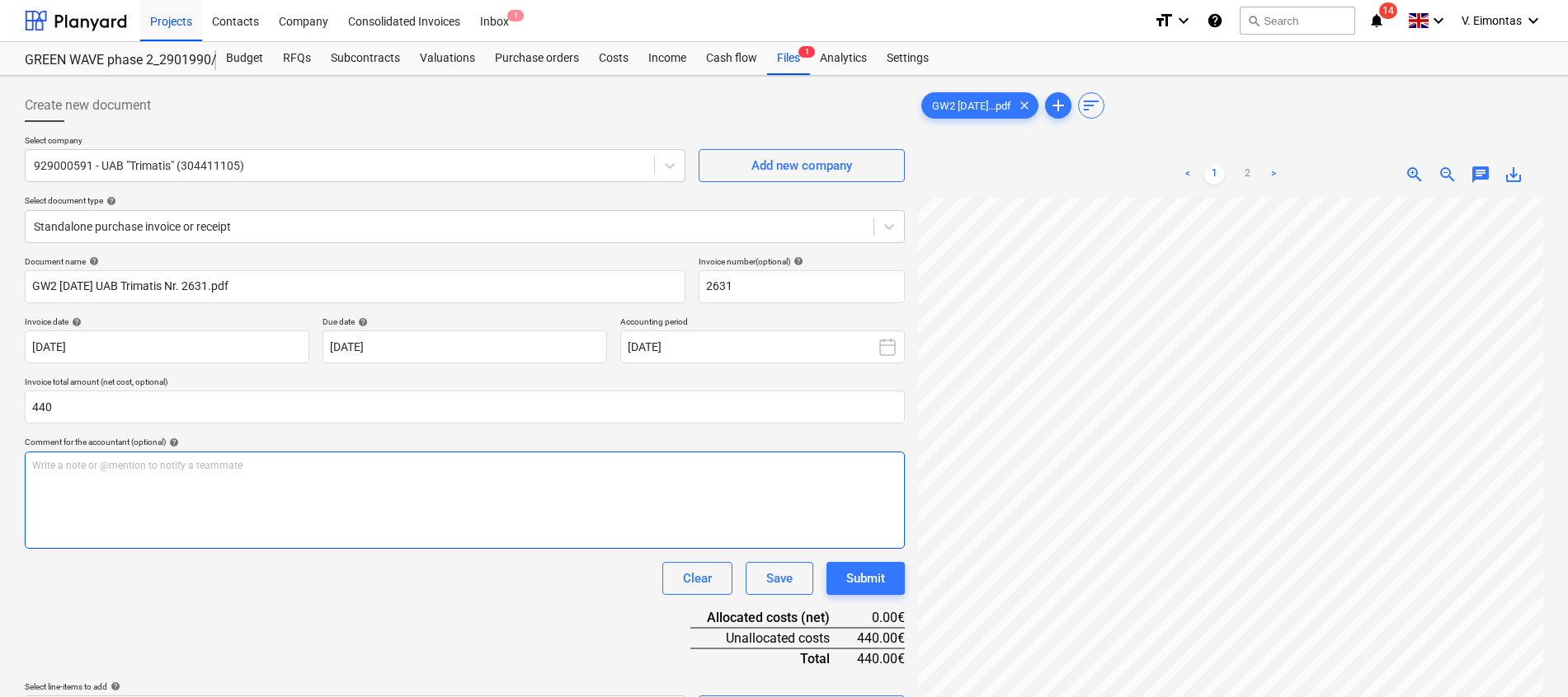
type input "440.00"
click at [679, 483] on div "Write a note or @mention to notify a teammate [PERSON_NAME]" at bounding box center [465, 500] width 880 height 97
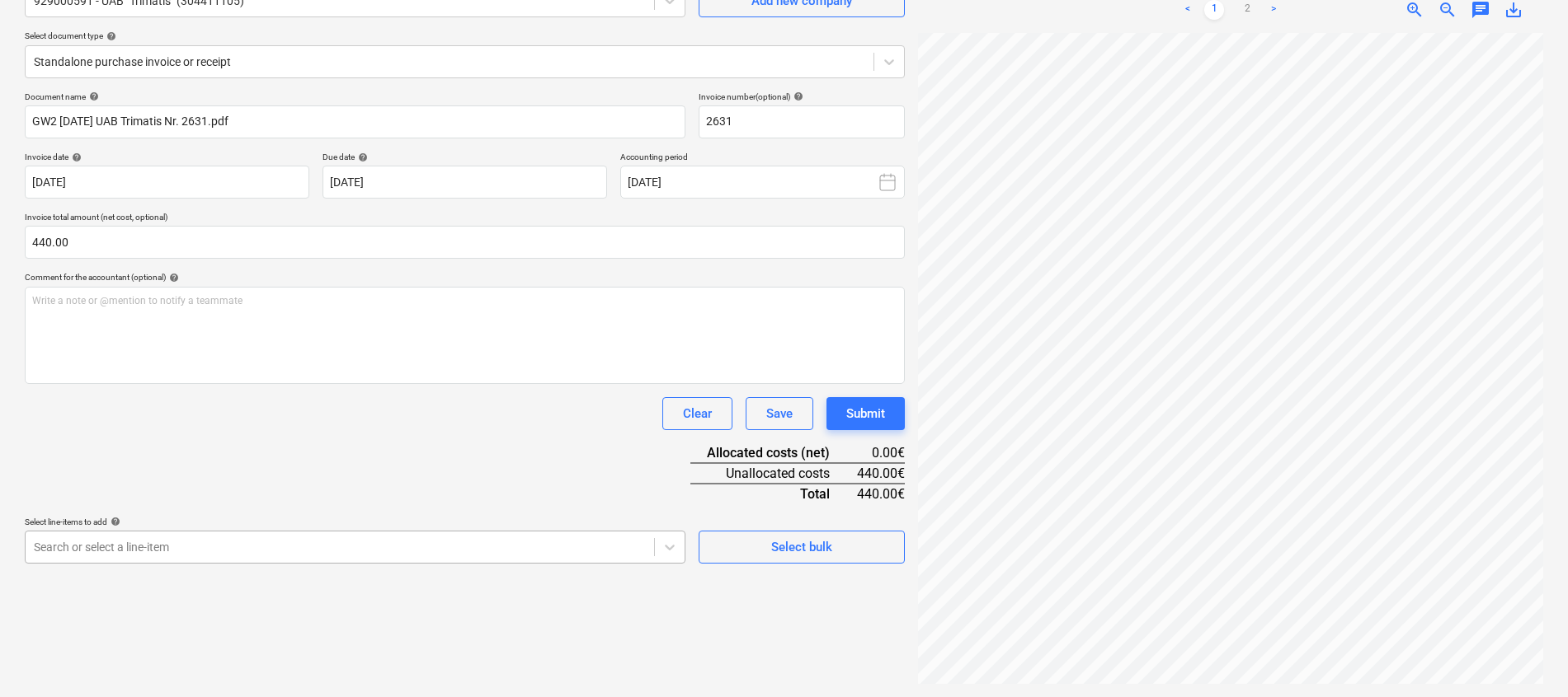
click at [549, 533] on body "Projects Contacts Company Consolidated Invoices Inbox 1 format_size keyboard_ar…" at bounding box center [784, 183] width 1568 height 697
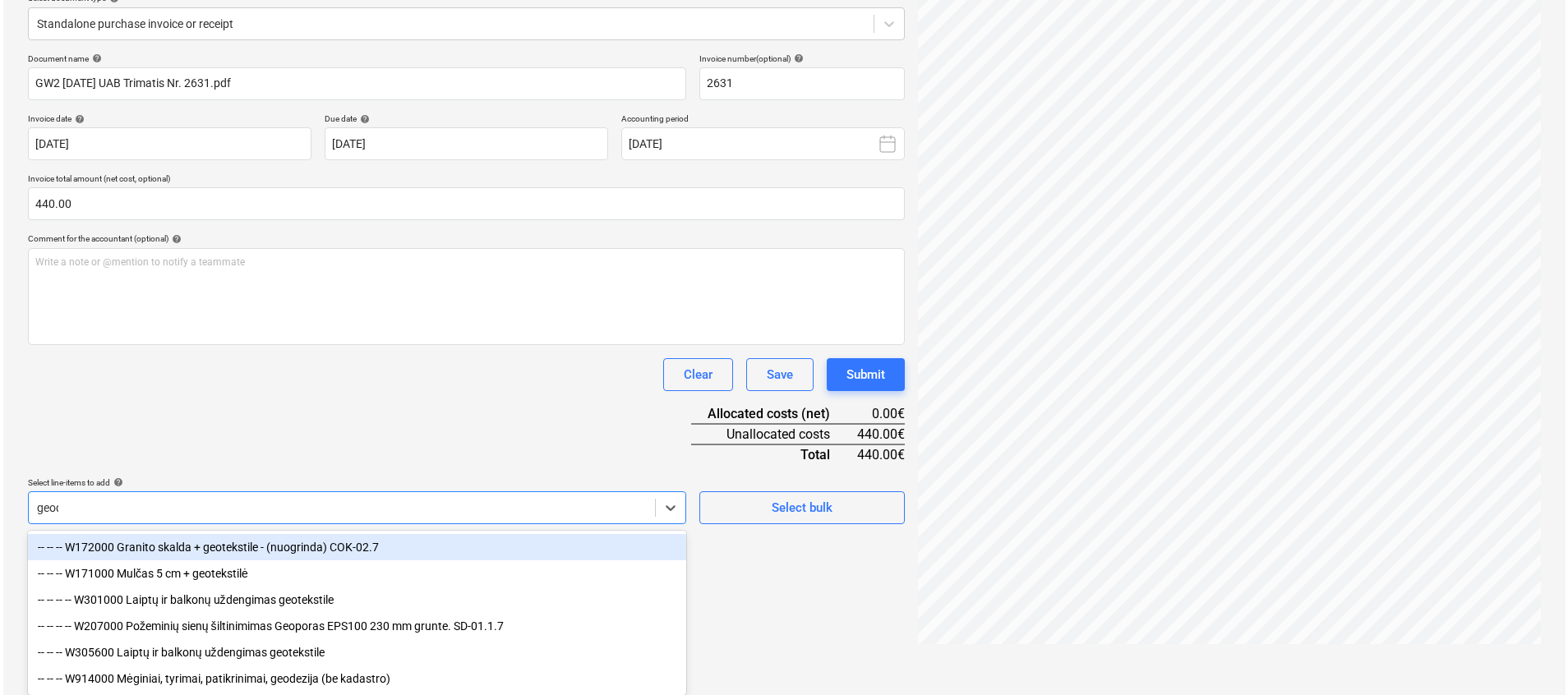
scroll to position [165, 0]
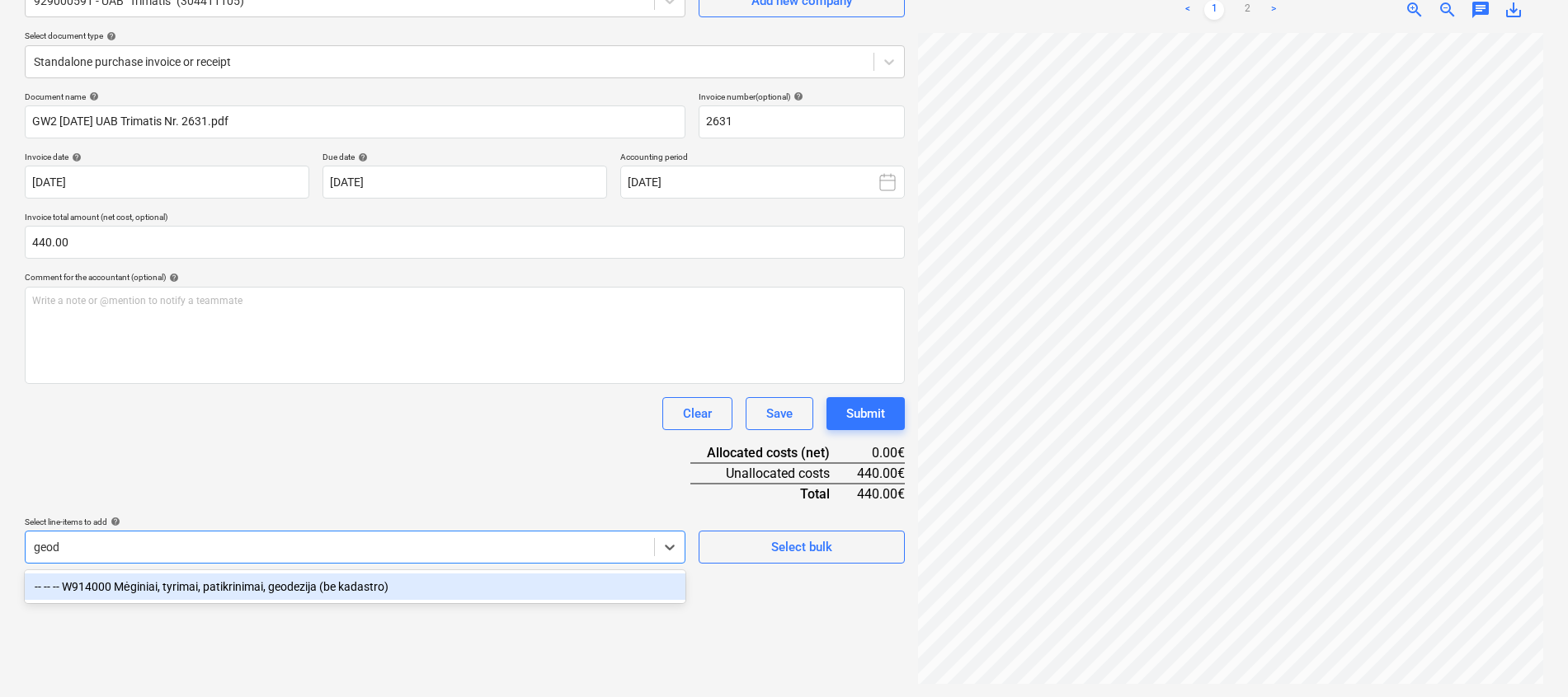
type input "geode"
click at [395, 580] on div "-- -- -- W914000 Mėginiai, tyrimai, patikrinimai, geodezija (be kadastro)" at bounding box center [355, 586] width 661 height 27
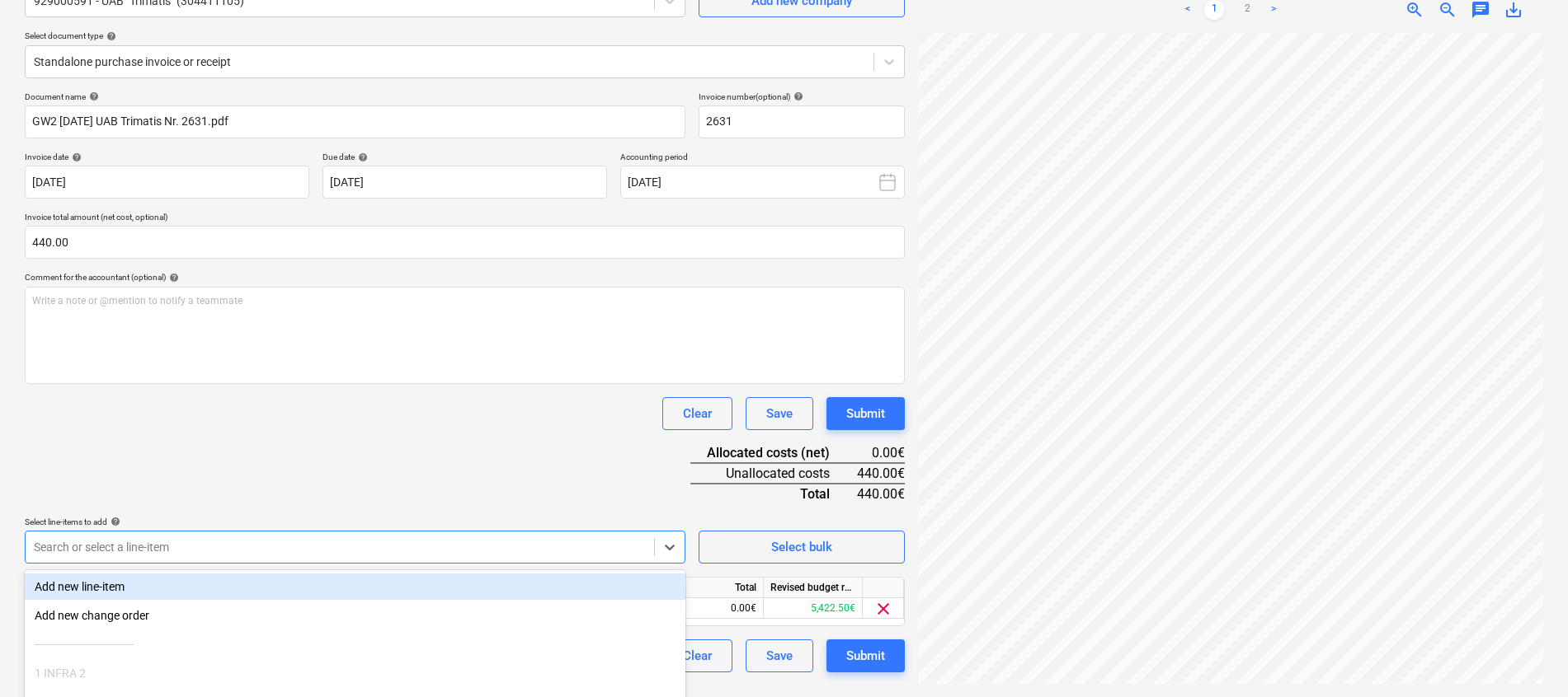
click at [470, 433] on div "Document name help GW2 [DATE] UAB Trimatis Nr. 2631.pdf Invoice number (optiona…" at bounding box center [465, 383] width 880 height 581
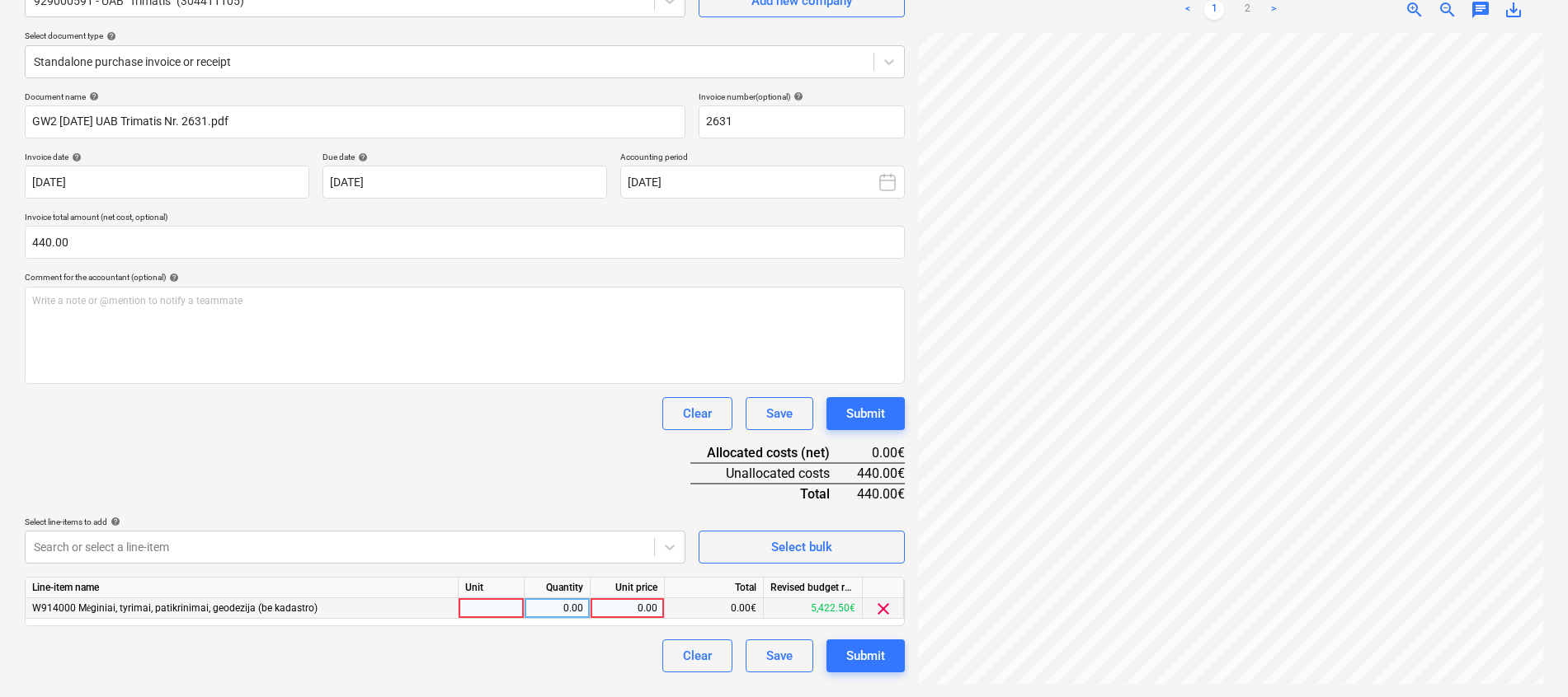
click at [479, 614] on div at bounding box center [492, 608] width 66 height 21
type input "j"
type input "kompl."
type input "1"
type input "440"
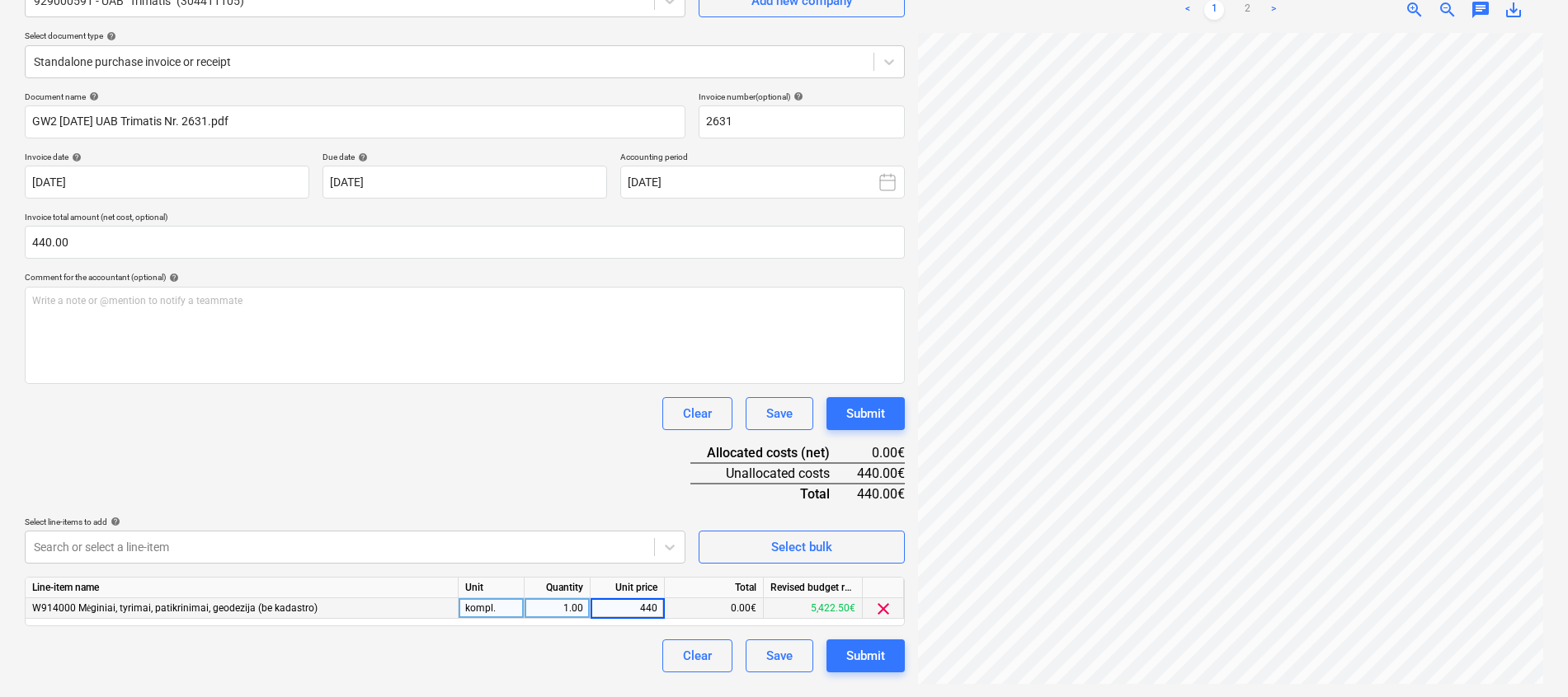
click at [424, 461] on div "Document name help GW2 [DATE] UAB Trimatis Nr. 2631.pdf Invoice number (optiona…" at bounding box center [465, 383] width 880 height 581
click at [868, 653] on div "Submit" at bounding box center [866, 656] width 39 height 22
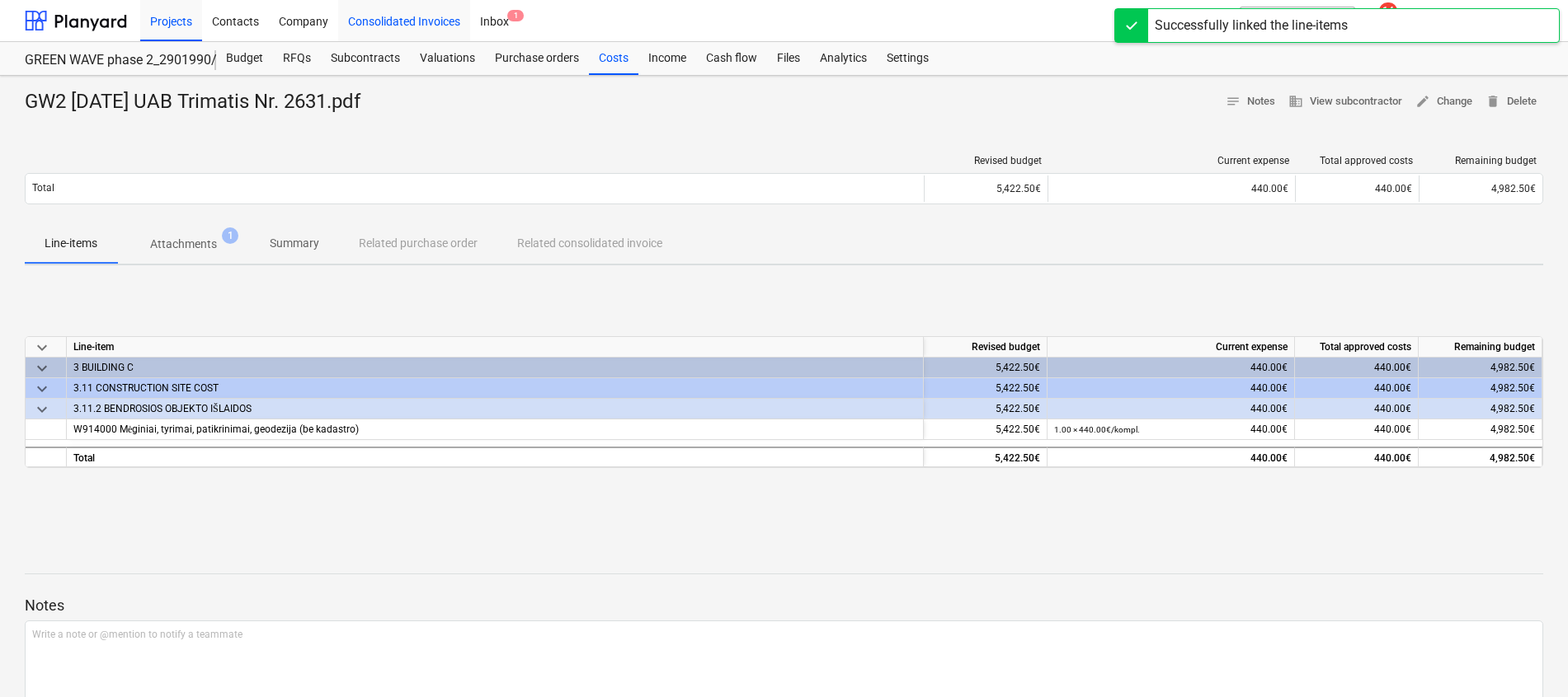
click at [169, 16] on div "Projects" at bounding box center [171, 20] width 62 height 43
